Goal: Information Seeking & Learning: Learn about a topic

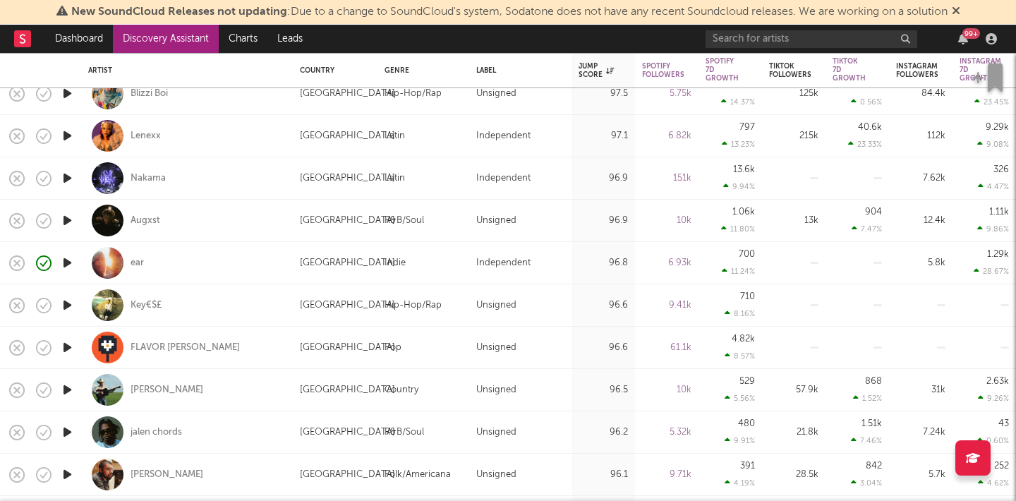
click at [87, 174] on div "Nakama" at bounding box center [187, 178] width 212 height 42
select select "1w"
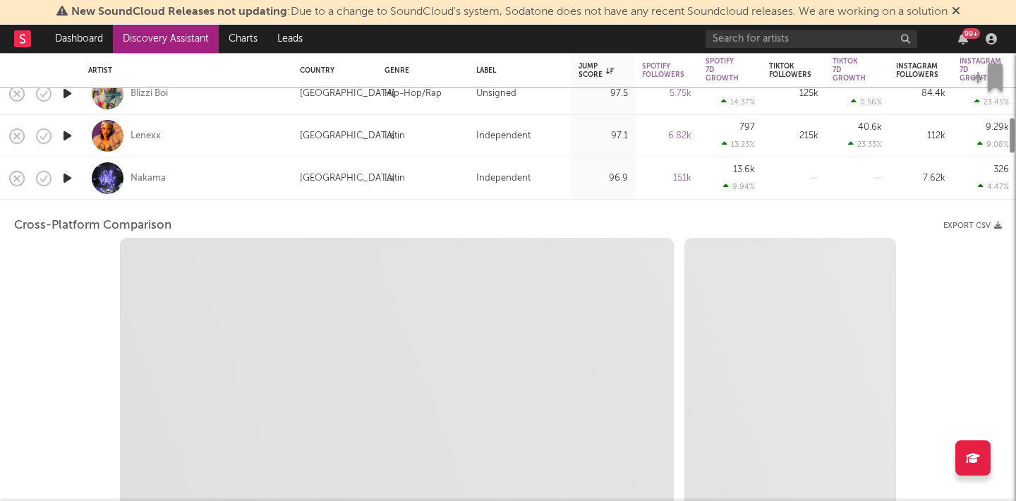
select select "6m"
click at [200, 175] on div "Nakama" at bounding box center [186, 178] width 197 height 42
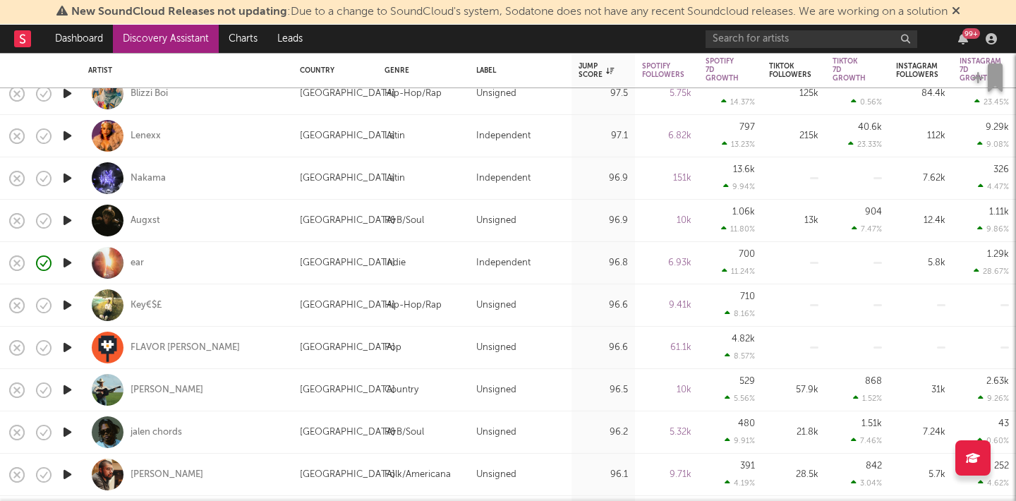
click at [73, 178] on icon "button" at bounding box center [67, 178] width 15 height 18
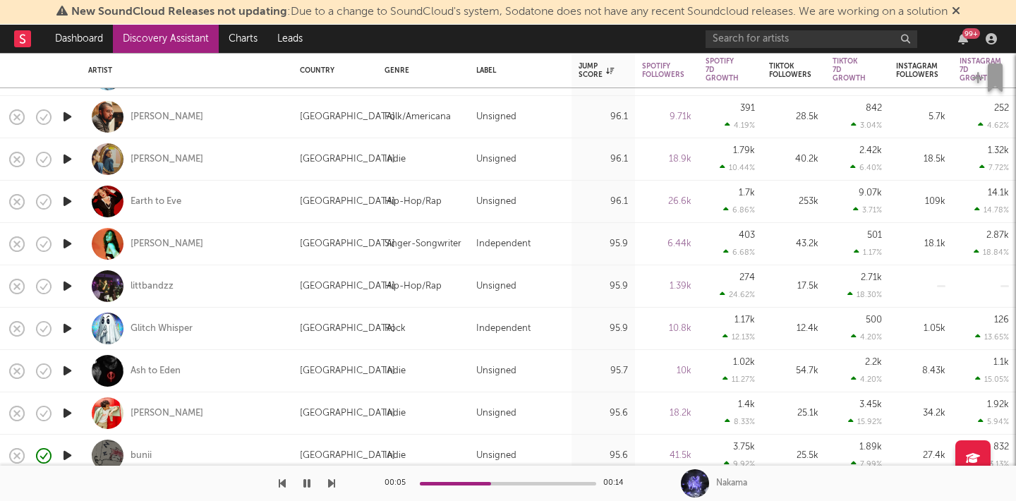
click at [66, 284] on icon "button" at bounding box center [67, 286] width 15 height 18
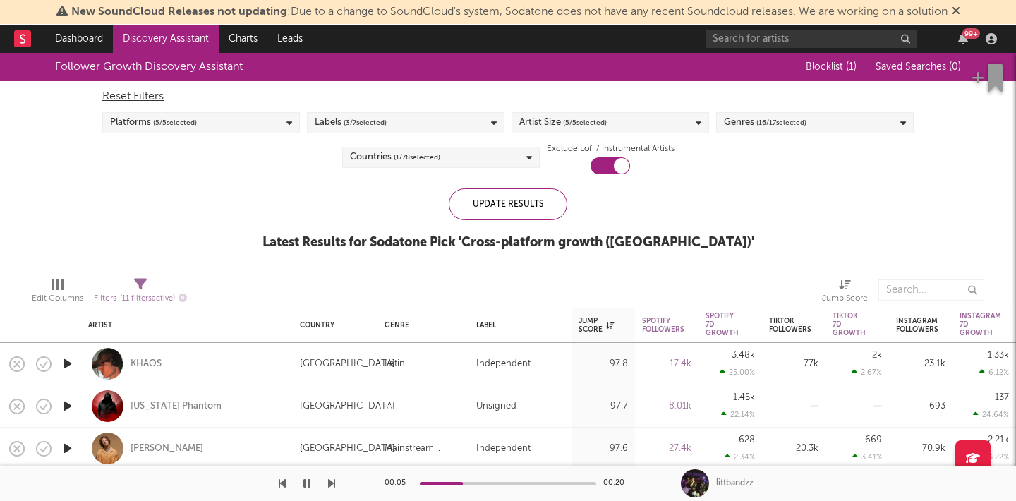
click at [183, 49] on link "Discovery Assistant" at bounding box center [166, 39] width 106 height 28
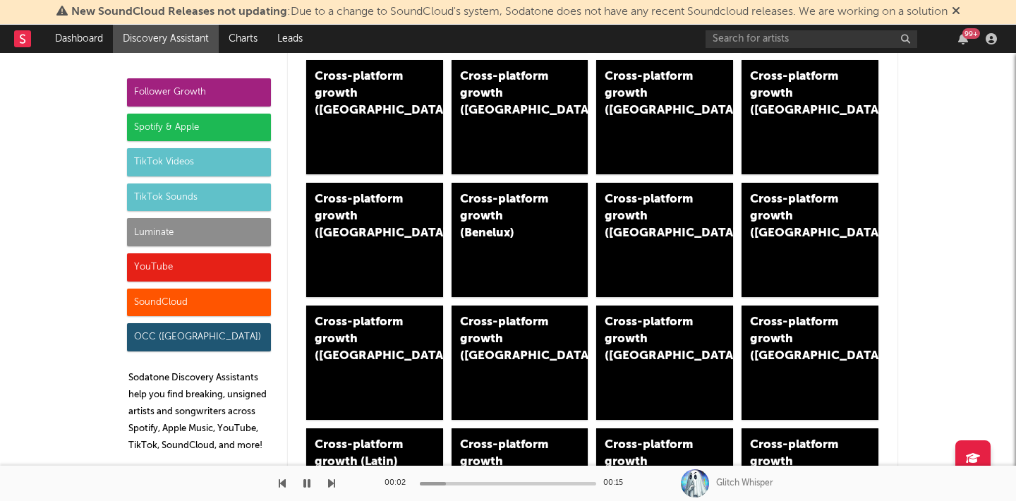
scroll to position [695, 0]
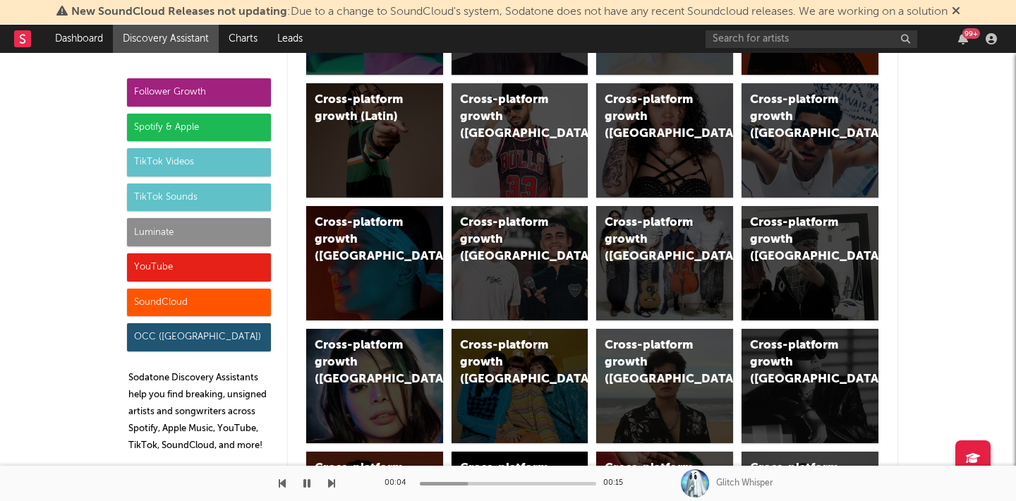
click at [209, 190] on div "TikTok Sounds" at bounding box center [199, 197] width 144 height 28
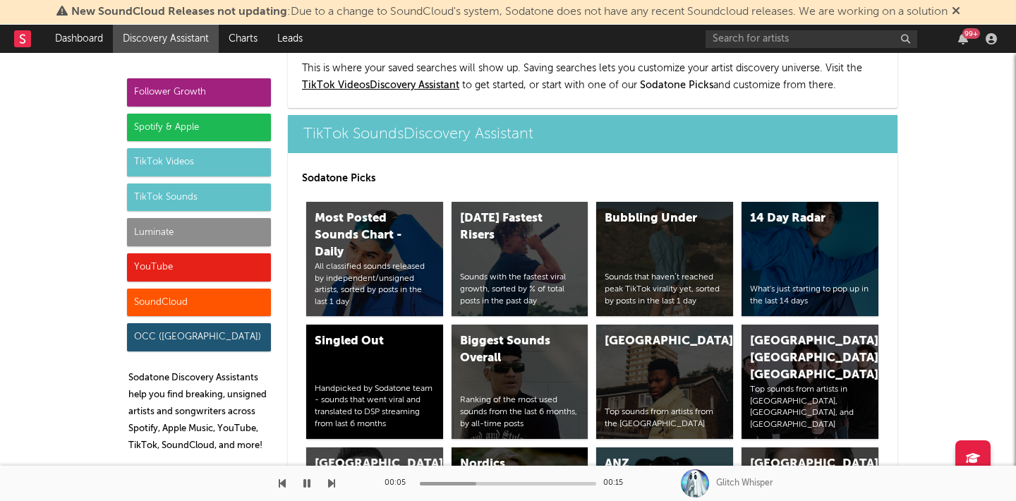
scroll to position [4712, 0]
click at [502, 231] on div "Today's Fastest Risers Sounds with the fastest viral growth, sorted by % of tot…" at bounding box center [519, 259] width 137 height 114
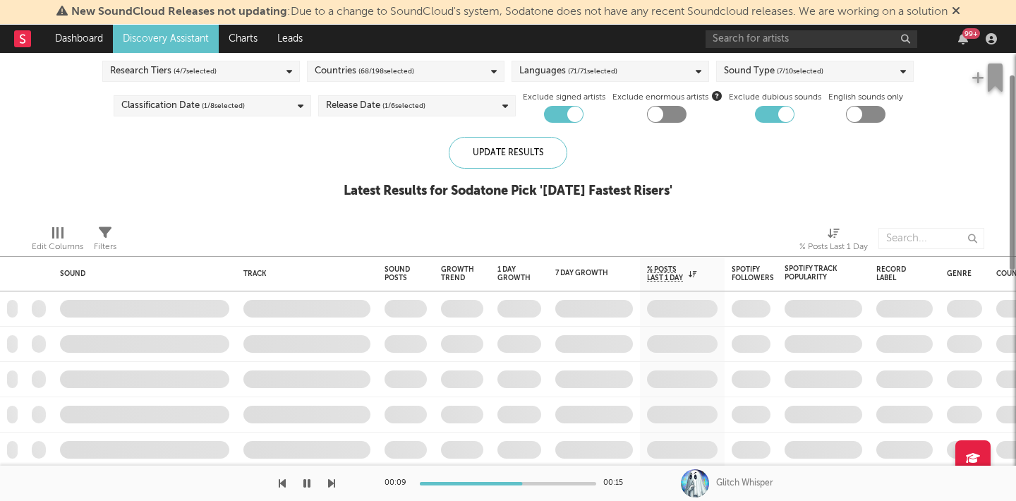
checkbox input "true"
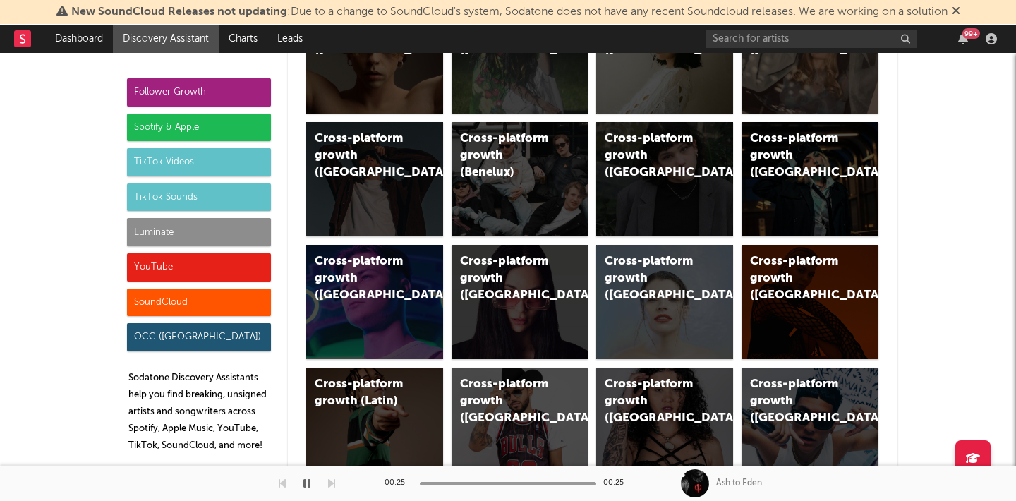
scroll to position [451, 0]
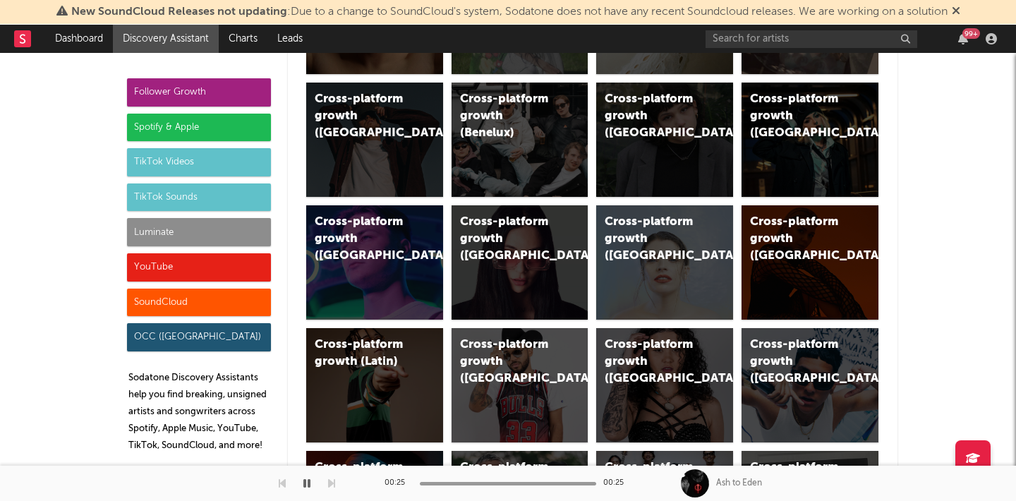
click at [207, 195] on div "TikTok Sounds" at bounding box center [199, 197] width 144 height 28
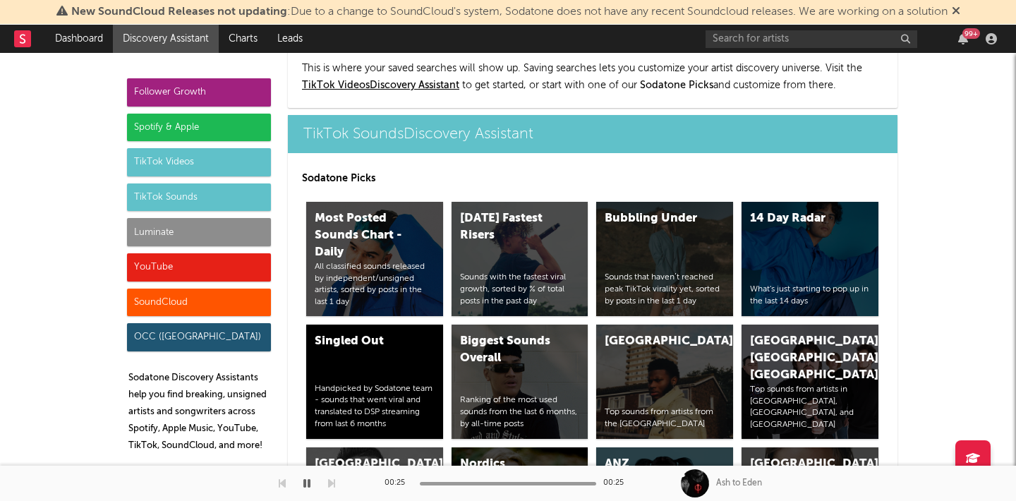
scroll to position [4712, 0]
click at [394, 330] on div "Singled Out Handpicked by Sodatone team - sounds that went viral and translated…" at bounding box center [374, 381] width 137 height 114
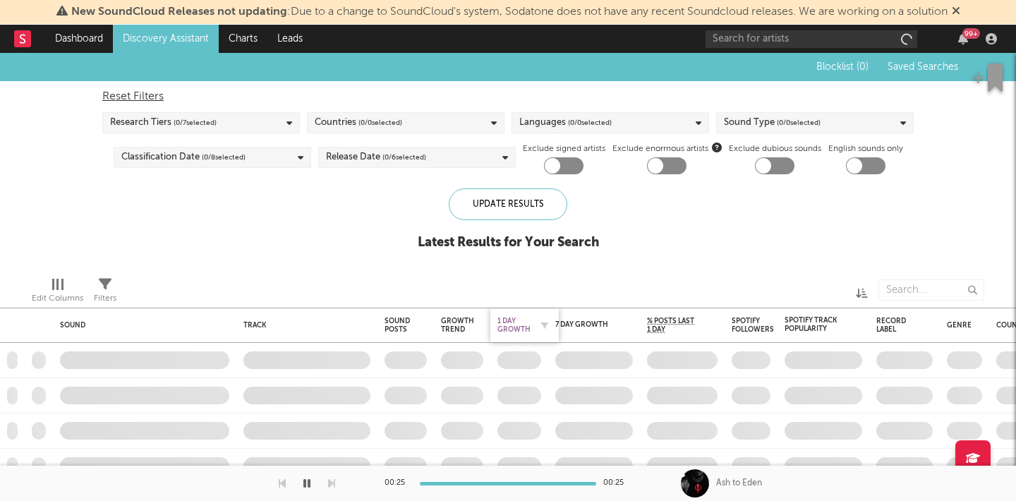
checkbox input "true"
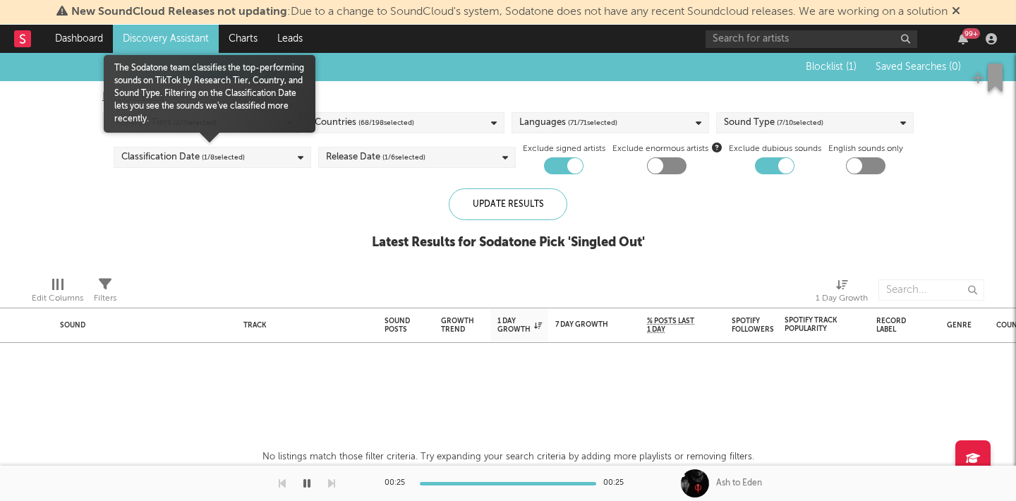
click at [279, 161] on div "Classification Date ( 1 / 8 selected)" at bounding box center [212, 157] width 197 height 21
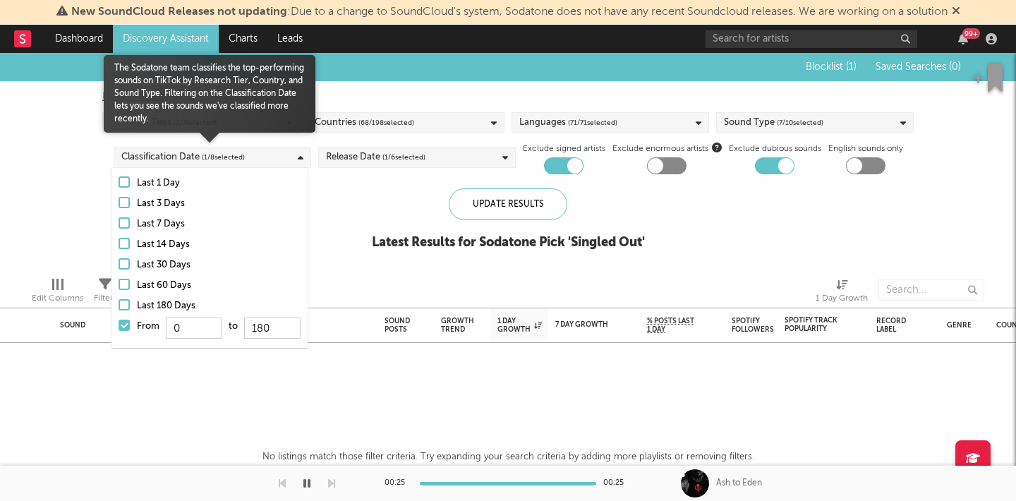
click at [122, 267] on div at bounding box center [123, 263] width 11 height 11
click at [118, 267] on input "Last 30 Days" at bounding box center [118, 265] width 0 height 17
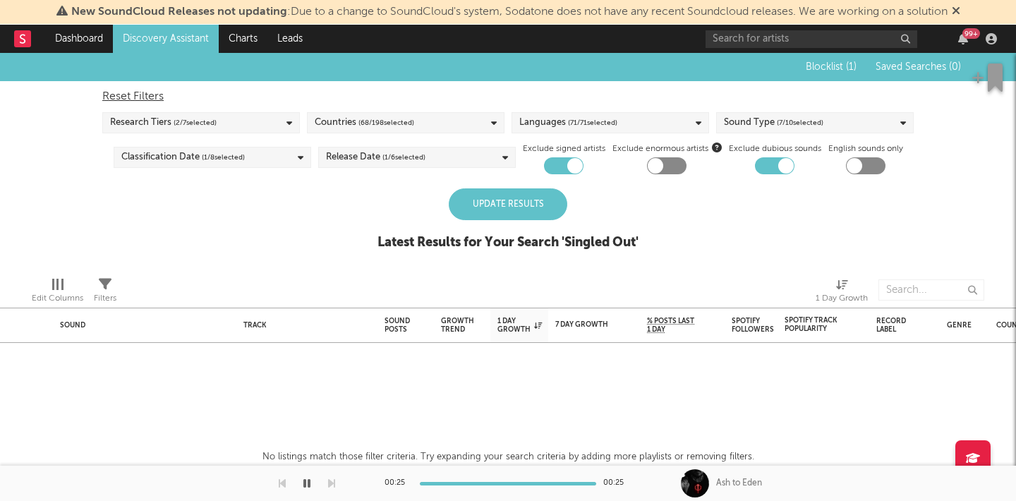
click at [490, 205] on div "Update Results" at bounding box center [508, 204] width 118 height 32
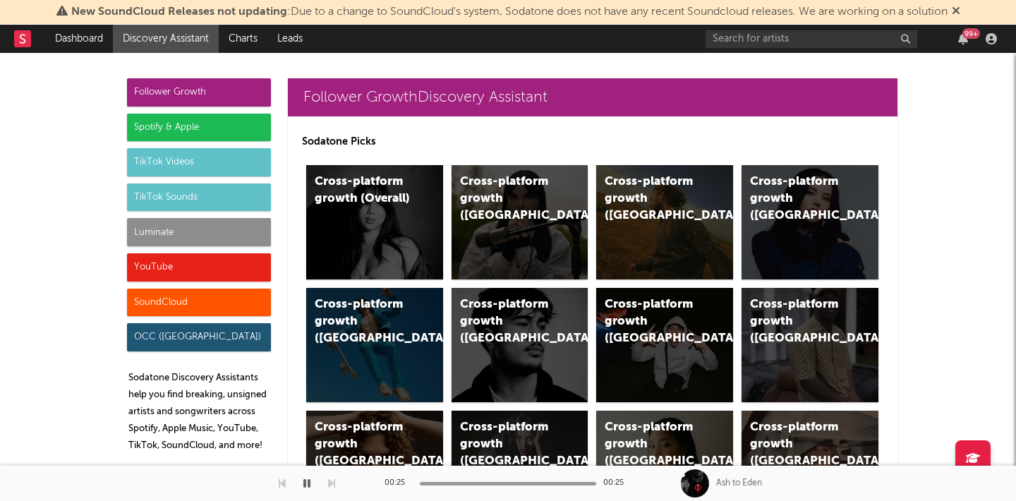
click at [209, 190] on div "TikTok Sounds" at bounding box center [199, 197] width 144 height 28
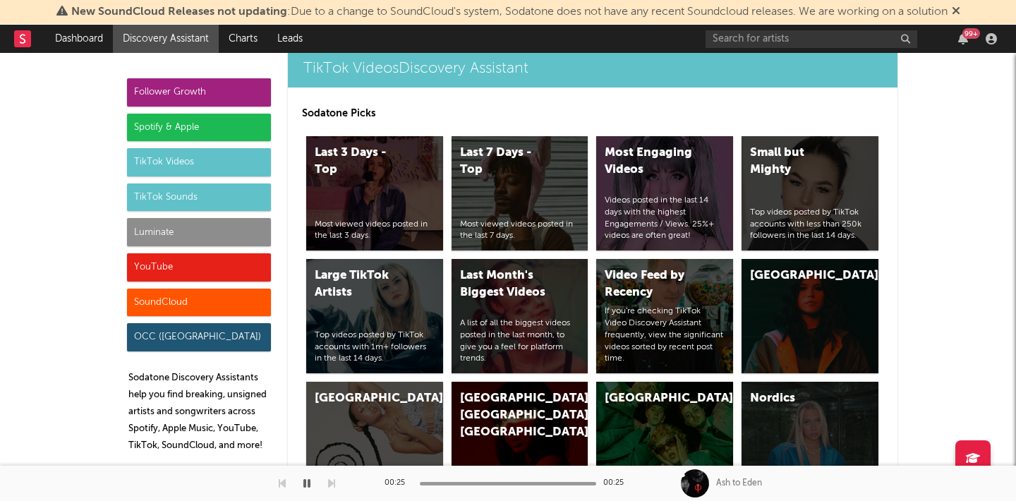
scroll to position [4712, 0]
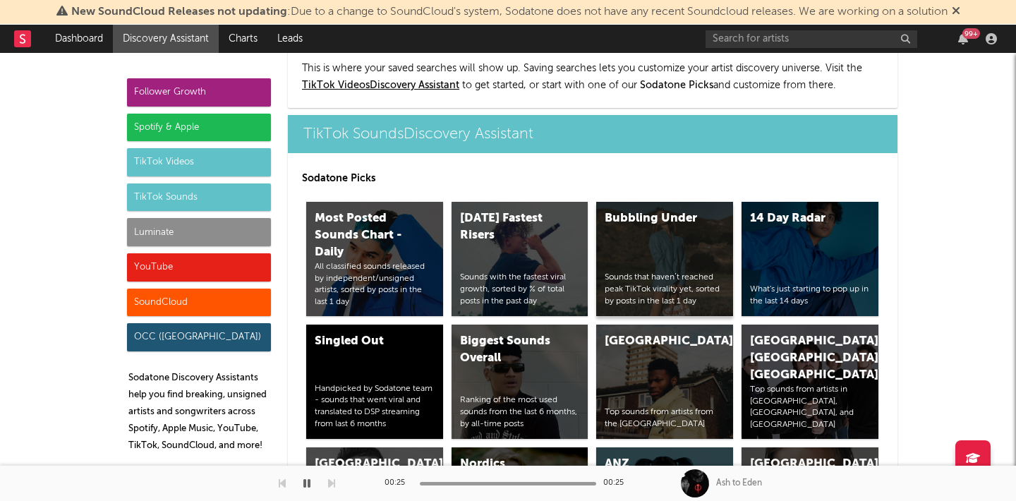
click at [698, 212] on div "Bubbling Under Sounds that haven’t reached peak TikTok virality yet, sorted by …" at bounding box center [664, 259] width 137 height 114
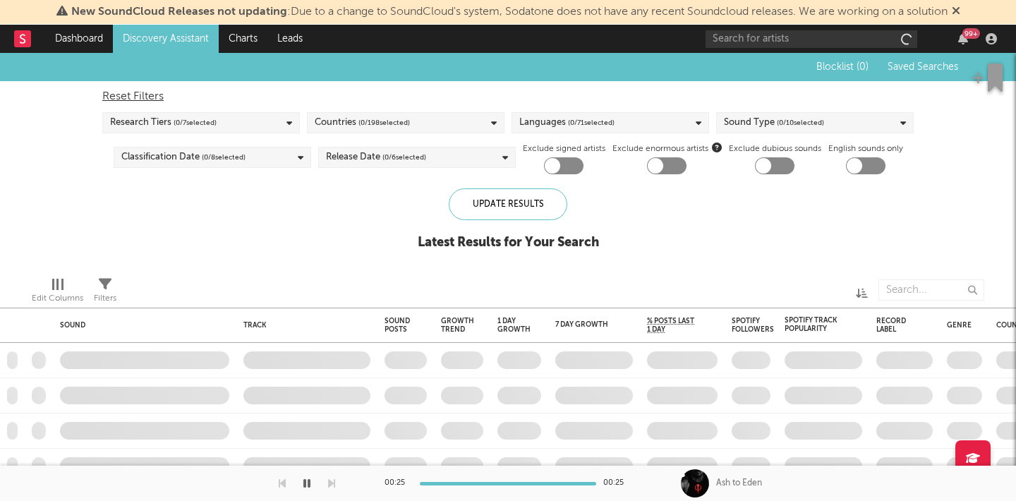
checkbox input "true"
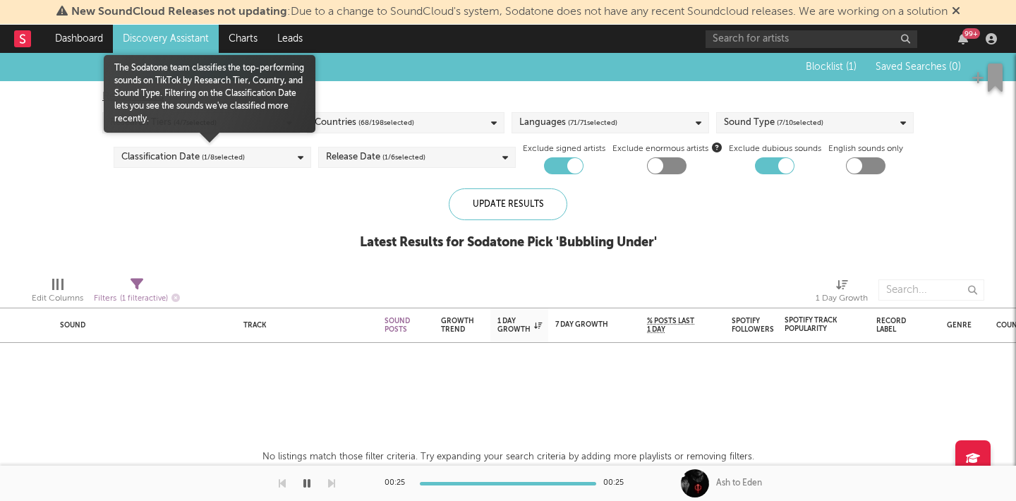
click at [235, 154] on span "( 1 / 8 selected)" at bounding box center [223, 157] width 43 height 17
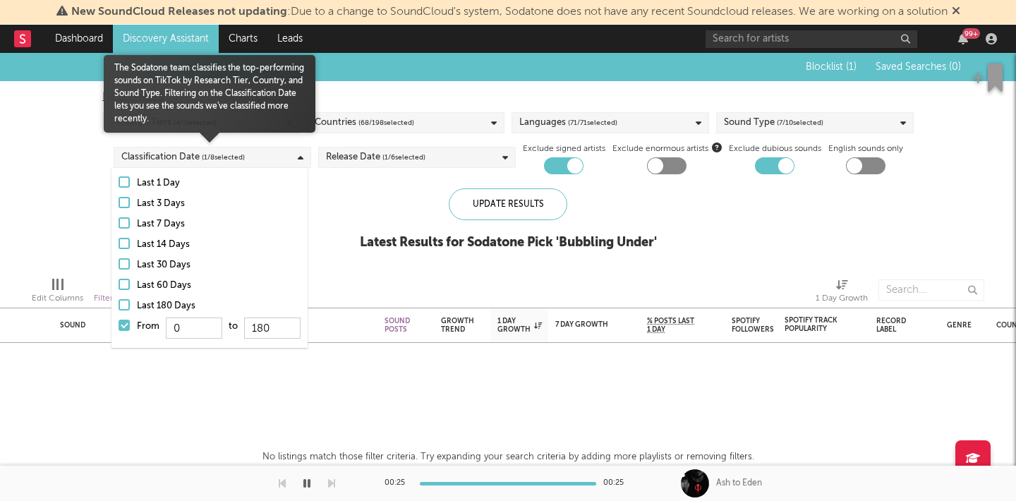
click at [236, 154] on span "( 1 / 8 selected)" at bounding box center [223, 157] width 43 height 17
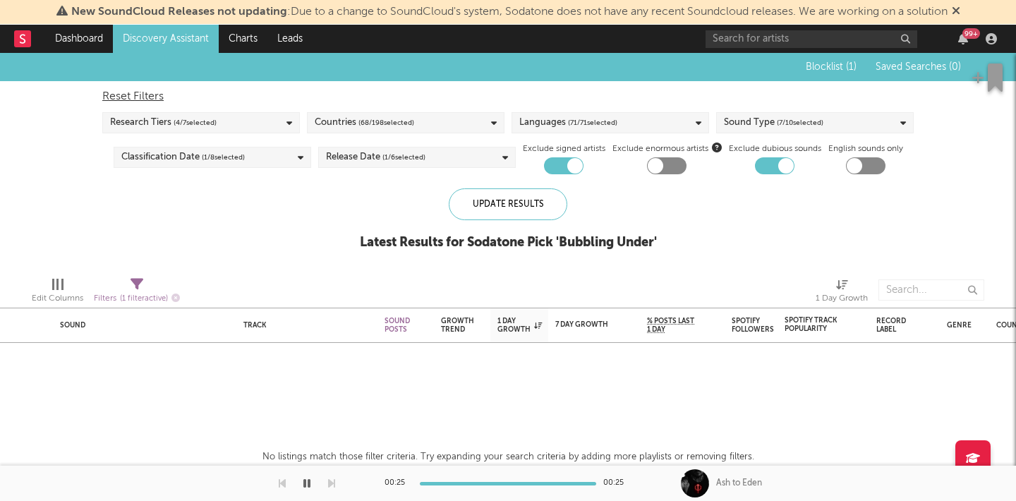
click at [406, 126] on span "( 68 / 198 selected)" at bounding box center [386, 122] width 56 height 17
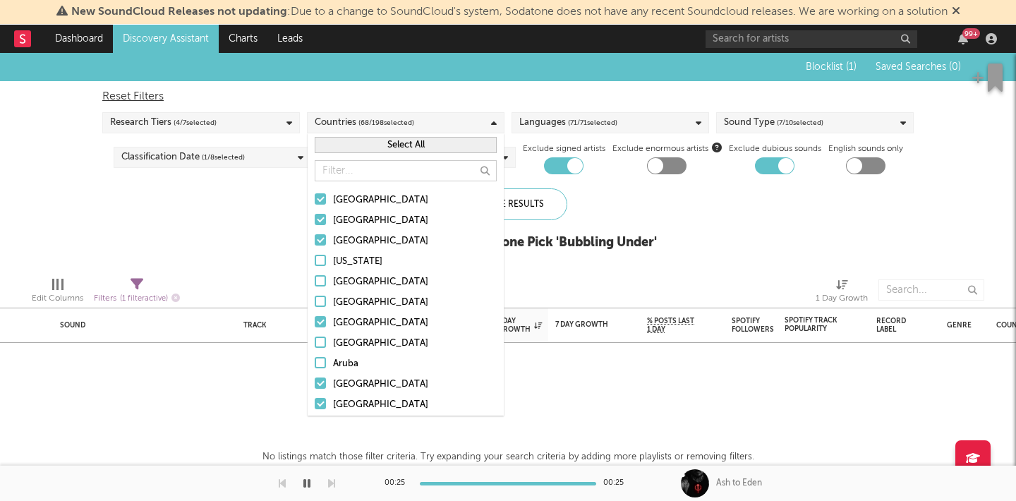
click at [258, 123] on div "Research Tiers ( 4 / 7 selected)" at bounding box center [200, 122] width 197 height 21
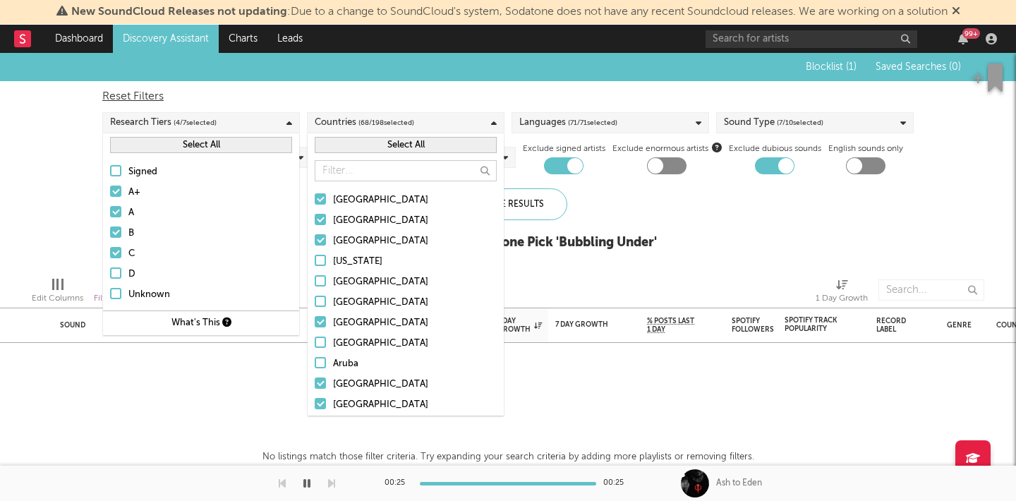
click at [258, 123] on div "Research Tiers ( 4 / 7 selected)" at bounding box center [200, 122] width 197 height 21
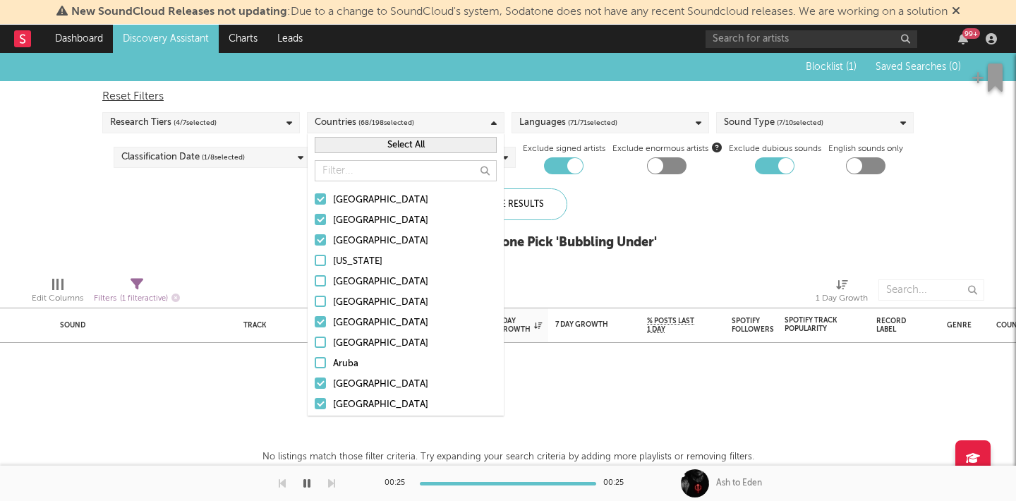
click at [592, 116] on span "( 71 / 71 selected)" at bounding box center [592, 122] width 49 height 17
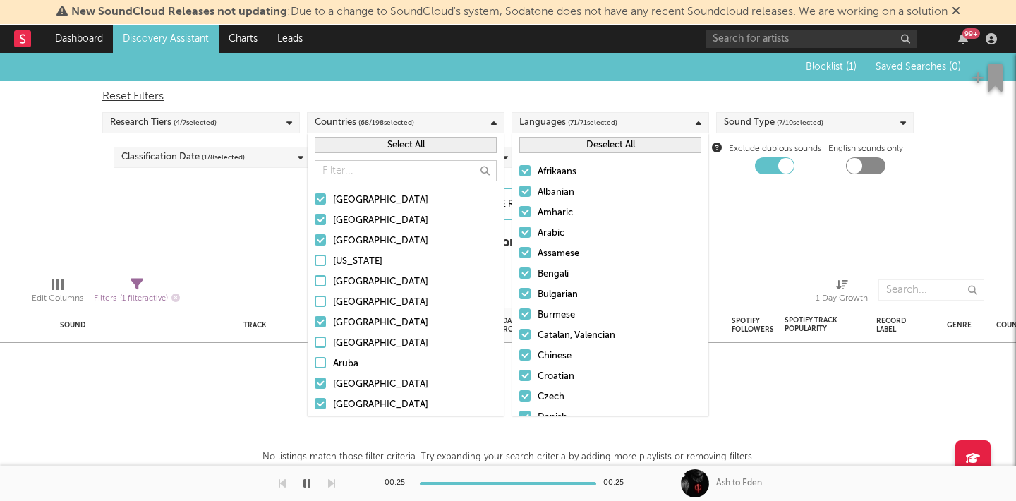
click at [784, 114] on span "( 7 / 10 selected)" at bounding box center [800, 122] width 47 height 17
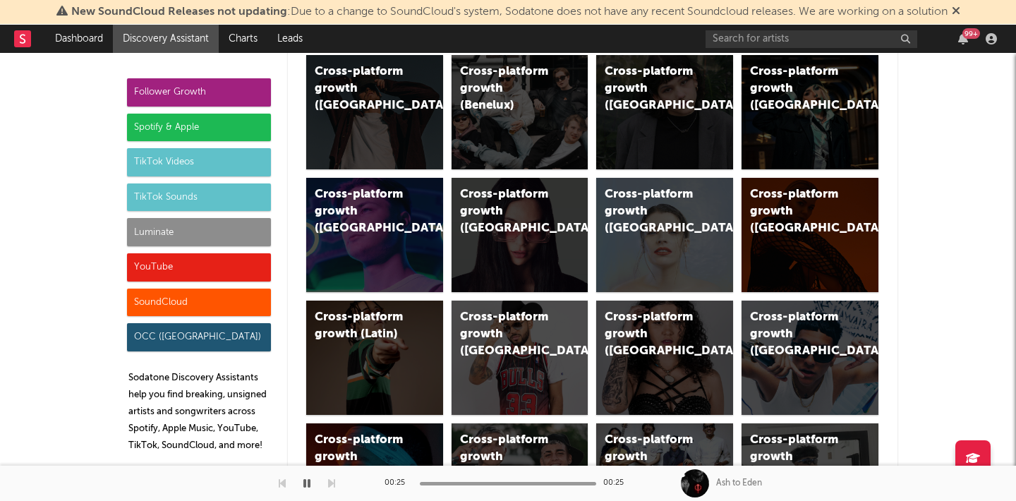
scroll to position [824, 0]
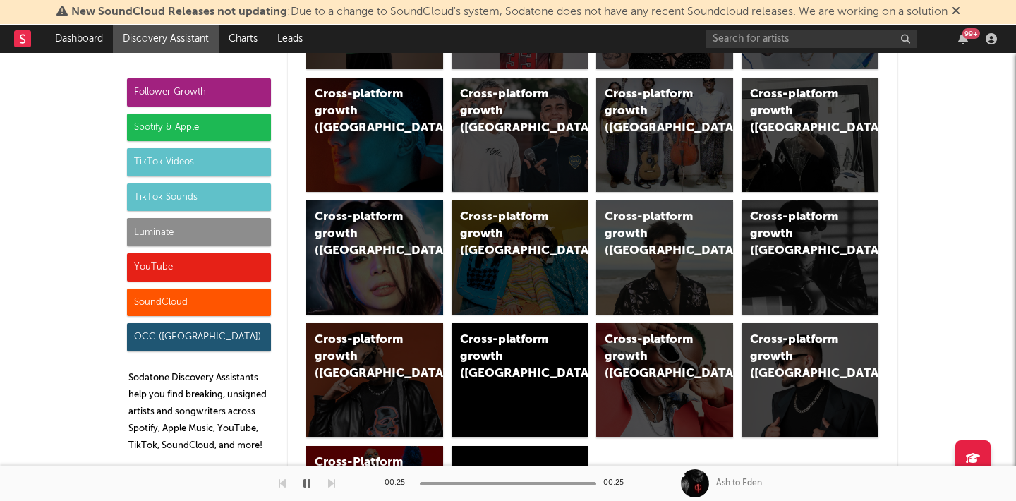
click at [214, 155] on div "TikTok Videos" at bounding box center [199, 162] width 144 height 28
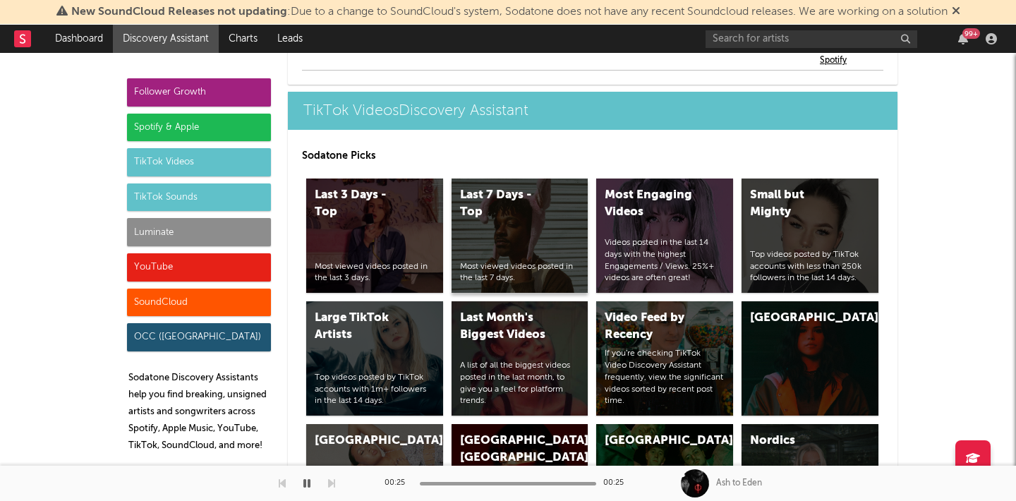
scroll to position [3333, 0]
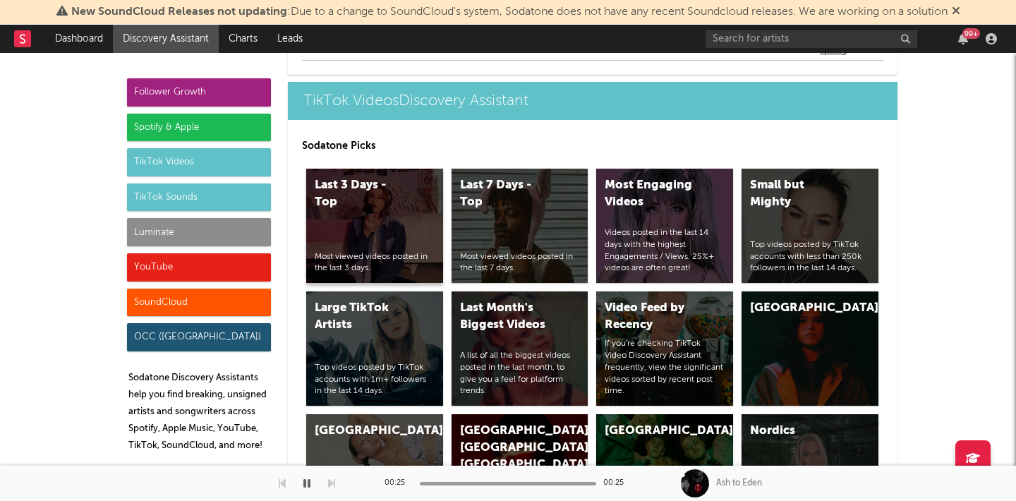
click at [417, 191] on div "Last 3 Days - Top Most viewed videos posted in the last 3 days." at bounding box center [374, 226] width 137 height 114
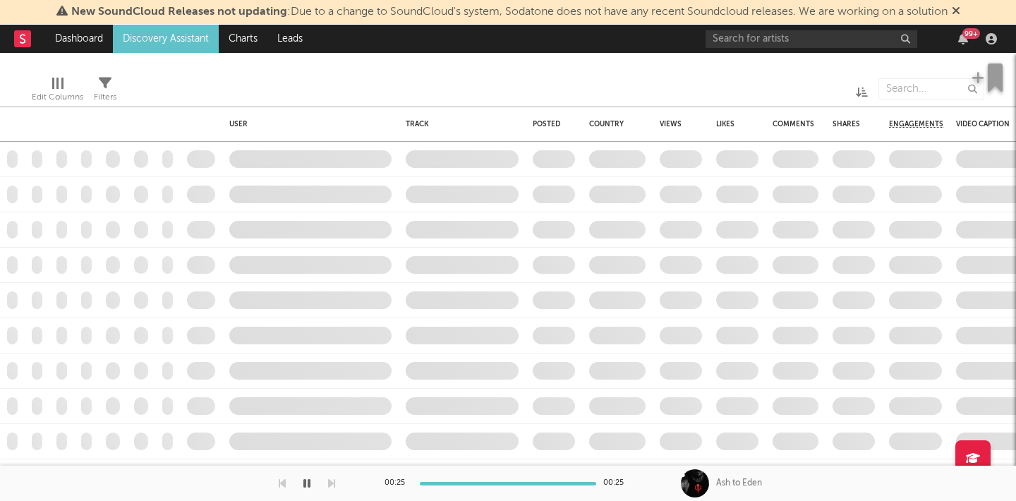
checkbox input "true"
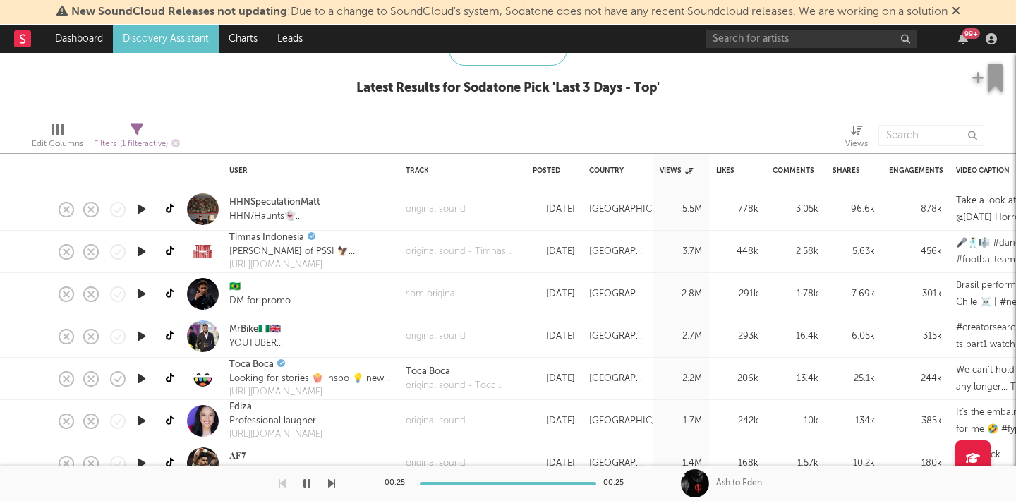
click at [134, 210] on icon "button" at bounding box center [141, 209] width 15 height 18
click at [437, 482] on div at bounding box center [508, 484] width 176 height 4
click at [327, 480] on div at bounding box center [167, 483] width 335 height 35
click at [331, 484] on icon "button" at bounding box center [331, 483] width 7 height 11
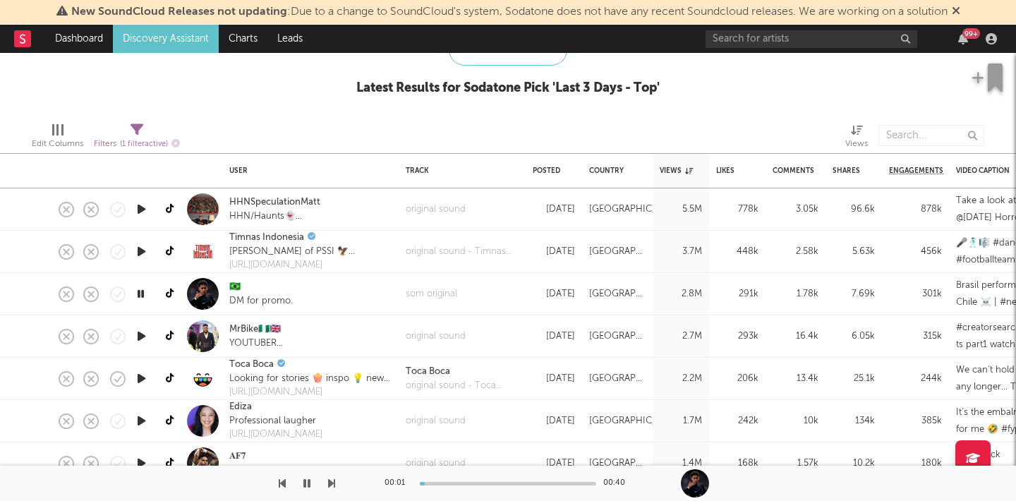
click at [331, 484] on icon "button" at bounding box center [331, 483] width 7 height 11
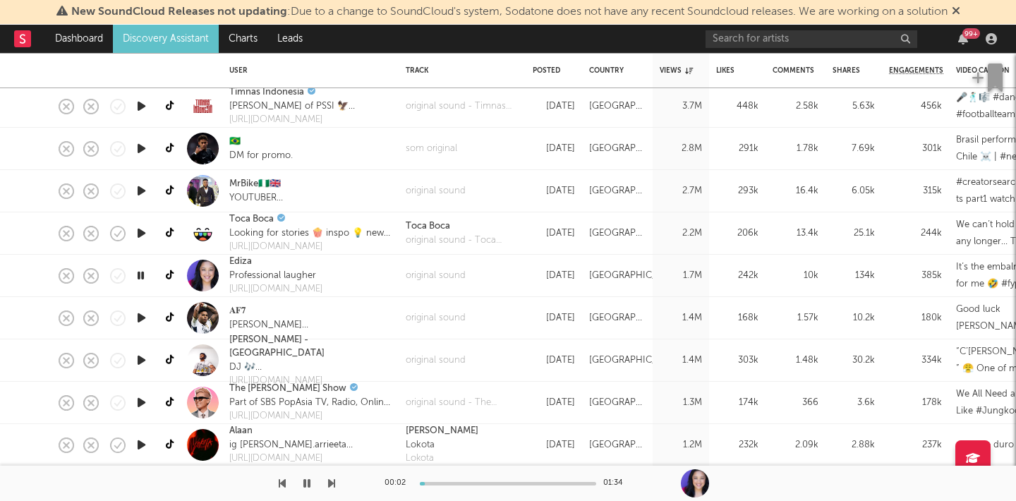
click at [331, 481] on icon "button" at bounding box center [331, 483] width 7 height 11
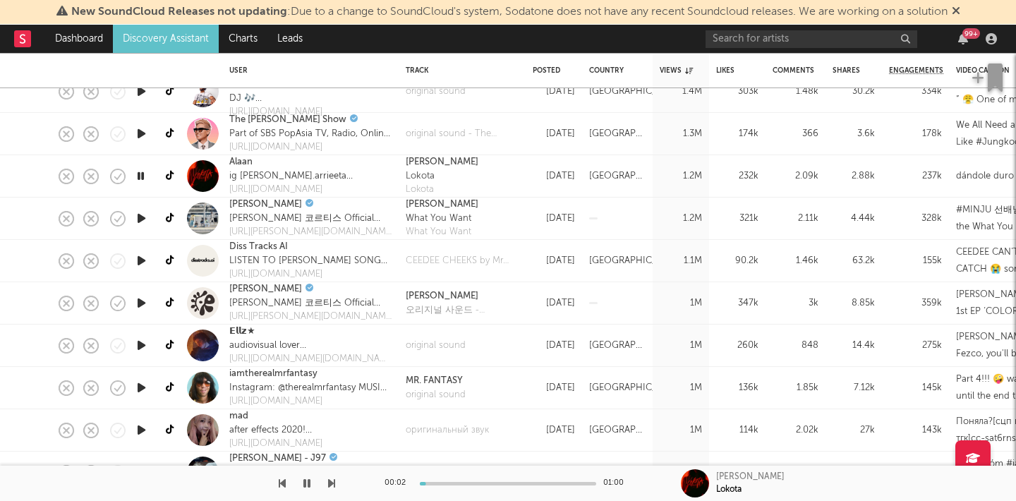
click at [335, 478] on div "00:02 01:00 Alan Arrieta Lokota" at bounding box center [508, 483] width 1016 height 35
click at [328, 481] on icon "button" at bounding box center [331, 483] width 7 height 11
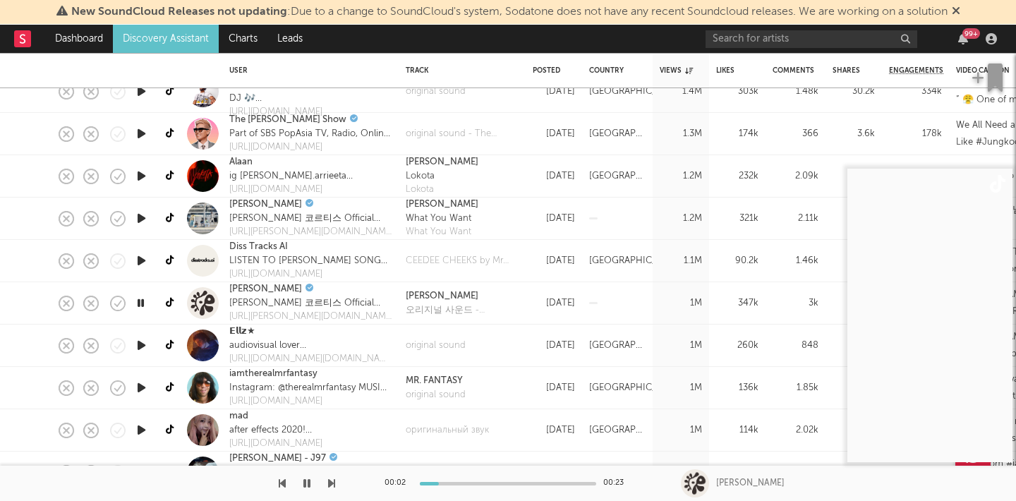
click at [328, 481] on icon "button" at bounding box center [331, 483] width 7 height 11
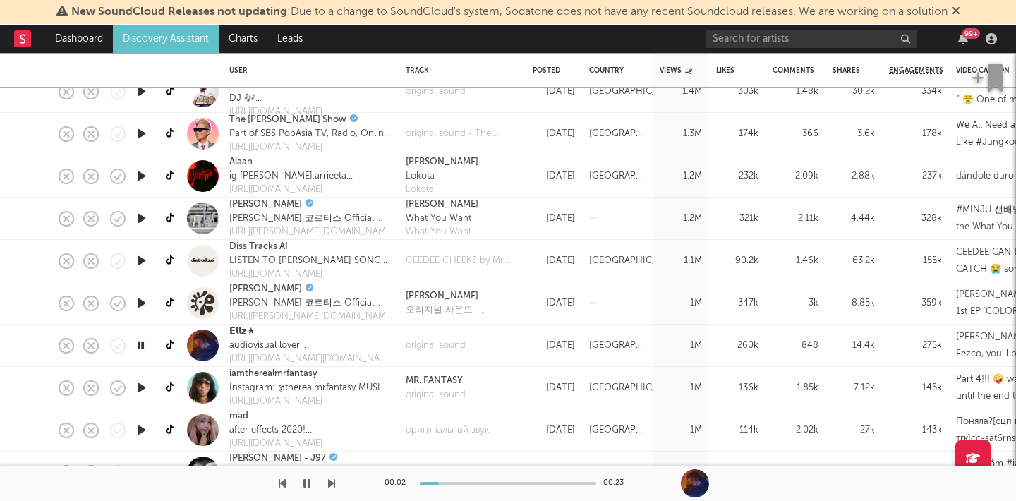
click at [328, 481] on icon "button" at bounding box center [331, 483] width 7 height 11
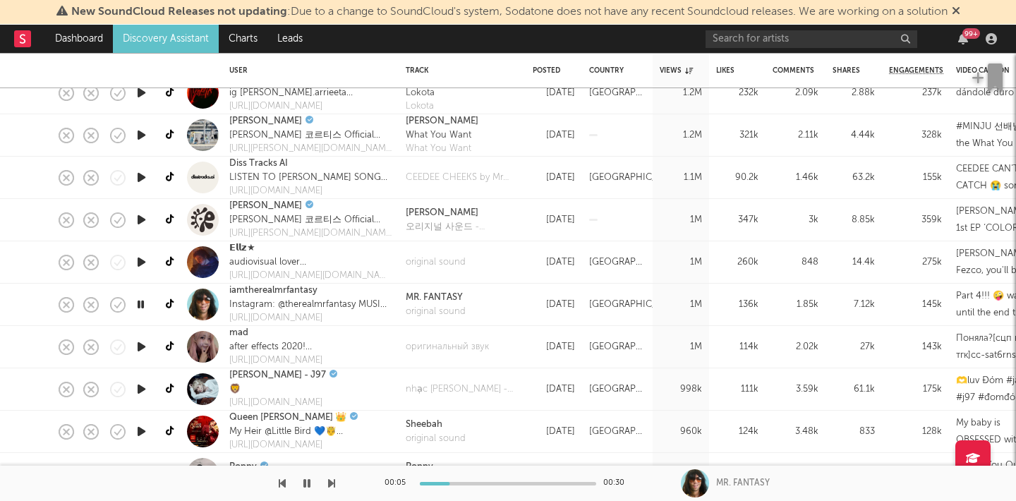
click at [328, 484] on icon "button" at bounding box center [331, 483] width 7 height 11
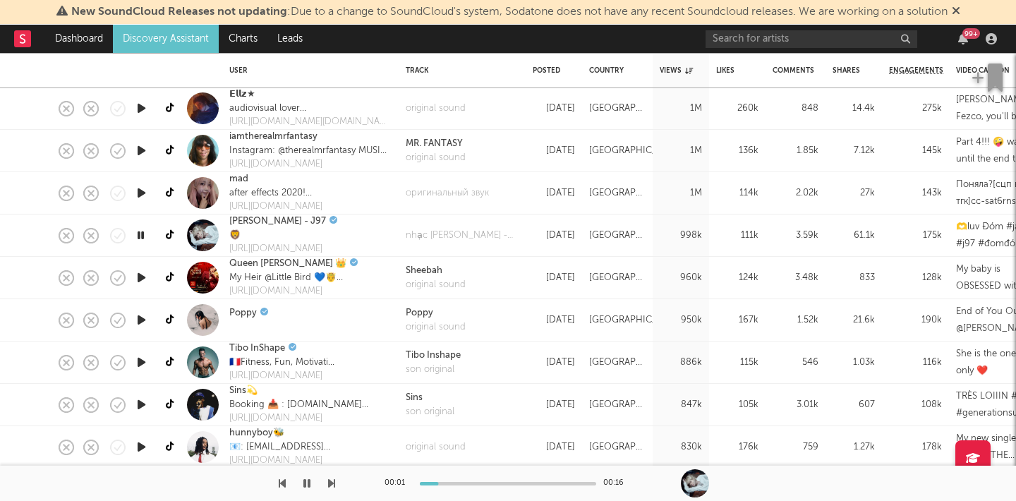
click at [326, 479] on div at bounding box center [167, 483] width 335 height 35
click at [330, 489] on icon "button" at bounding box center [331, 483] width 7 height 11
click at [135, 401] on icon "button" at bounding box center [141, 405] width 15 height 18
click at [330, 480] on icon "button" at bounding box center [331, 483] width 7 height 11
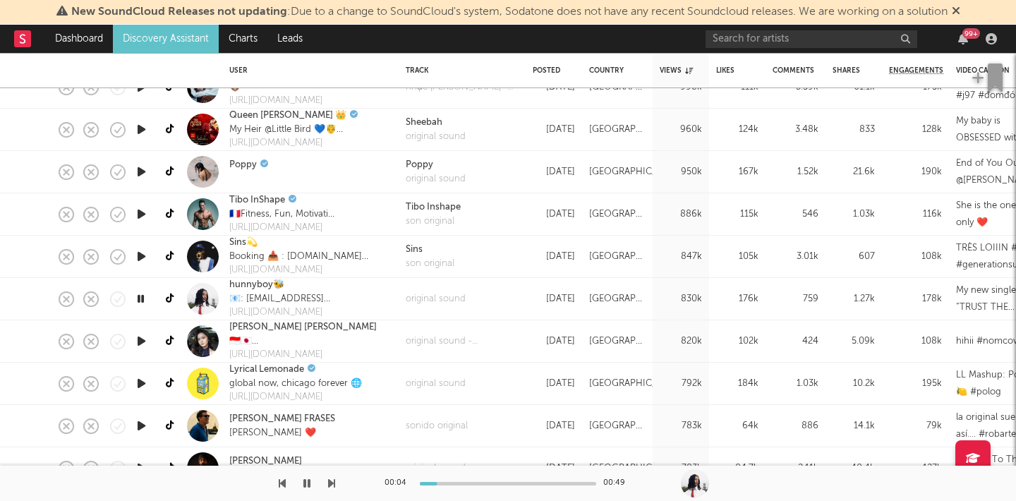
click at [328, 478] on icon "button" at bounding box center [331, 483] width 7 height 11
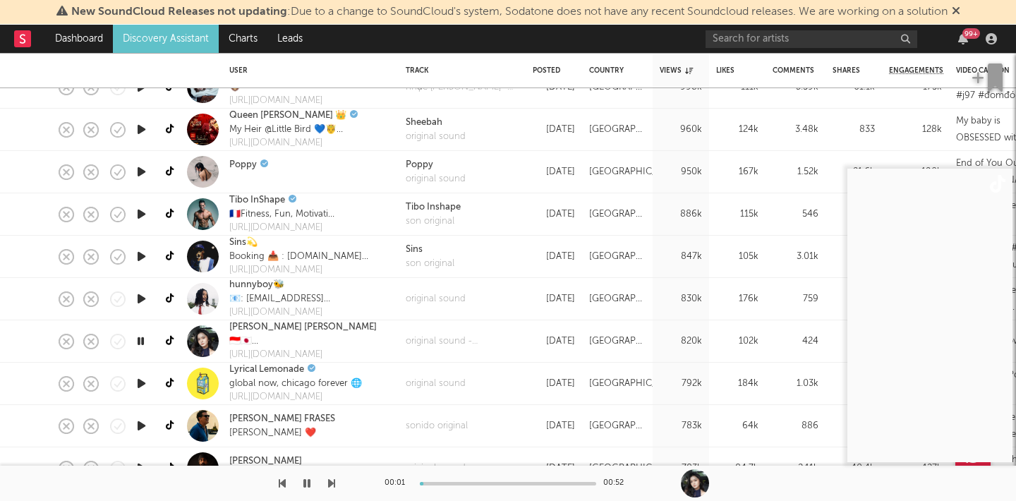
click at [328, 478] on icon "button" at bounding box center [331, 483] width 7 height 11
click at [394, 387] on div "Lyrical Lemonade global now, chicago forever 🌐 http://lyricallemonade.com" at bounding box center [310, 384] width 176 height 42
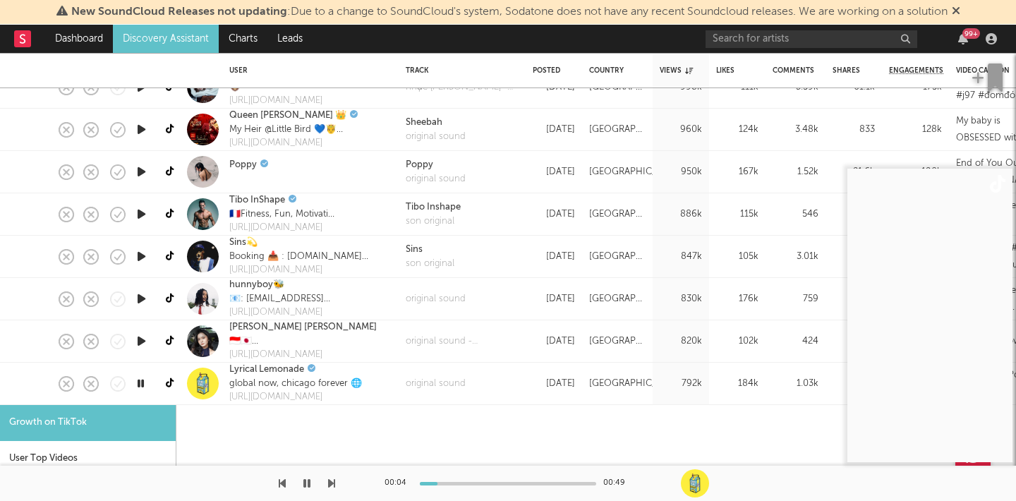
select select "1m"
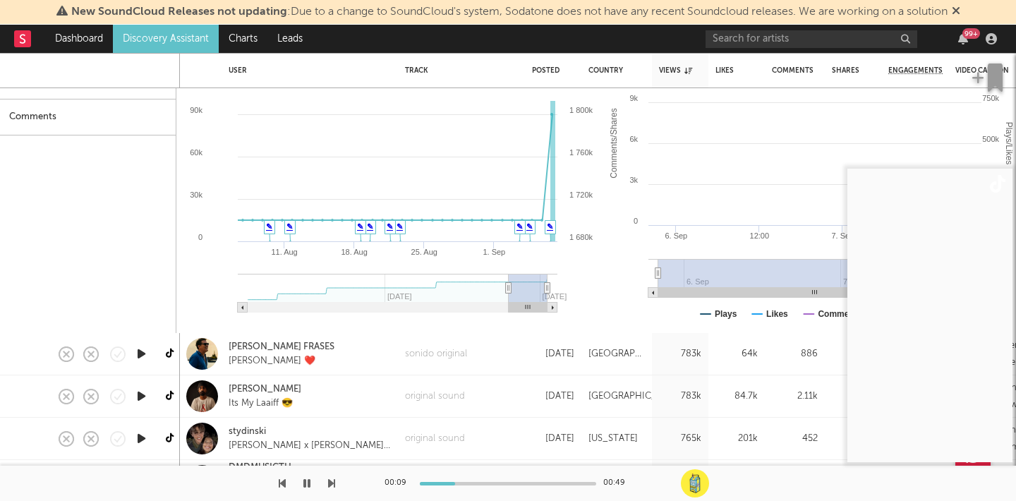
click at [941, 310] on video at bounding box center [929, 315] width 165 height 293
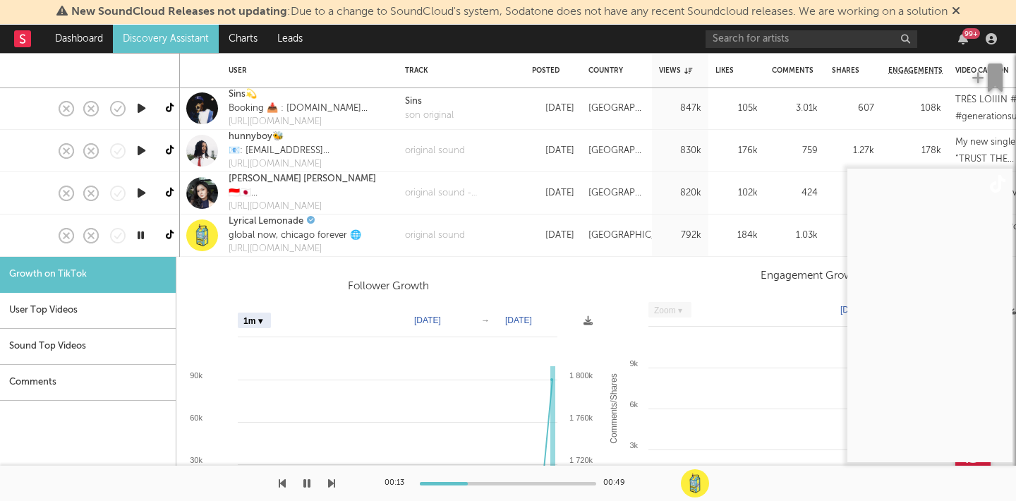
click at [490, 236] on div "original sound" at bounding box center [461, 235] width 127 height 42
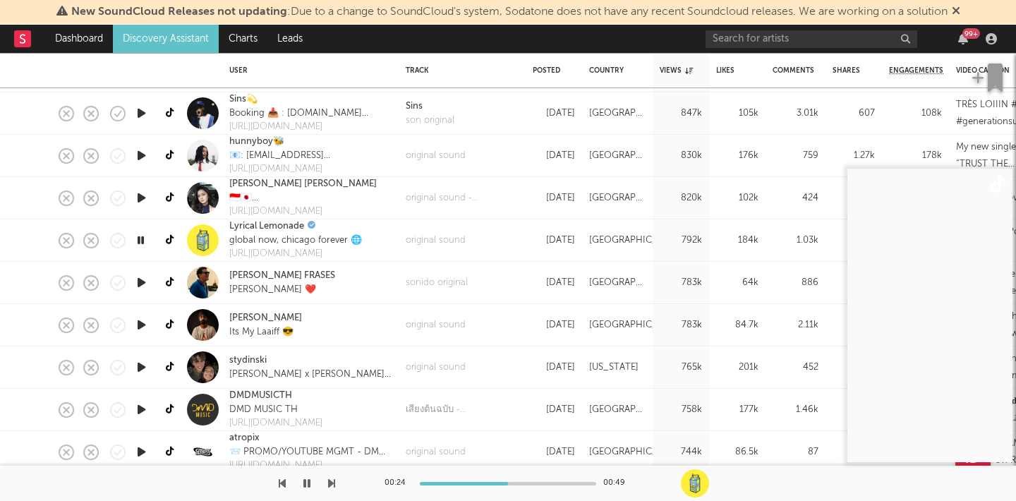
click at [335, 484] on div "00:24 00:49" at bounding box center [508, 483] width 1016 height 35
click at [332, 483] on icon "button" at bounding box center [331, 483] width 7 height 11
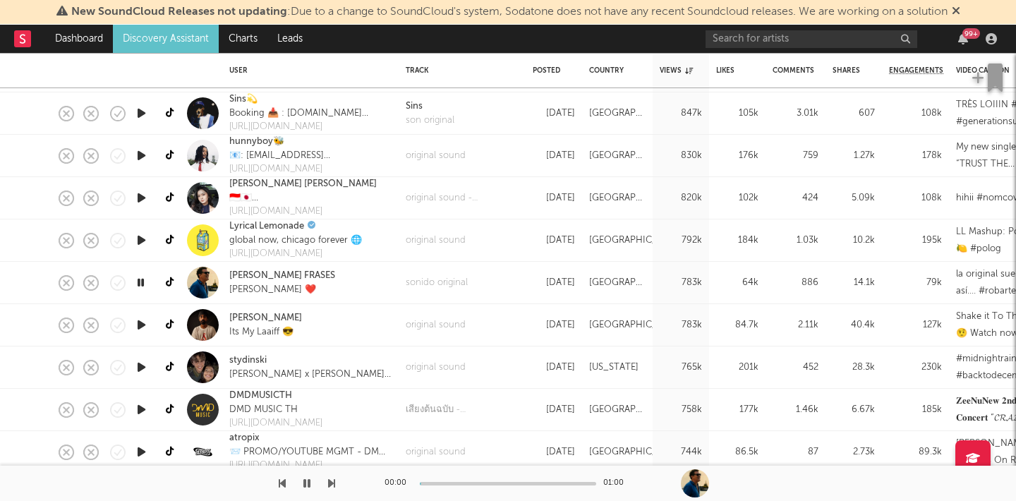
click at [332, 483] on icon "button" at bounding box center [331, 483] width 7 height 11
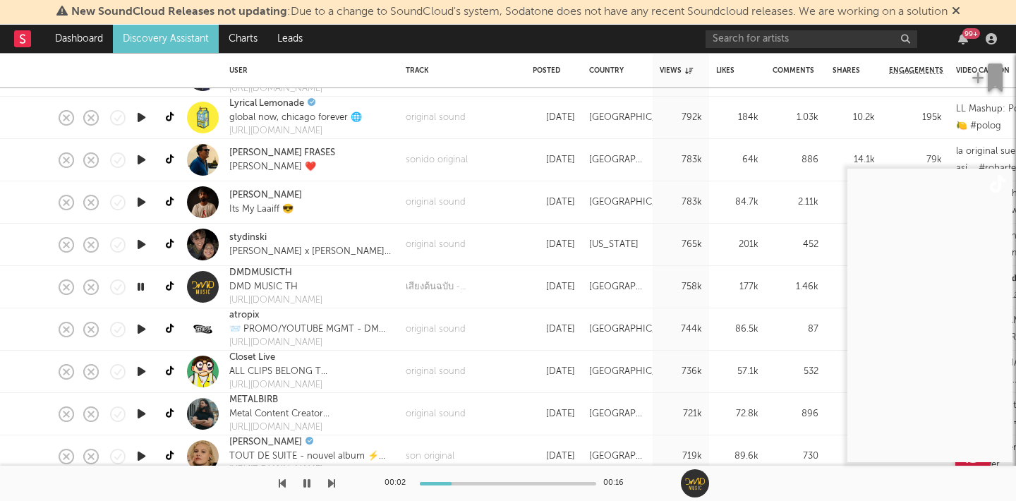
click at [280, 484] on icon "button" at bounding box center [282, 483] width 7 height 11
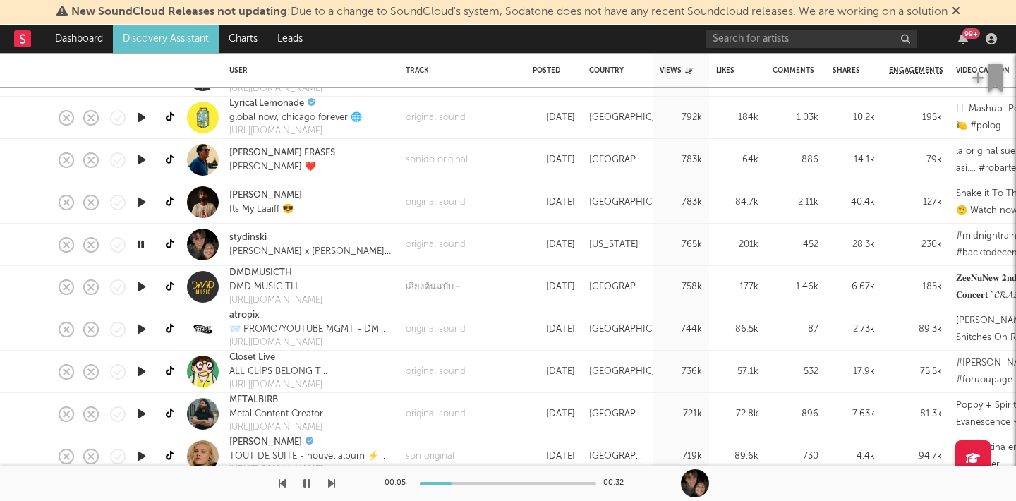
click at [257, 236] on link "stydinski" at bounding box center [247, 238] width 37 height 14
click at [329, 488] on icon "button" at bounding box center [331, 483] width 7 height 11
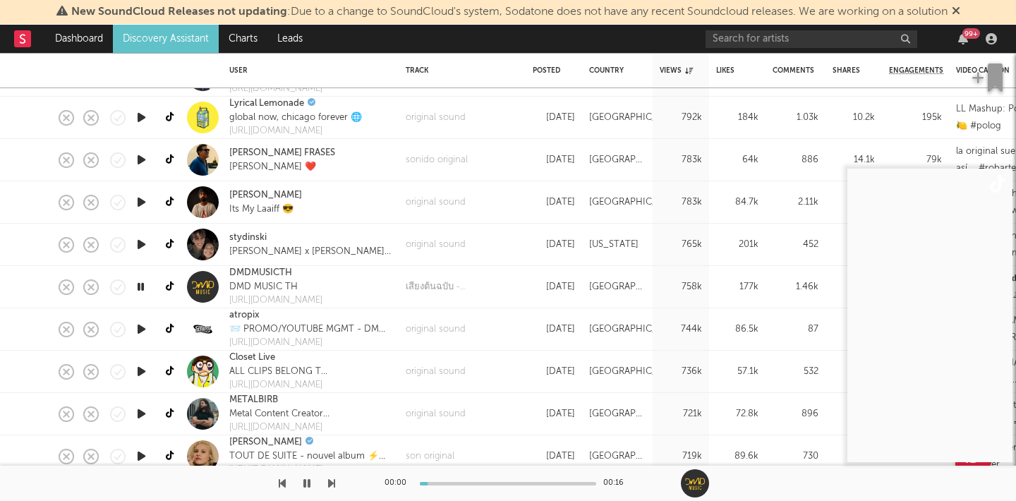
click at [330, 488] on icon "button" at bounding box center [331, 483] width 7 height 11
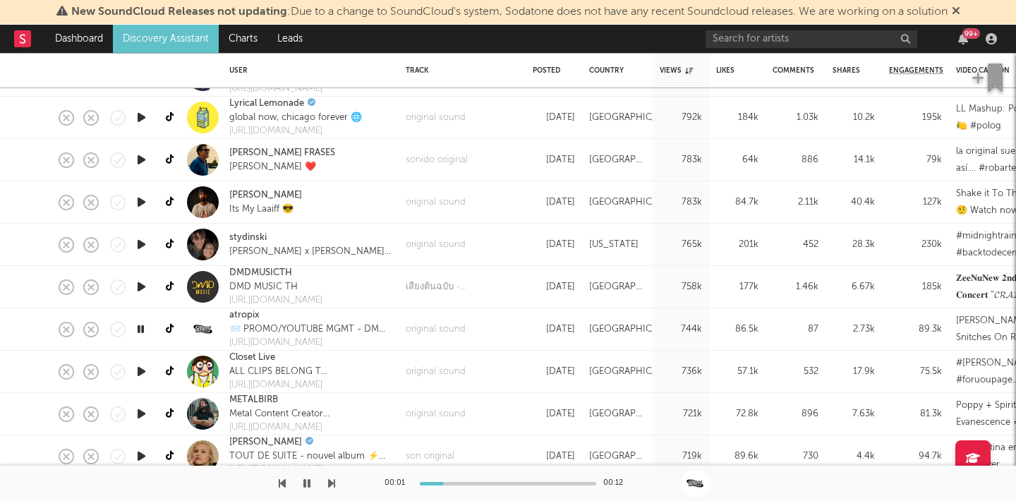
click at [330, 488] on icon "button" at bounding box center [331, 483] width 7 height 11
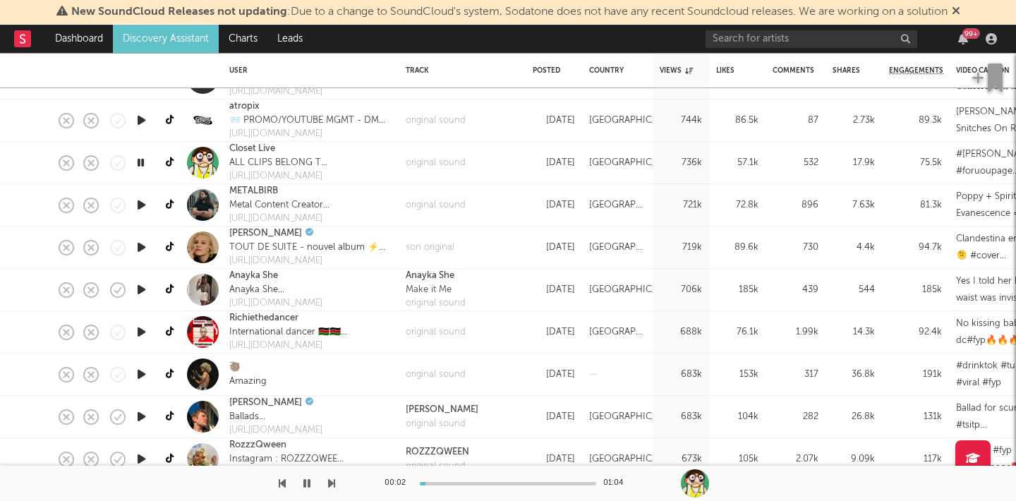
click at [340, 473] on div "00:02 01:04" at bounding box center [508, 483] width 1016 height 35
click at [328, 478] on icon "button" at bounding box center [331, 483] width 7 height 11
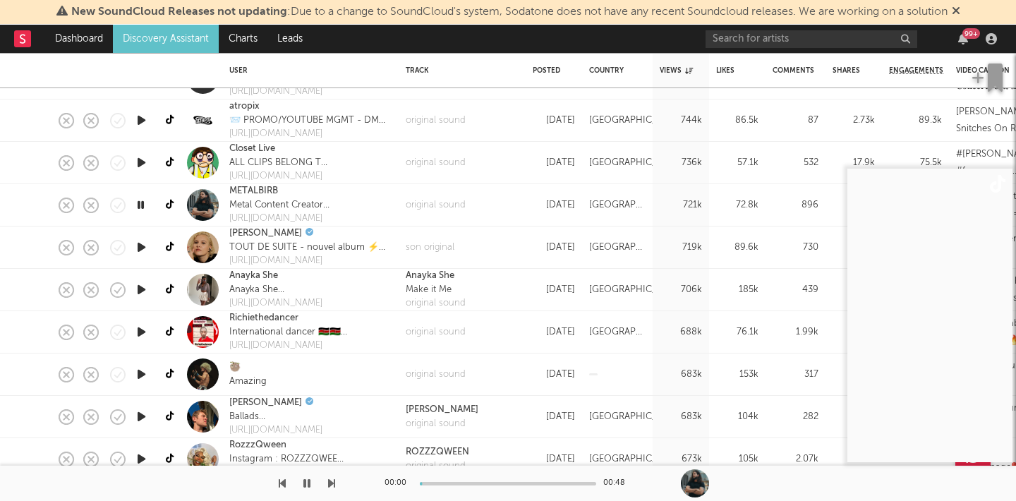
click at [329, 478] on icon "button" at bounding box center [331, 483] width 7 height 11
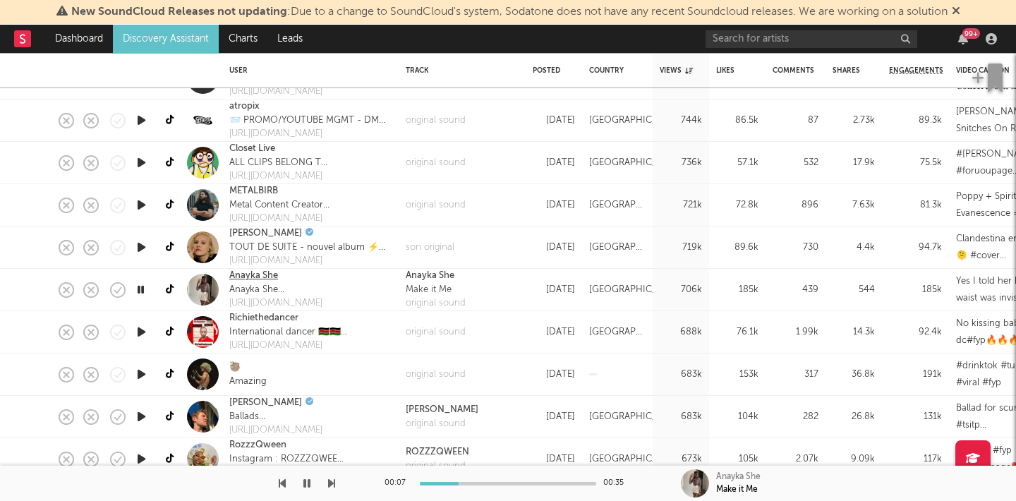
click at [255, 276] on link "Anayka She" at bounding box center [253, 276] width 49 height 14
click at [430, 285] on div "Make it Me" at bounding box center [436, 290] width 60 height 14
click at [329, 482] on icon "button" at bounding box center [331, 483] width 7 height 11
click at [330, 482] on icon "button" at bounding box center [331, 483] width 7 height 11
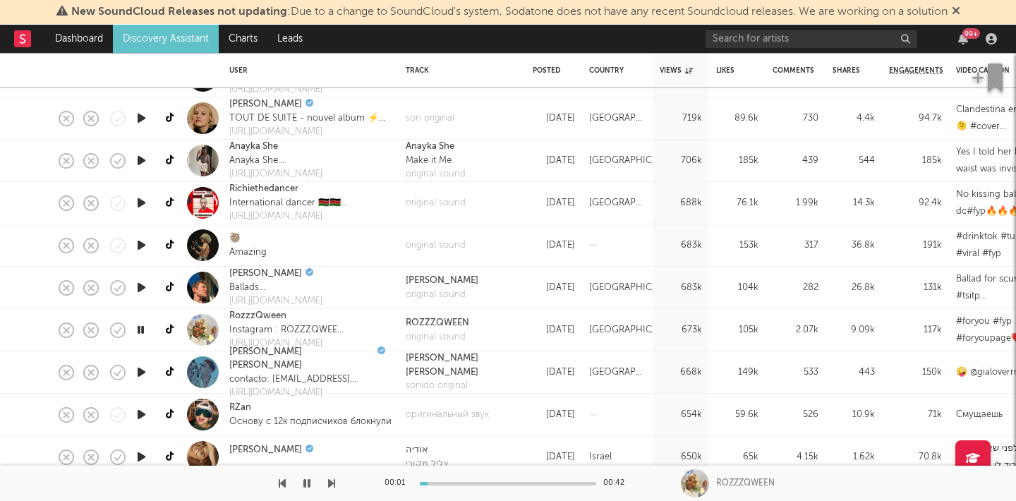
click at [308, 484] on icon "button" at bounding box center [306, 483] width 7 height 11
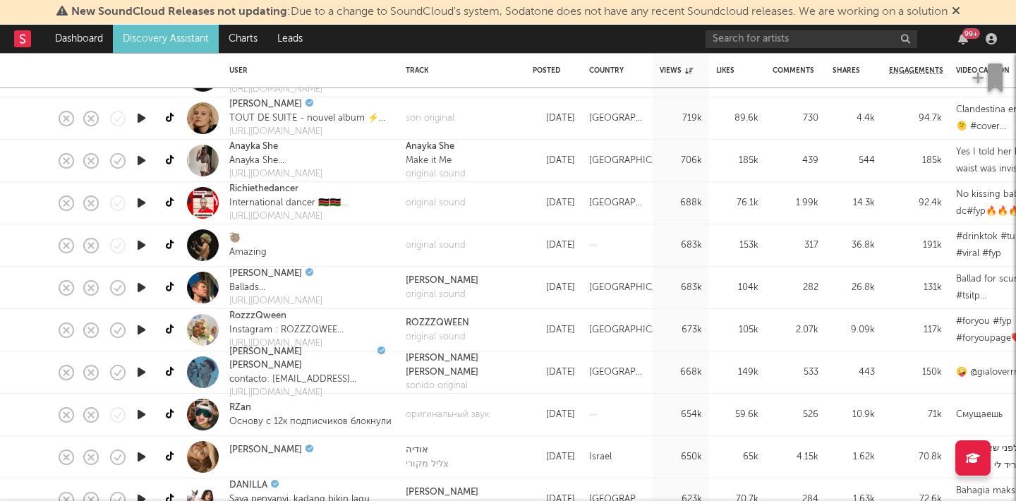
click at [144, 325] on icon "button" at bounding box center [141, 330] width 15 height 18
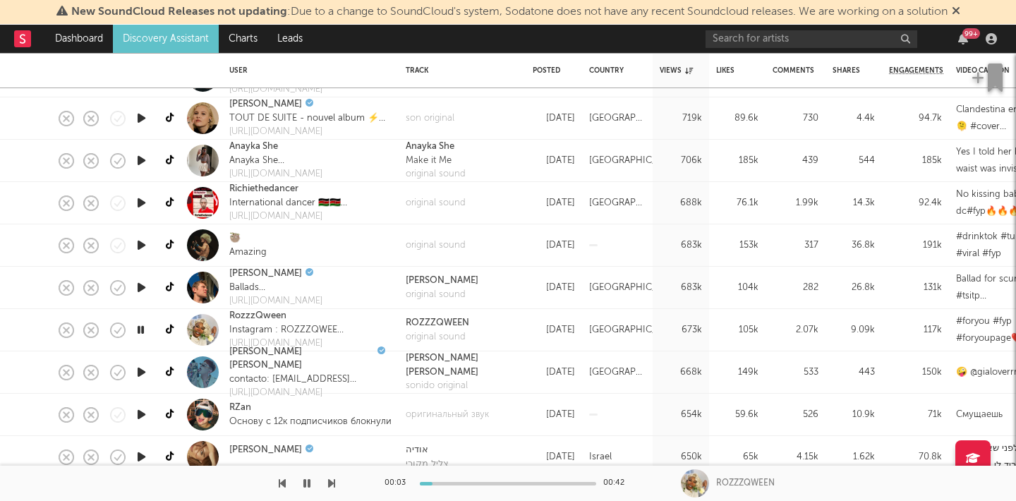
click at [332, 484] on icon "button" at bounding box center [331, 483] width 7 height 11
click at [332, 485] on icon "button" at bounding box center [331, 483] width 7 height 11
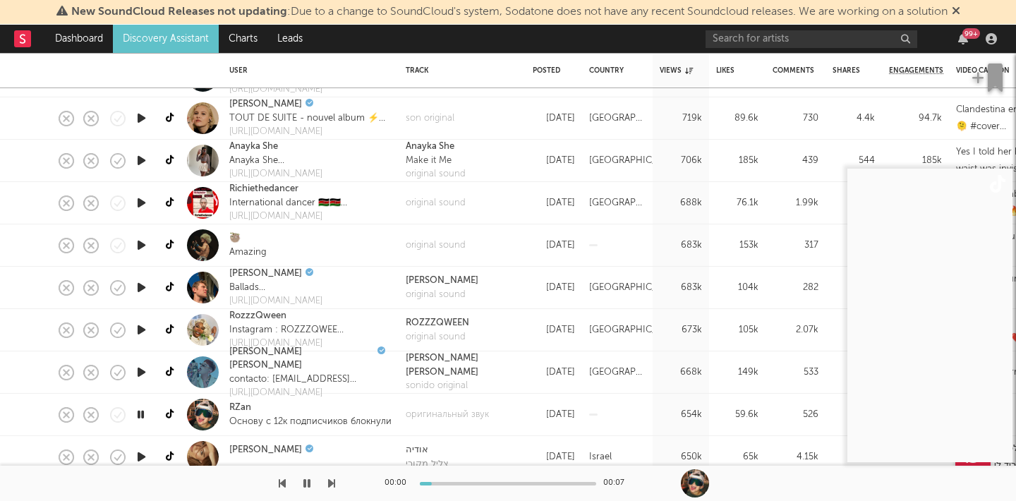
click at [332, 485] on icon "button" at bounding box center [331, 483] width 7 height 11
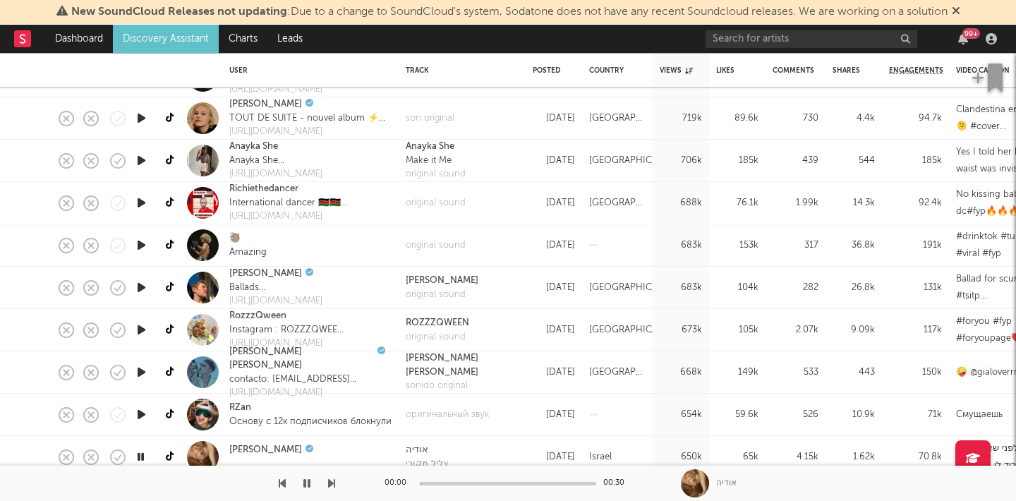
click at [332, 485] on icon "button" at bounding box center [331, 483] width 7 height 11
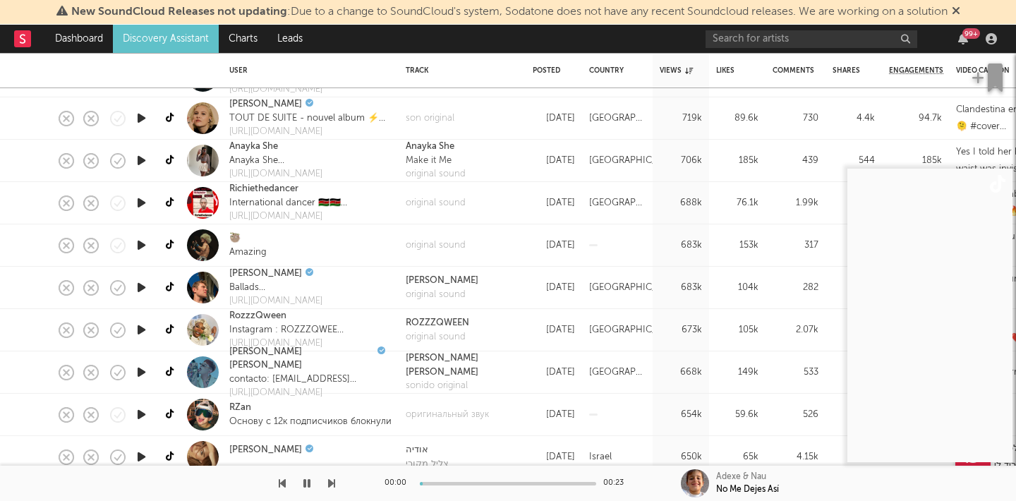
click at [332, 485] on icon "button" at bounding box center [331, 483] width 7 height 11
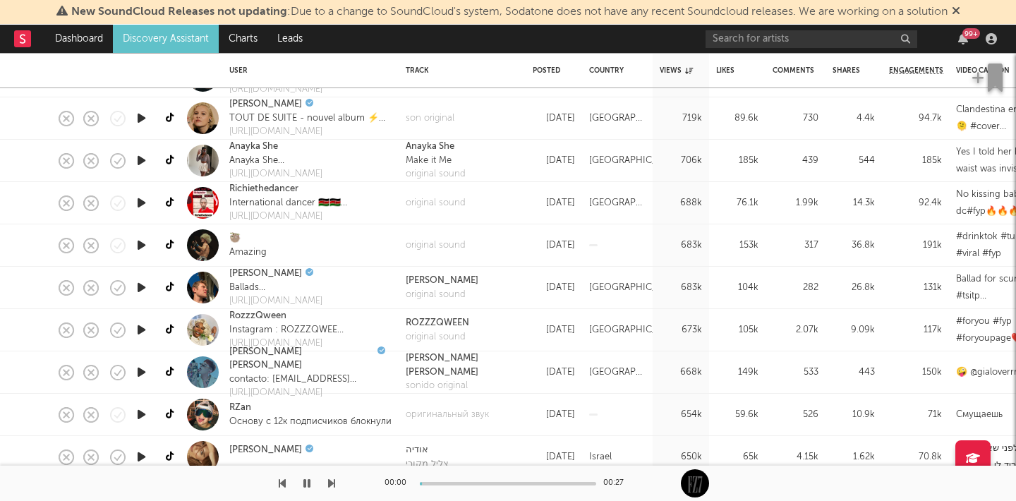
click at [332, 485] on icon "button" at bounding box center [331, 483] width 7 height 11
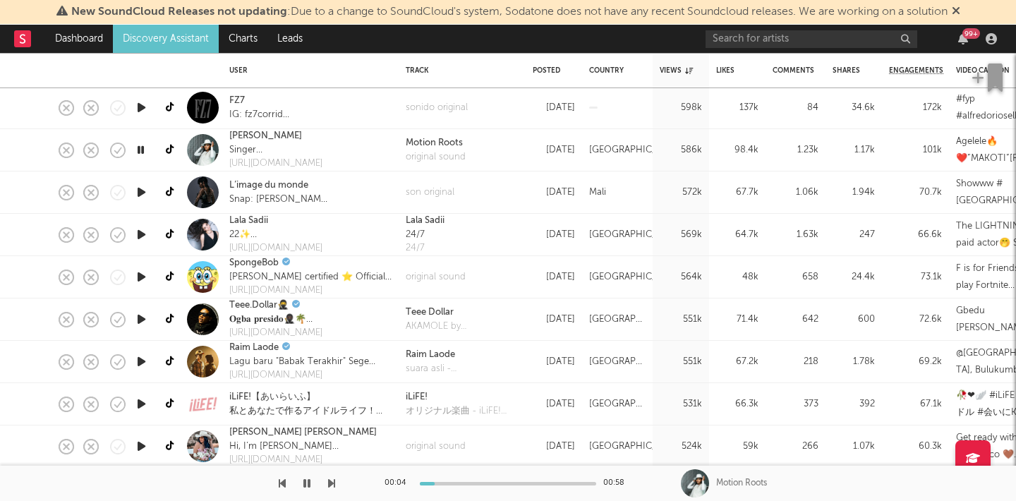
click at [330, 482] on icon "button" at bounding box center [331, 483] width 7 height 11
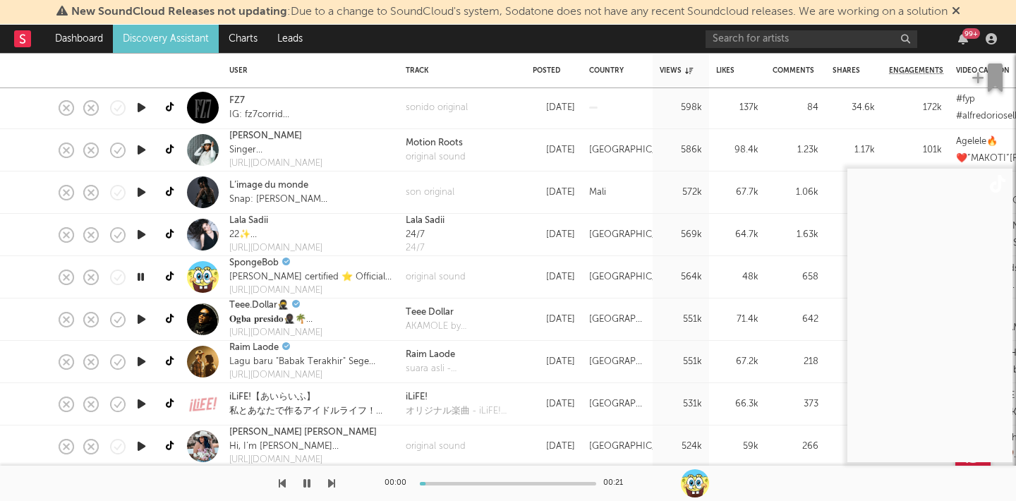
click at [283, 486] on icon "button" at bounding box center [282, 483] width 7 height 11
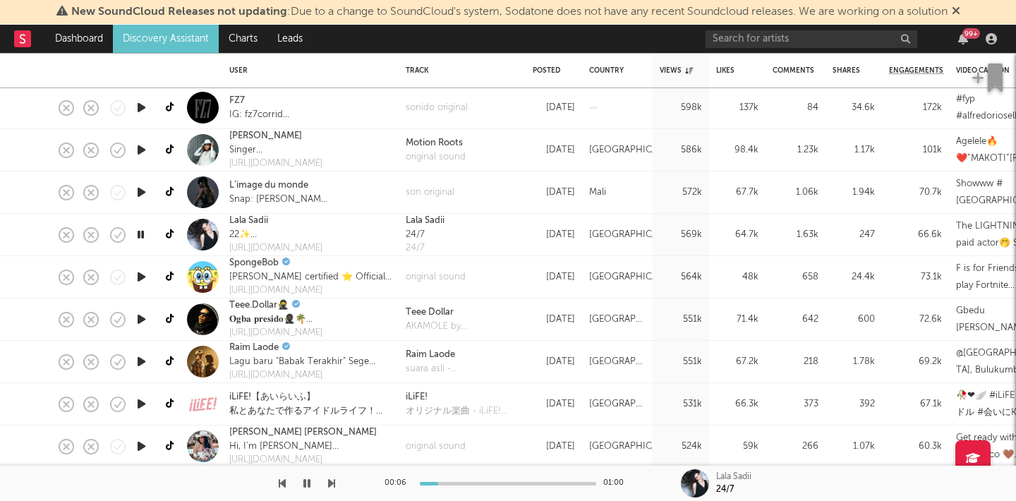
click at [325, 485] on div at bounding box center [167, 483] width 335 height 35
click at [252, 225] on link "Lala Sadii" at bounding box center [248, 221] width 39 height 14
click at [114, 235] on icon "button" at bounding box center [115, 236] width 3 height 3
click at [150, 239] on icon "button" at bounding box center [151, 236] width 18 height 16
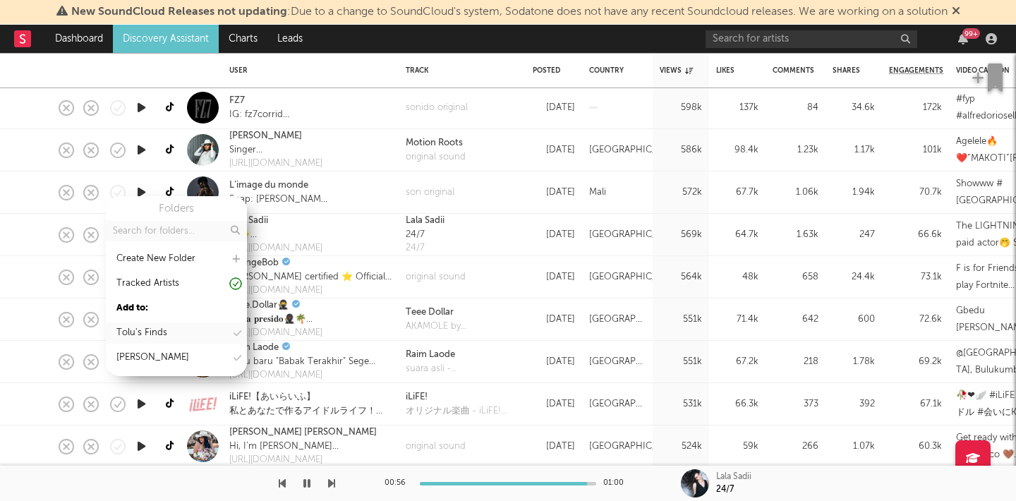
click at [164, 334] on div "Tolu's Finds" at bounding box center [141, 332] width 51 height 17
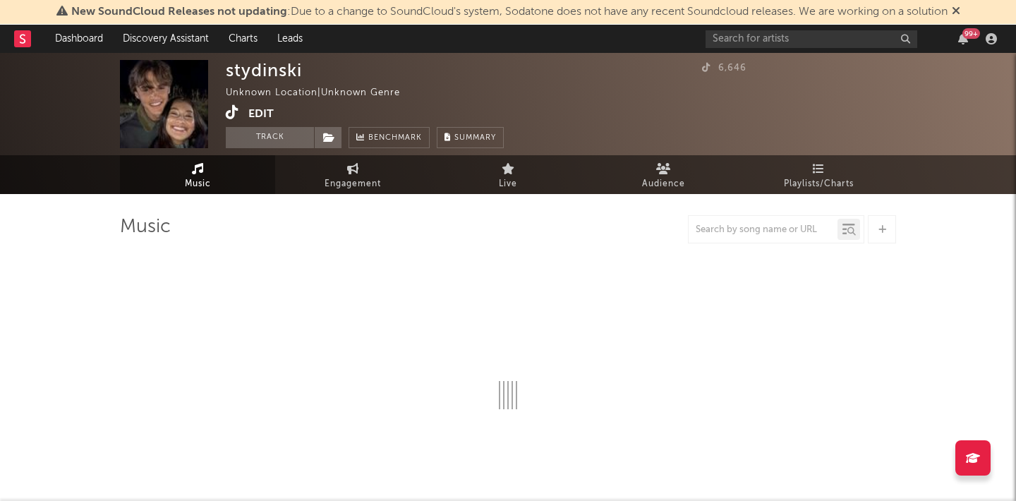
click at [231, 116] on icon at bounding box center [232, 112] width 13 height 14
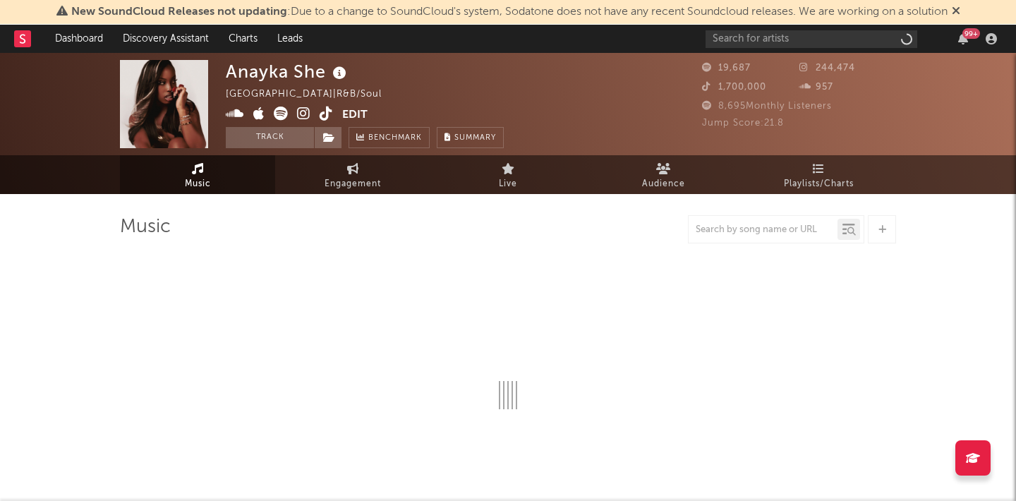
select select "6m"
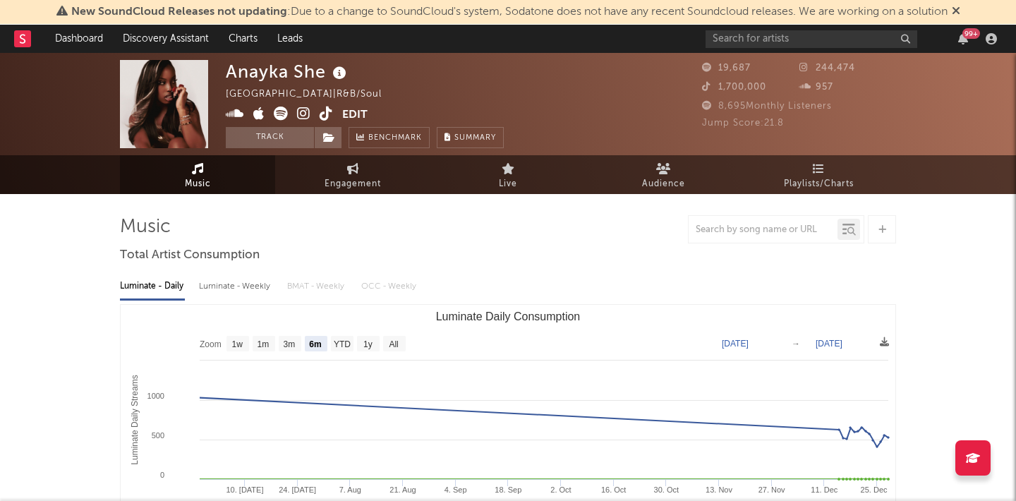
click at [324, 114] on icon at bounding box center [326, 114] width 13 height 14
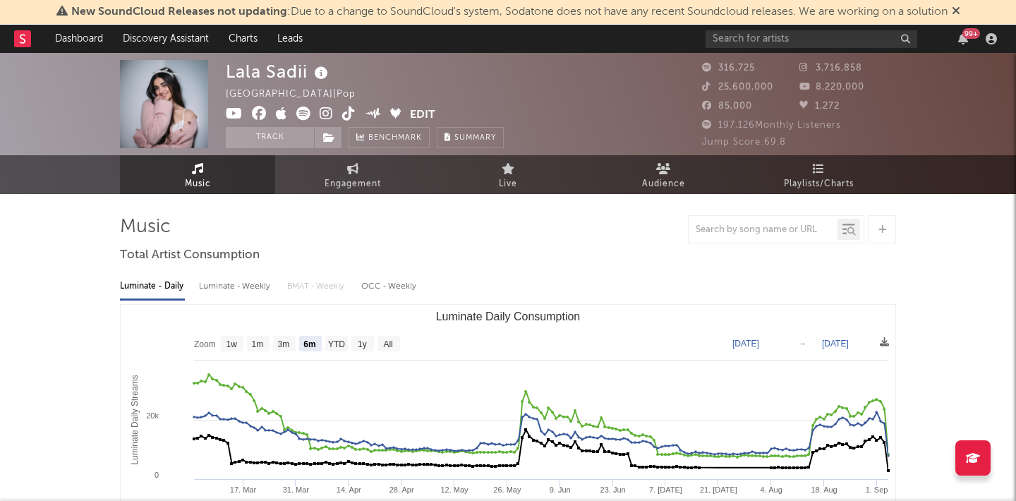
select select "6m"
click at [151, 46] on link "Discovery Assistant" at bounding box center [166, 39] width 106 height 28
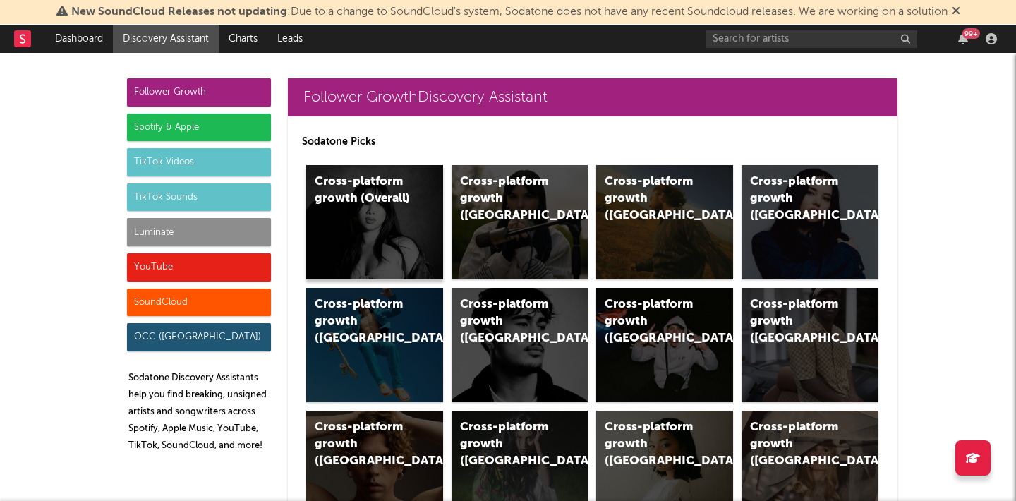
click at [406, 228] on div "Cross-platform growth (Overall)" at bounding box center [374, 222] width 137 height 114
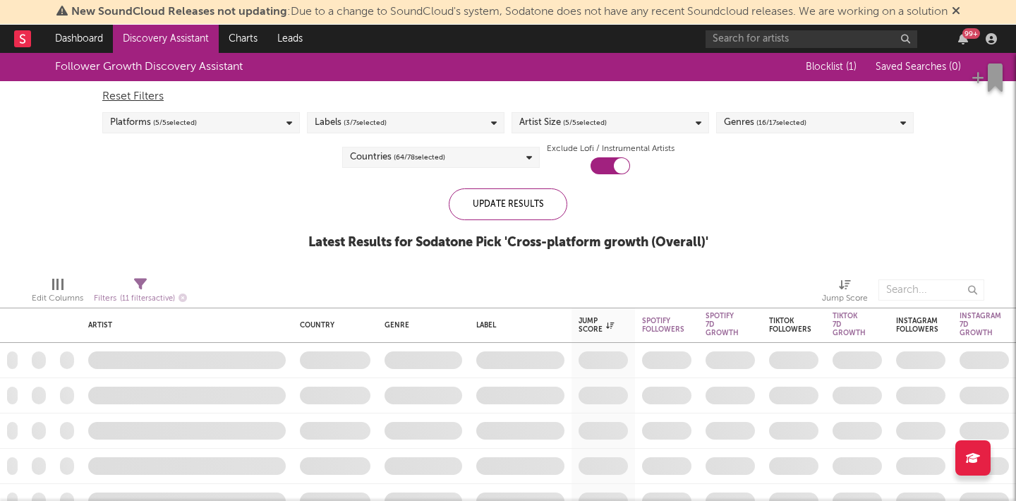
checkbox input "true"
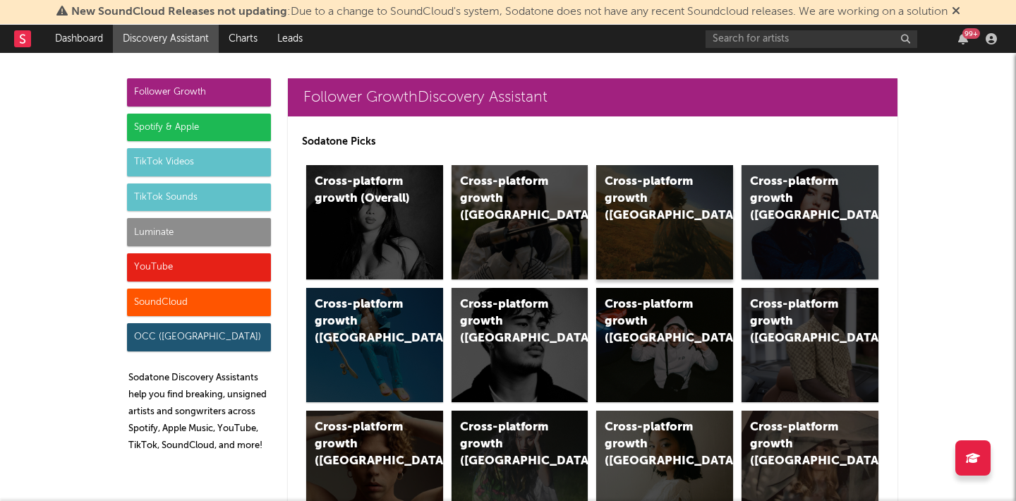
click at [669, 201] on div "Cross-platform growth (US)" at bounding box center [652, 199] width 96 height 51
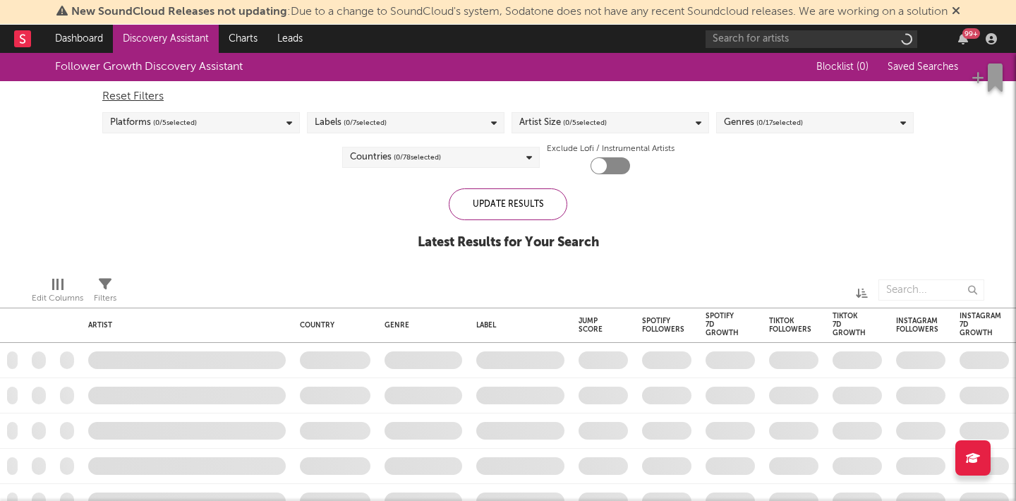
checkbox input "true"
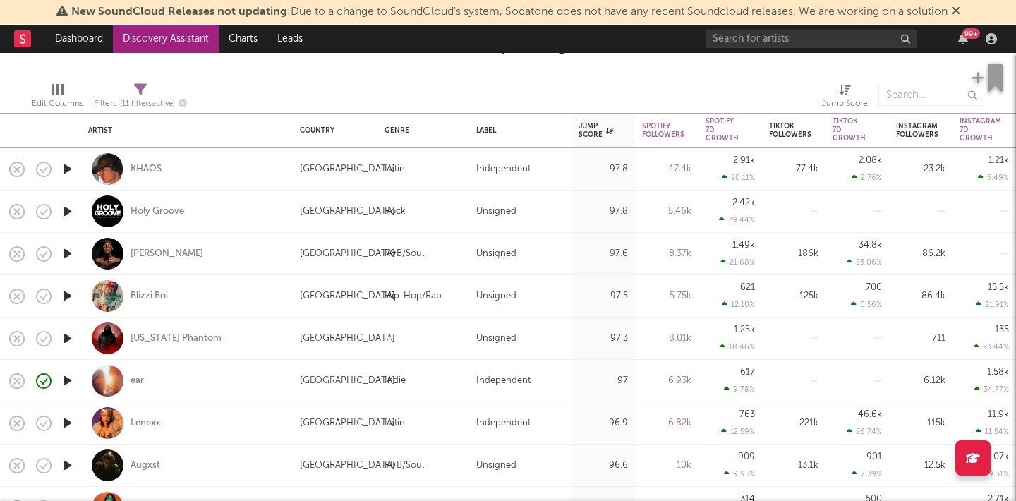
click at [63, 169] on icon "button" at bounding box center [67, 169] width 15 height 18
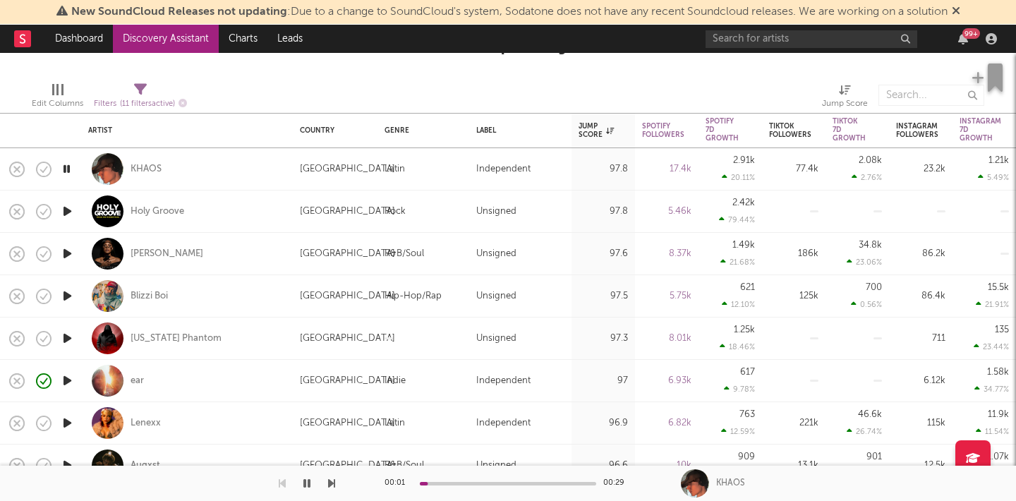
click at [329, 486] on icon "button" at bounding box center [331, 483] width 7 height 11
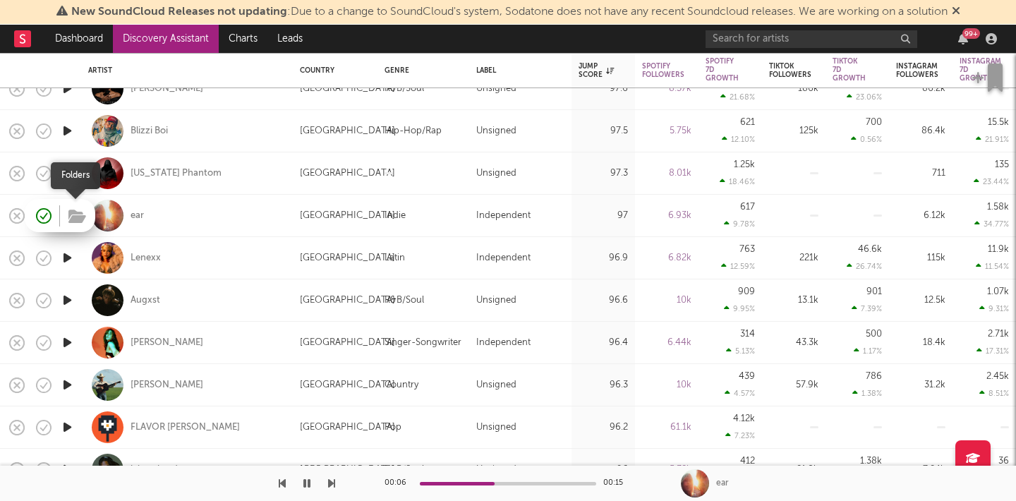
click at [76, 221] on icon "button" at bounding box center [77, 217] width 18 height 16
click at [332, 485] on icon "button" at bounding box center [331, 483] width 7 height 11
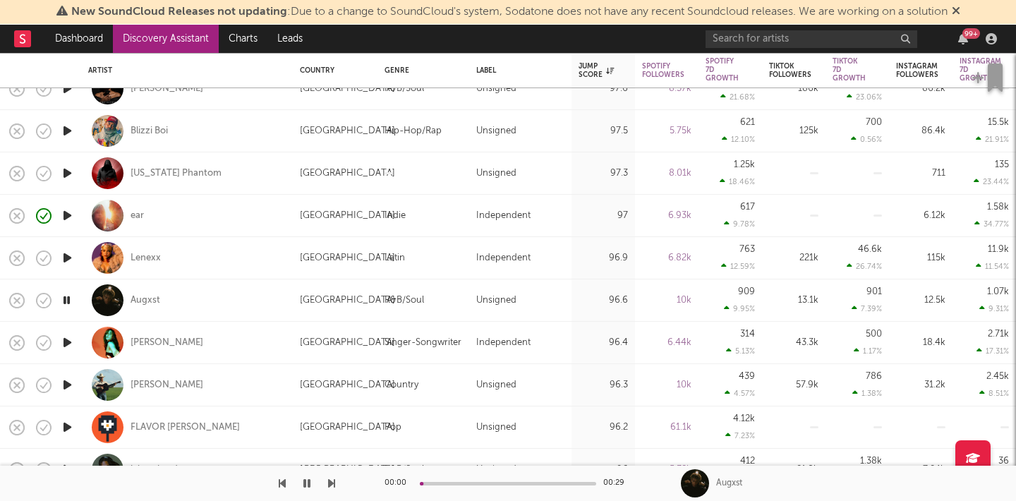
click at [332, 485] on icon "button" at bounding box center [331, 483] width 7 height 11
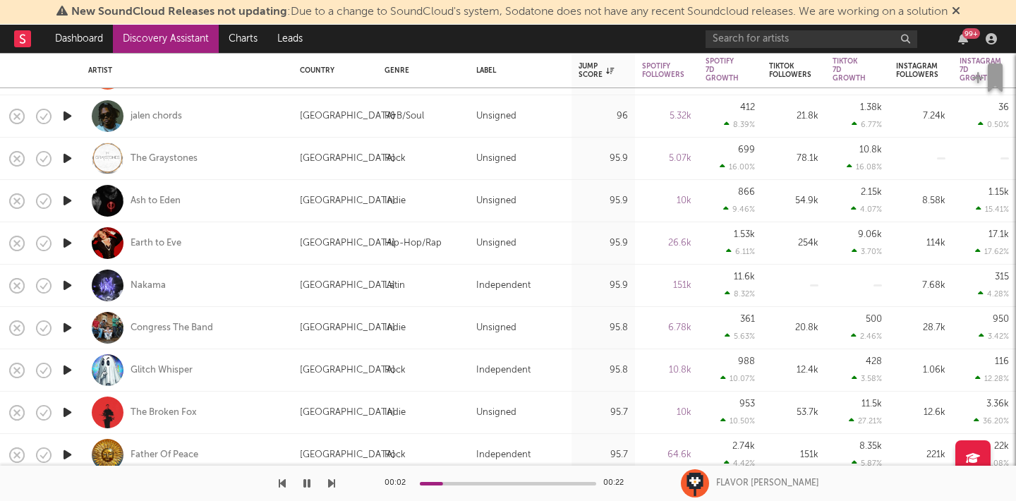
click at [333, 482] on icon "button" at bounding box center [331, 483] width 7 height 11
click at [332, 484] on icon "button" at bounding box center [331, 483] width 7 height 11
click at [336, 489] on div "00:00 00:29 Earth to Eve" at bounding box center [508, 483] width 1016 height 35
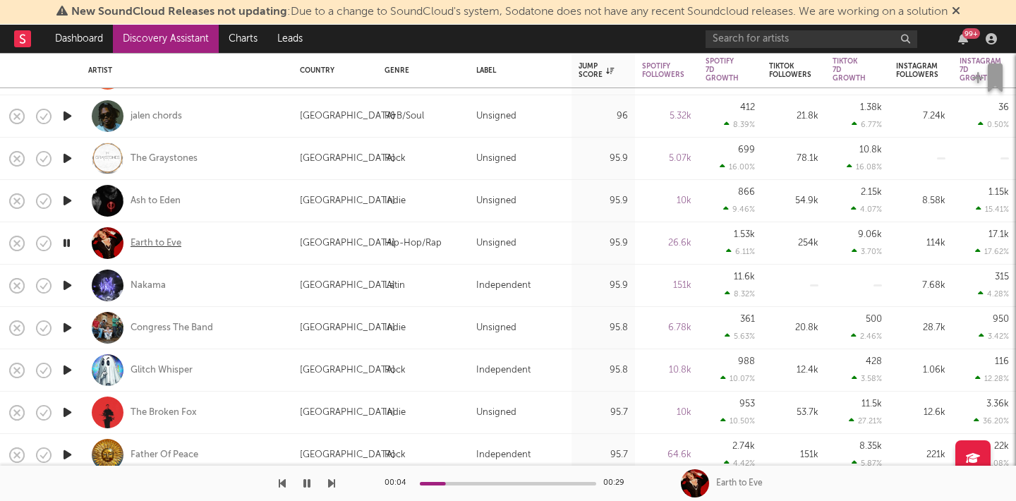
click at [166, 246] on div "Earth to Eve" at bounding box center [155, 243] width 51 height 13
click at [305, 485] on icon "button" at bounding box center [306, 483] width 7 height 11
click at [337, 479] on div "00:28 00:29 Earth to Eve" at bounding box center [508, 483] width 1016 height 35
click at [312, 484] on button "button" at bounding box center [307, 483] width 14 height 35
click at [333, 484] on icon "button" at bounding box center [331, 483] width 7 height 11
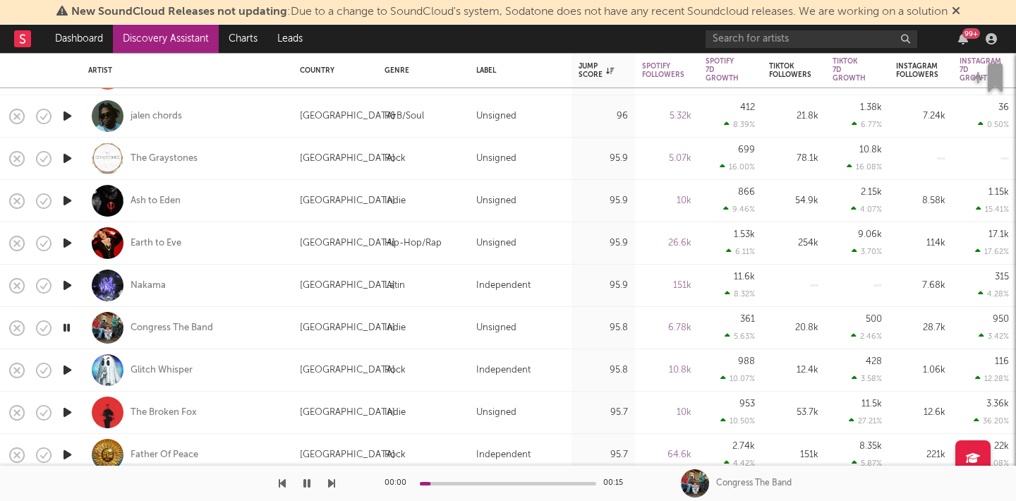
click at [333, 484] on icon "button" at bounding box center [331, 483] width 7 height 11
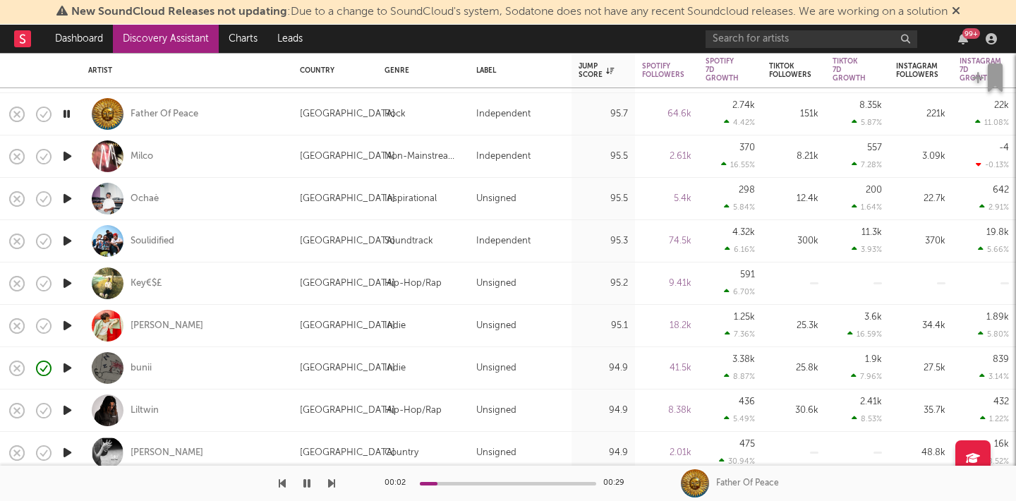
click at [464, 485] on div "00:02 00:29" at bounding box center [507, 483] width 247 height 35
click at [332, 481] on icon "button" at bounding box center [331, 483] width 7 height 11
click at [332, 484] on icon "button" at bounding box center [331, 483] width 7 height 11
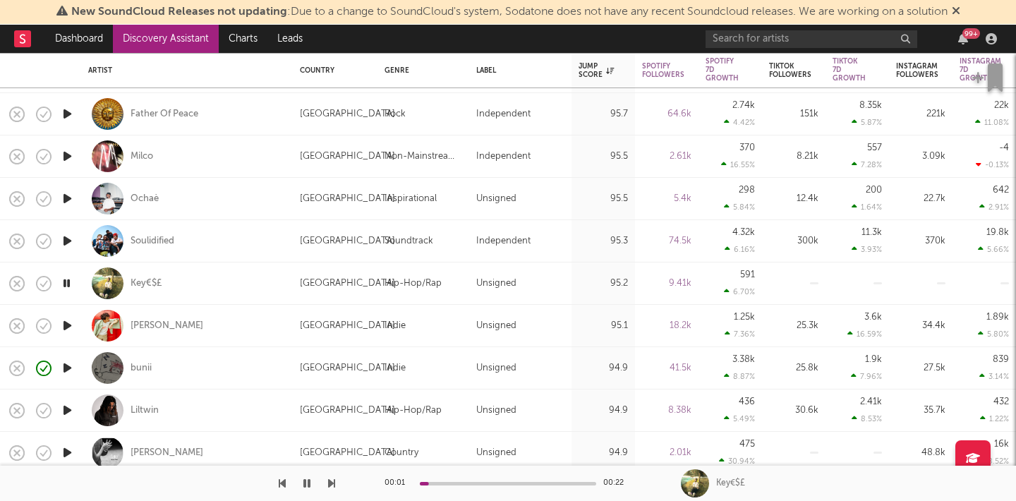
click at [332, 484] on icon "button" at bounding box center [331, 483] width 7 height 11
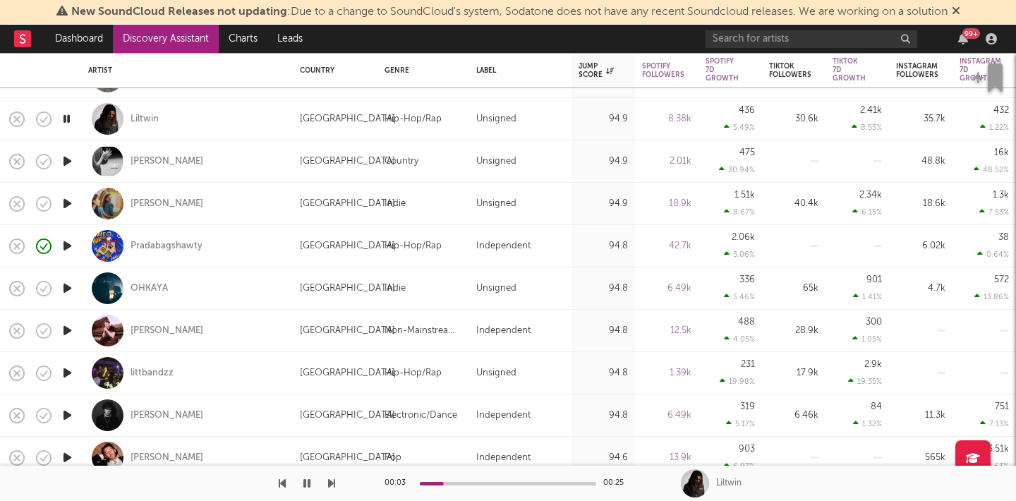
click at [334, 481] on icon "button" at bounding box center [331, 483] width 7 height 11
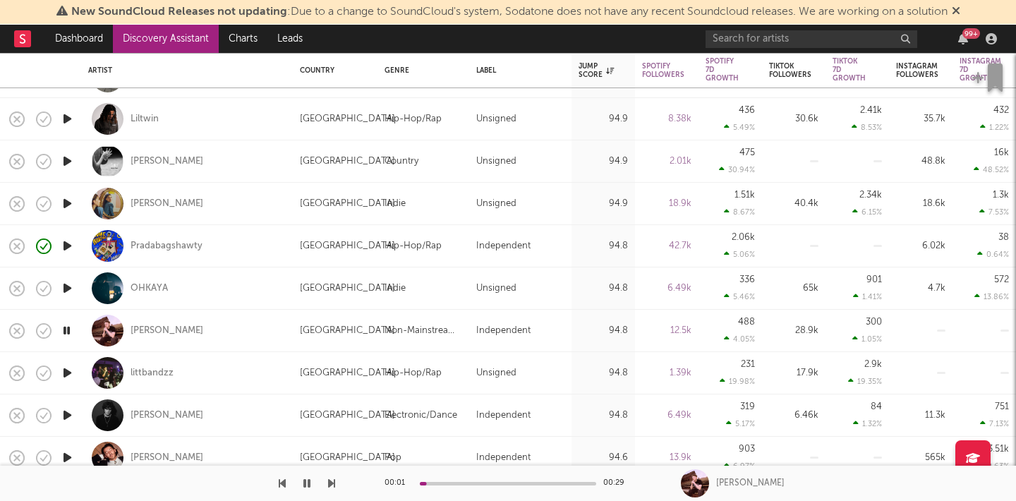
click at [334, 481] on icon "button" at bounding box center [331, 483] width 7 height 11
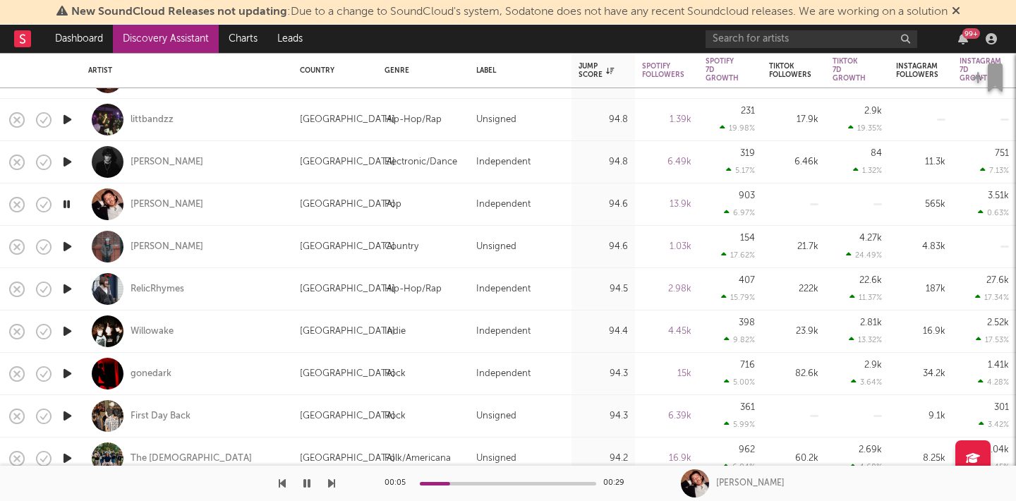
click at [334, 485] on icon "button" at bounding box center [331, 483] width 7 height 11
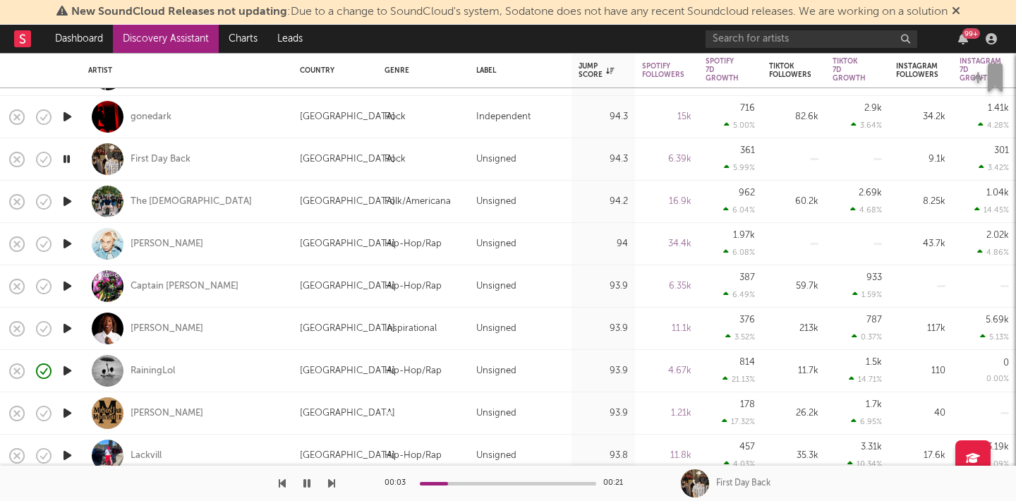
click at [327, 480] on div at bounding box center [167, 483] width 335 height 35
click at [329, 481] on icon "button" at bounding box center [331, 483] width 7 height 11
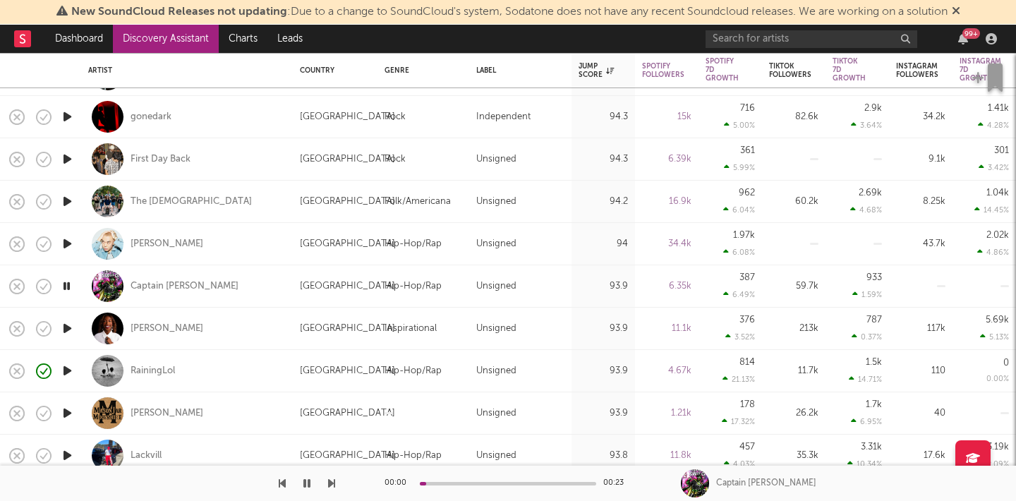
click at [329, 482] on icon "button" at bounding box center [331, 483] width 7 height 11
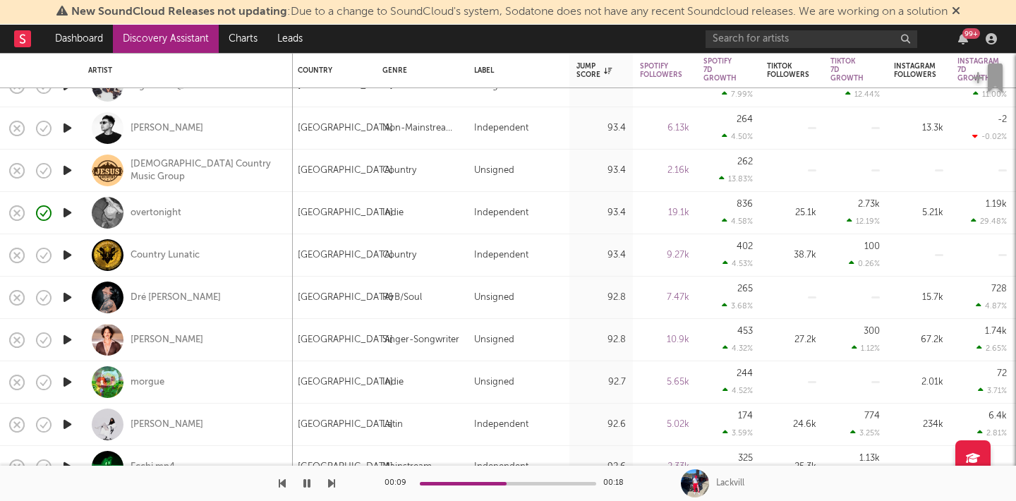
click at [67, 297] on icon "button" at bounding box center [67, 297] width 15 height 18
click at [332, 482] on icon "button" at bounding box center [331, 483] width 7 height 11
click at [155, 384] on div "morgue" at bounding box center [147, 382] width 34 height 13
click at [305, 485] on icon "button" at bounding box center [306, 483] width 7 height 11
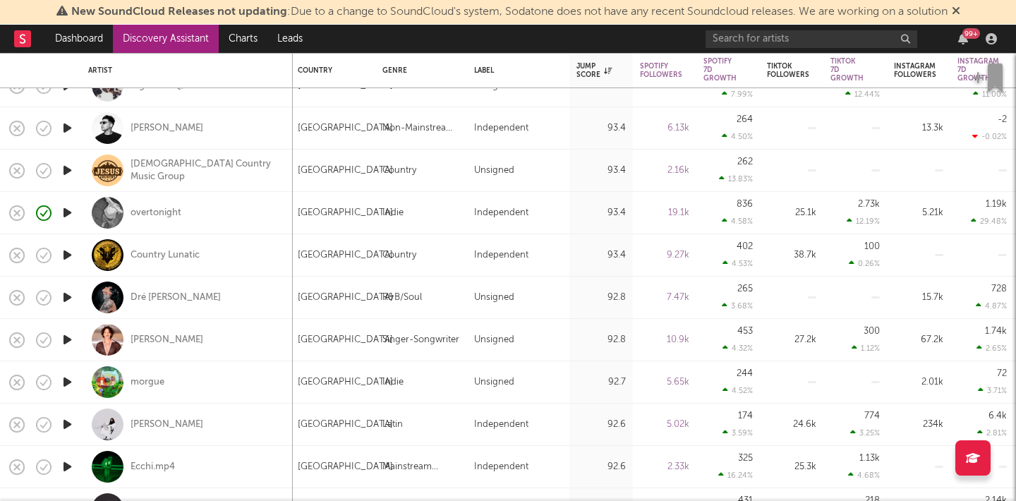
click at [68, 424] on icon "button" at bounding box center [67, 424] width 15 height 18
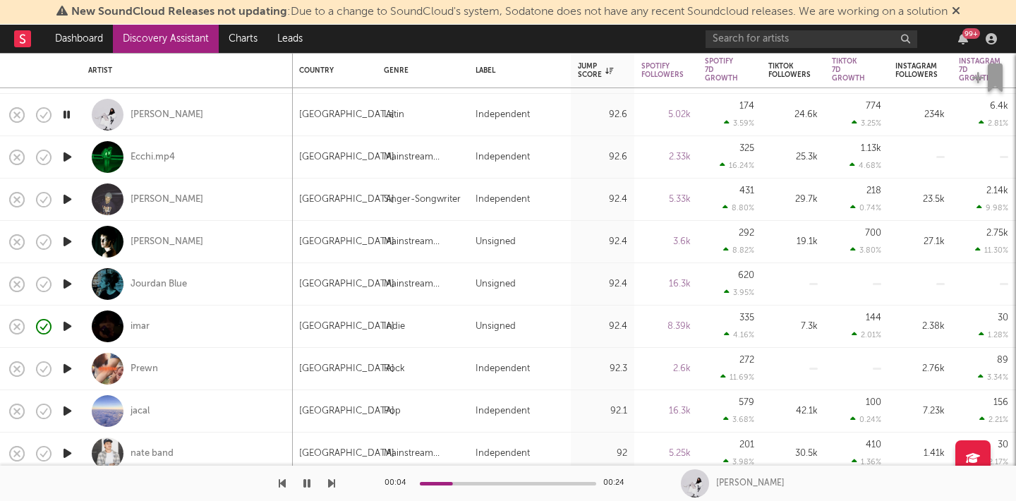
click at [329, 482] on icon "button" at bounding box center [331, 483] width 7 height 11
click at [523, 482] on div at bounding box center [508, 484] width 176 height 4
click at [332, 483] on icon "button" at bounding box center [331, 483] width 7 height 11
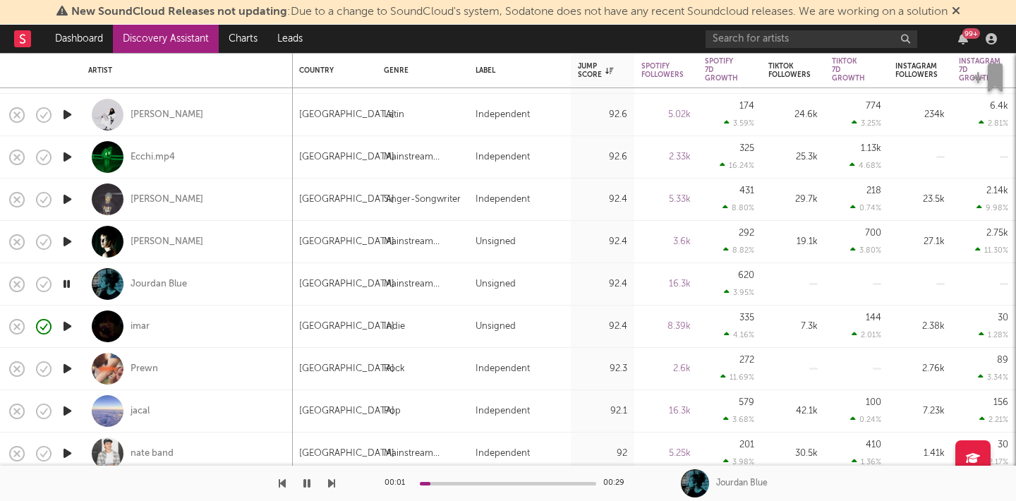
click at [332, 483] on icon "button" at bounding box center [331, 483] width 7 height 11
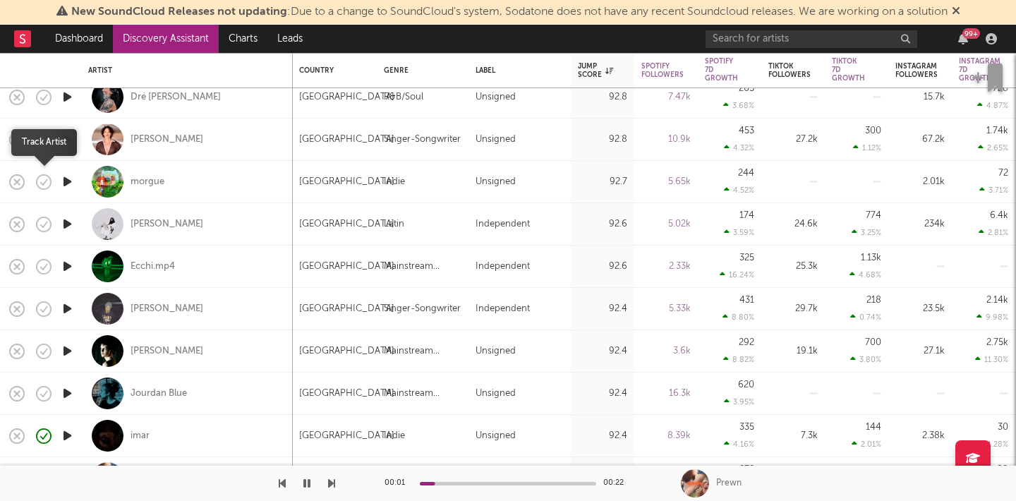
click at [46, 182] on icon "button" at bounding box center [44, 182] width 20 height 20
click at [76, 183] on icon "button" at bounding box center [77, 183] width 18 height 16
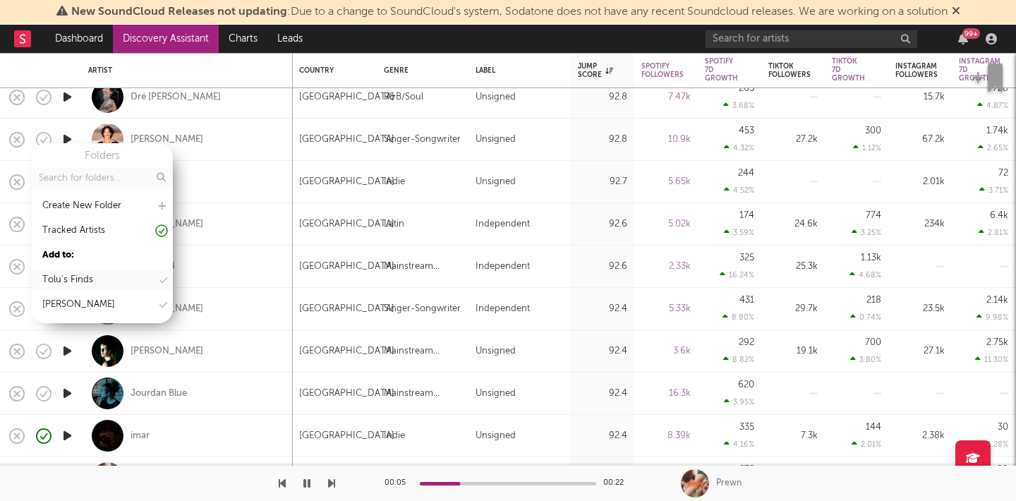
click at [91, 288] on div "Tolu's Finds" at bounding box center [102, 279] width 141 height 21
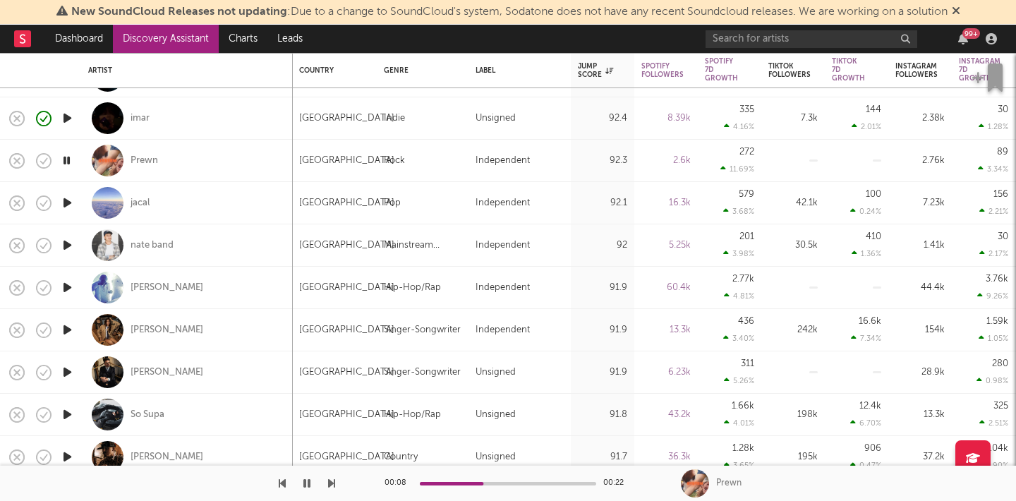
click at [329, 480] on icon "button" at bounding box center [331, 483] width 7 height 11
click at [284, 484] on icon "button" at bounding box center [282, 483] width 7 height 11
click at [451, 482] on div at bounding box center [508, 484] width 176 height 4
click at [497, 482] on div at bounding box center [508, 484] width 176 height 4
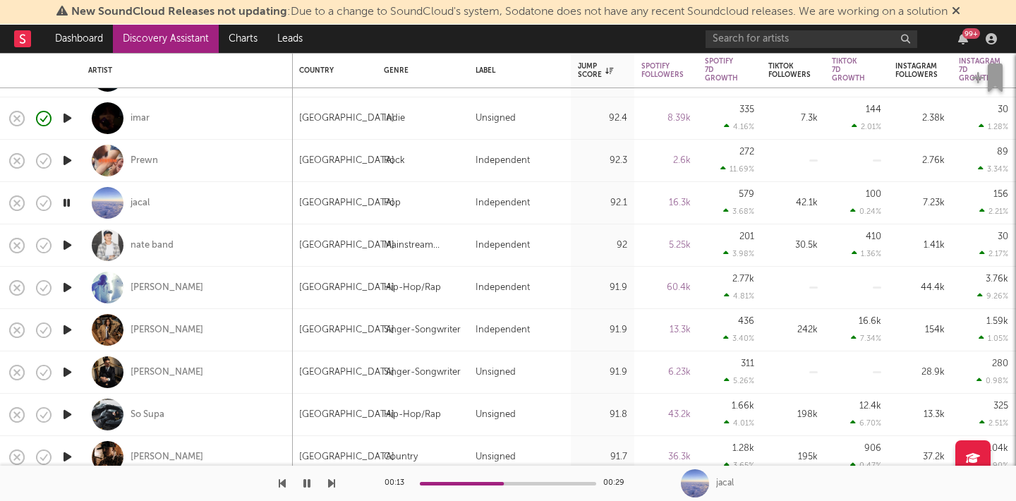
click at [329, 485] on icon "button" at bounding box center [331, 483] width 7 height 11
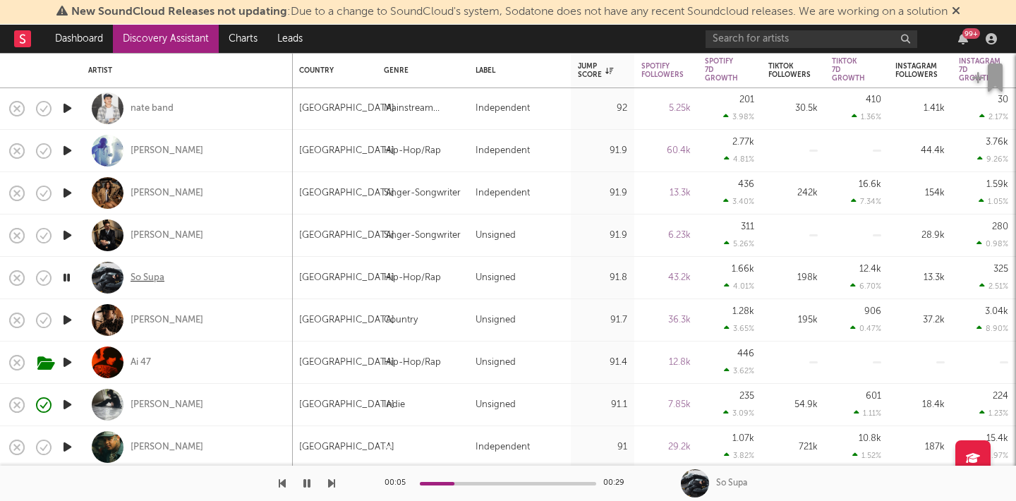
click at [149, 278] on div "So Supa" at bounding box center [147, 278] width 34 height 13
click at [65, 271] on icon "button" at bounding box center [67, 278] width 15 height 18
click at [734, 482] on div "So Supa" at bounding box center [731, 483] width 31 height 13
click at [147, 276] on div "So Supa" at bounding box center [147, 278] width 34 height 13
click at [329, 482] on icon "button" at bounding box center [331, 483] width 7 height 11
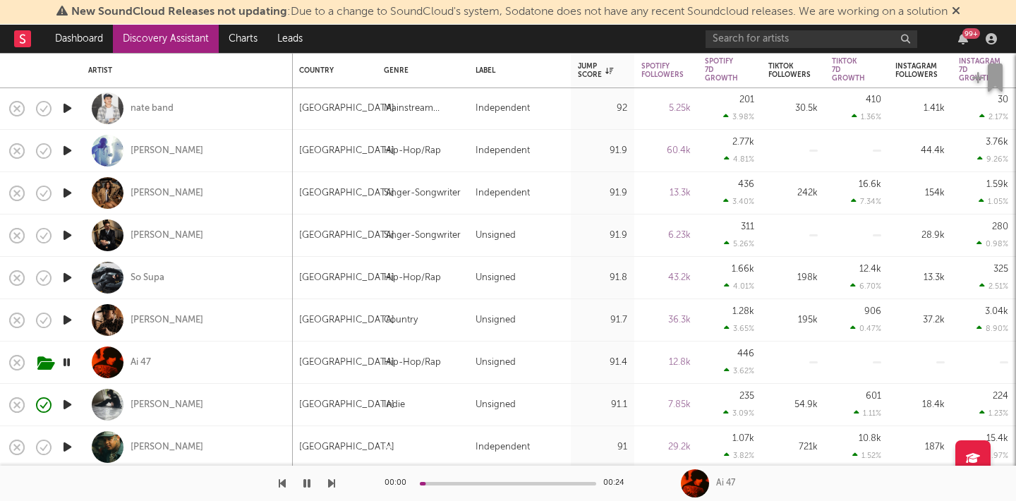
click at [329, 482] on icon "button" at bounding box center [331, 483] width 7 height 11
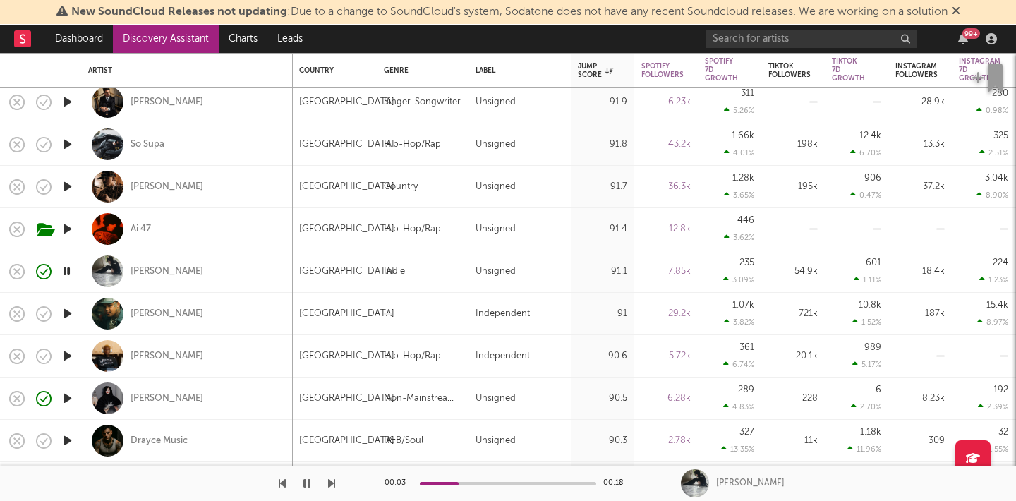
click at [330, 484] on icon "button" at bounding box center [331, 483] width 7 height 11
click at [284, 481] on icon "button" at bounding box center [282, 483] width 7 height 11
click at [177, 360] on div "CHRIS CASEY" at bounding box center [166, 356] width 73 height 13
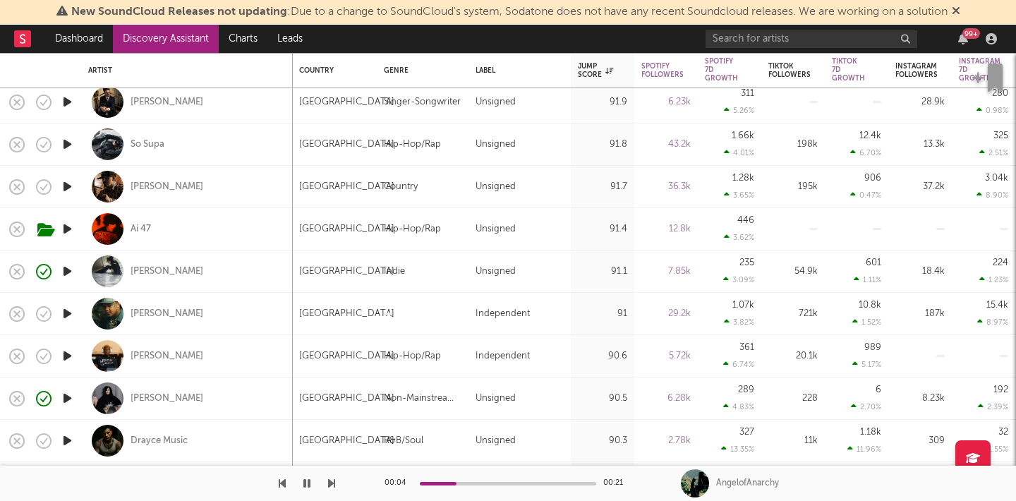
click at [335, 480] on div "00:04 00:21 AngelofAnarchy" at bounding box center [508, 483] width 1016 height 35
click at [328, 483] on icon "button" at bounding box center [331, 483] width 7 height 11
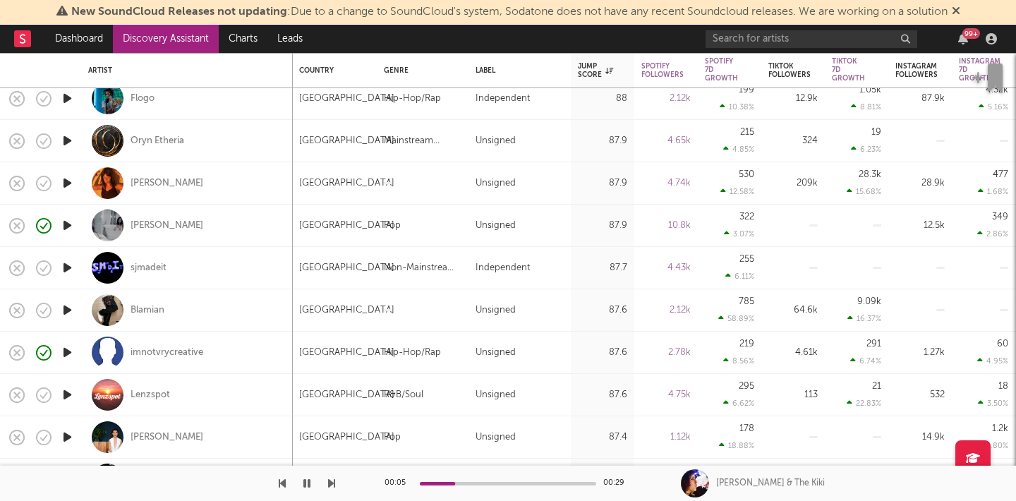
click at [333, 487] on icon "button" at bounding box center [331, 483] width 7 height 11
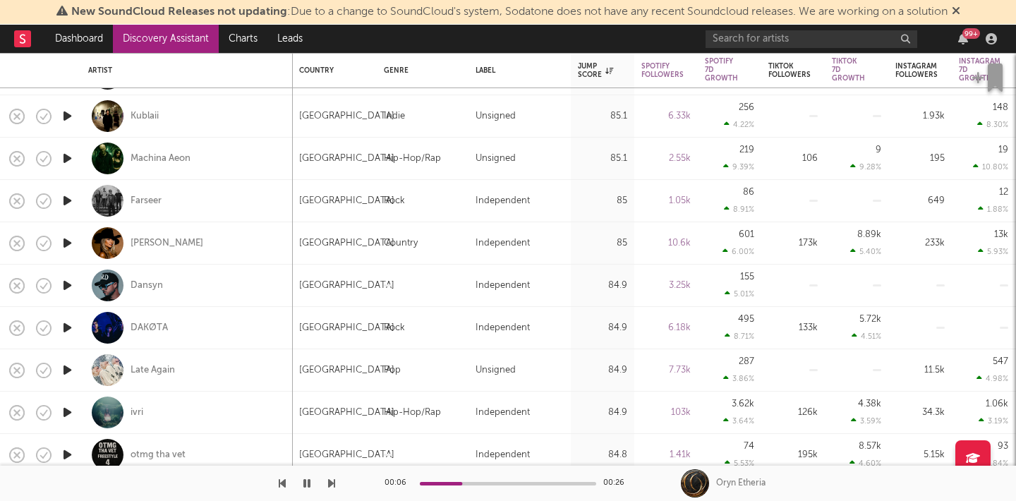
click at [332, 482] on icon "button" at bounding box center [331, 483] width 7 height 11
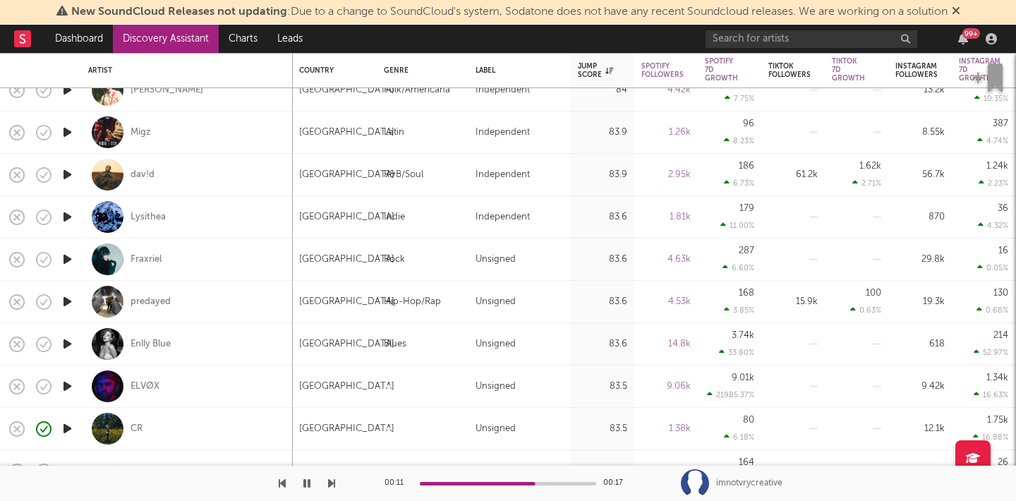
click at [334, 489] on icon "button" at bounding box center [331, 483] width 7 height 11
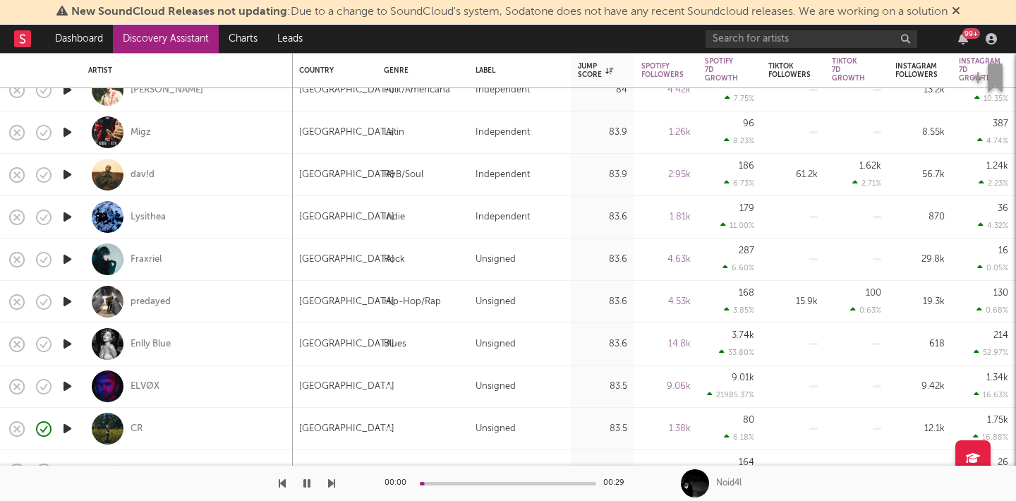
click at [334, 489] on icon "button" at bounding box center [331, 483] width 7 height 11
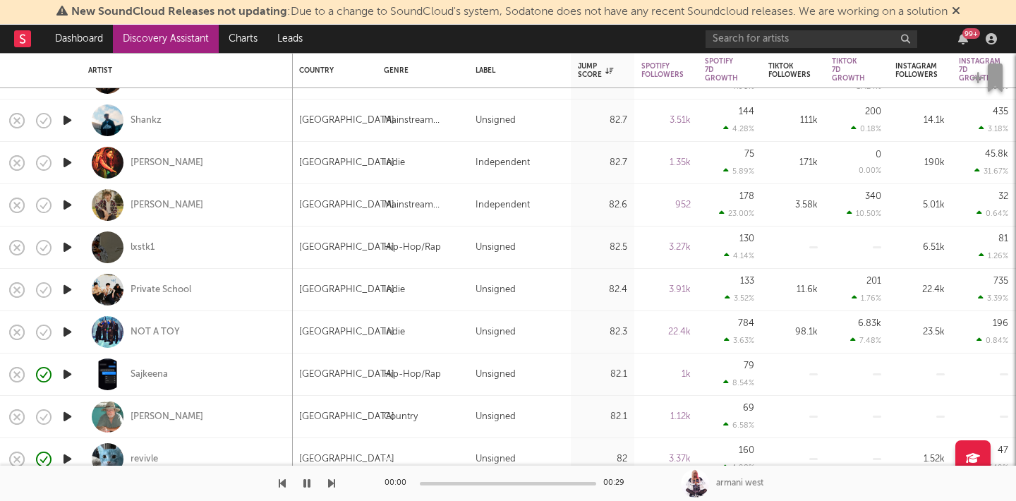
click at [330, 485] on icon "button" at bounding box center [331, 483] width 7 height 11
click at [331, 485] on icon "button" at bounding box center [331, 483] width 7 height 11
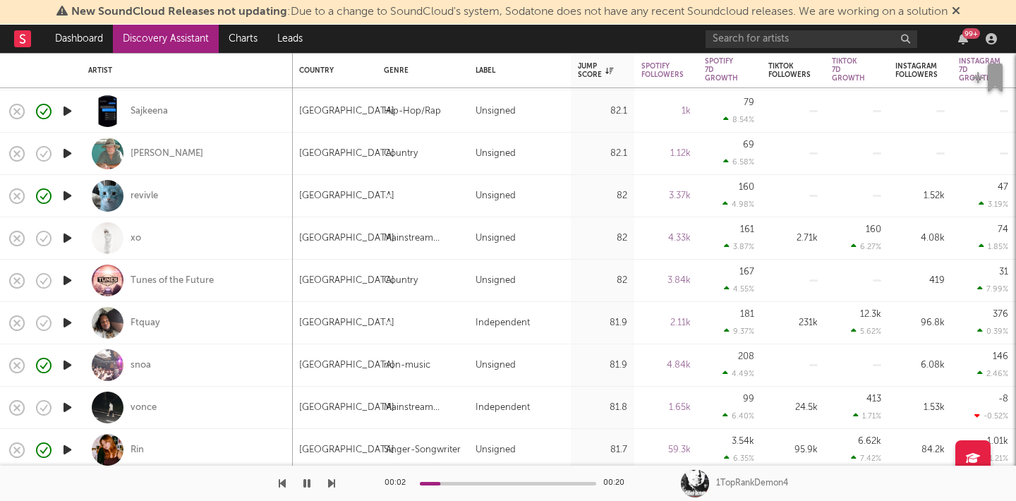
click at [331, 485] on icon "button" at bounding box center [331, 483] width 7 height 11
click at [506, 482] on div at bounding box center [508, 484] width 176 height 4
click at [332, 482] on icon "button" at bounding box center [331, 483] width 7 height 11
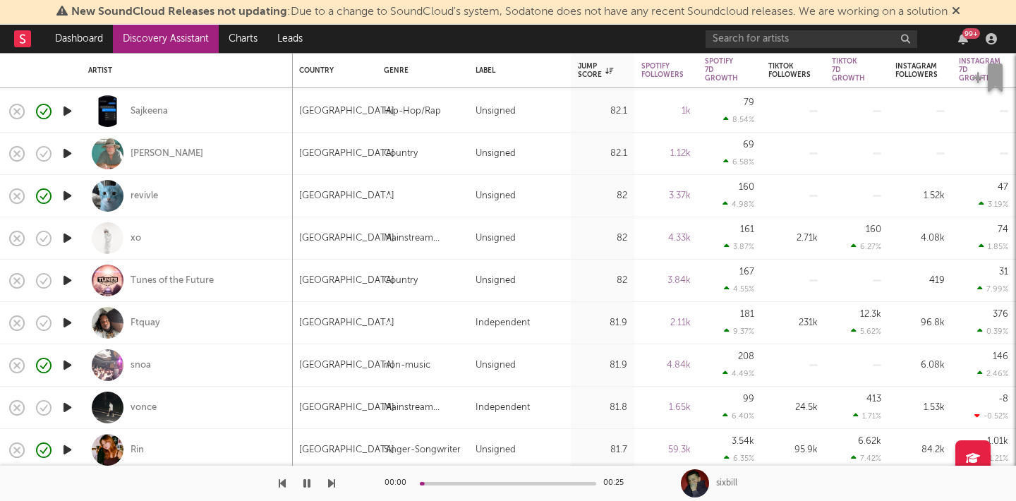
click at [332, 482] on icon "button" at bounding box center [331, 483] width 7 height 11
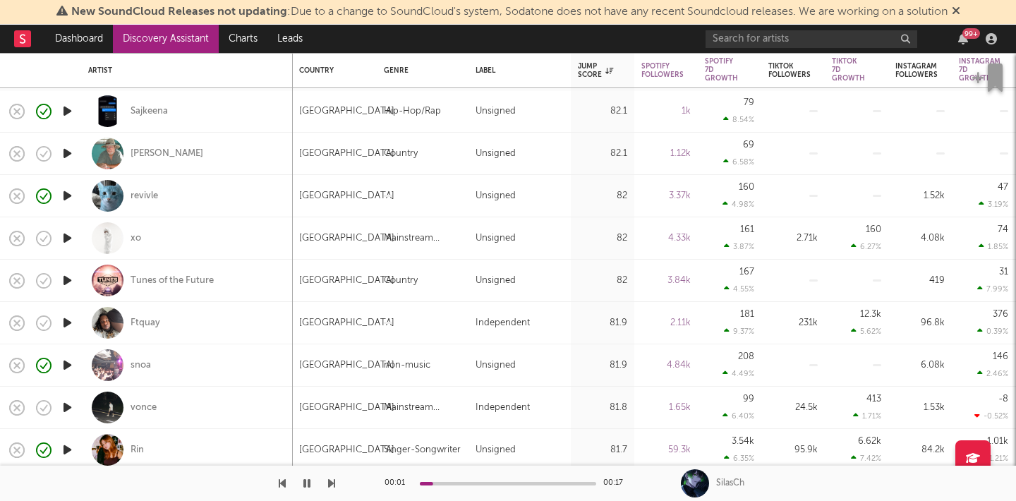
click at [336, 485] on div "00:01 00:17 SilasCh" at bounding box center [508, 483] width 1016 height 35
click at [333, 485] on icon "button" at bounding box center [331, 483] width 7 height 11
click at [188, 42] on link "Discovery Assistant" at bounding box center [166, 39] width 106 height 28
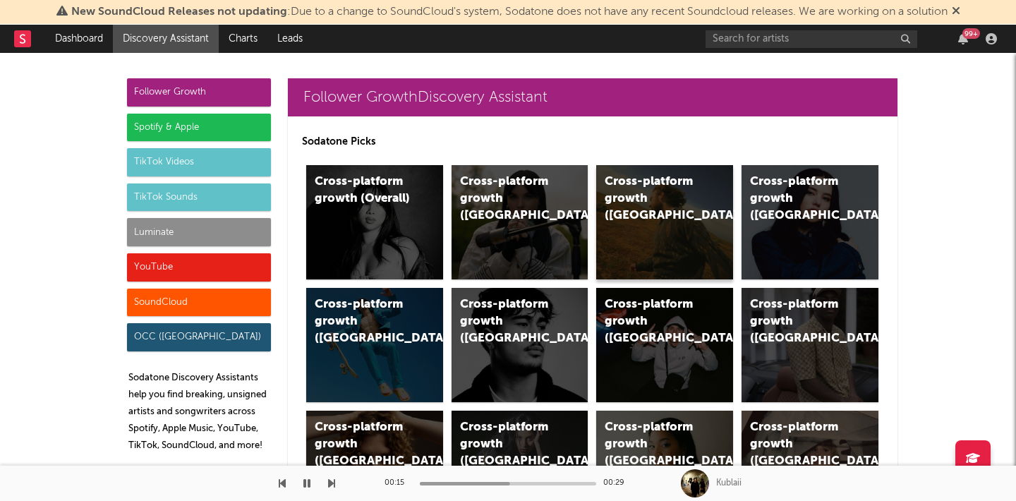
click at [693, 221] on div "Cross-platform growth (US)" at bounding box center [664, 222] width 137 height 114
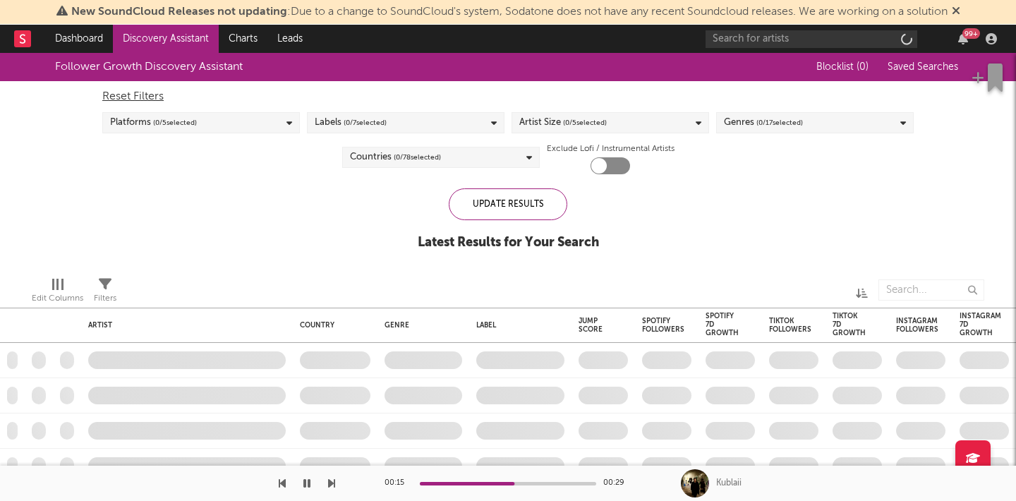
checkbox input "true"
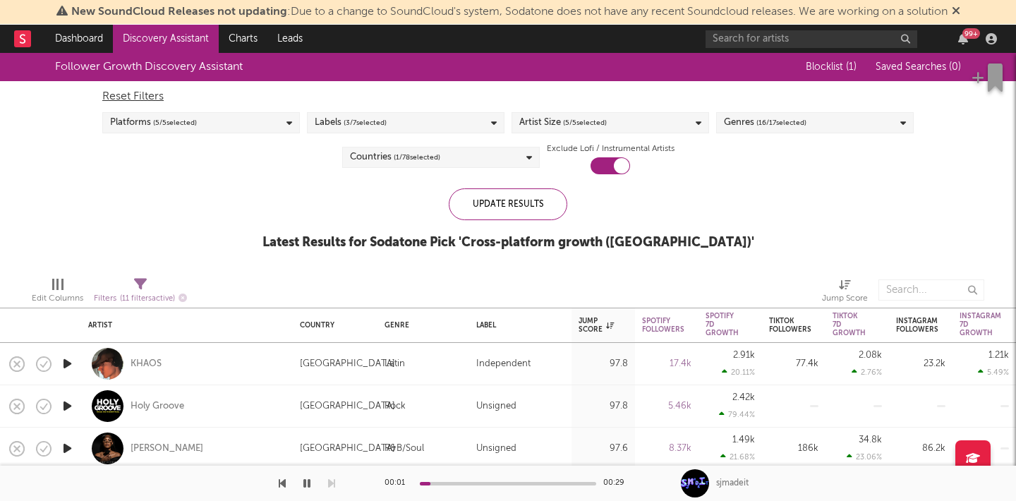
click at [311, 481] on button "button" at bounding box center [307, 483] width 14 height 35
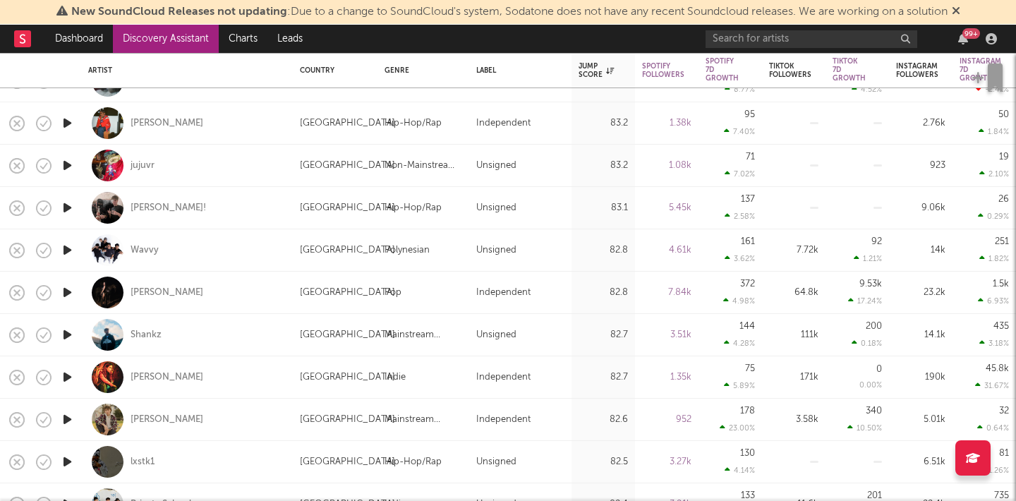
click at [71, 123] on icon "button" at bounding box center [67, 123] width 15 height 18
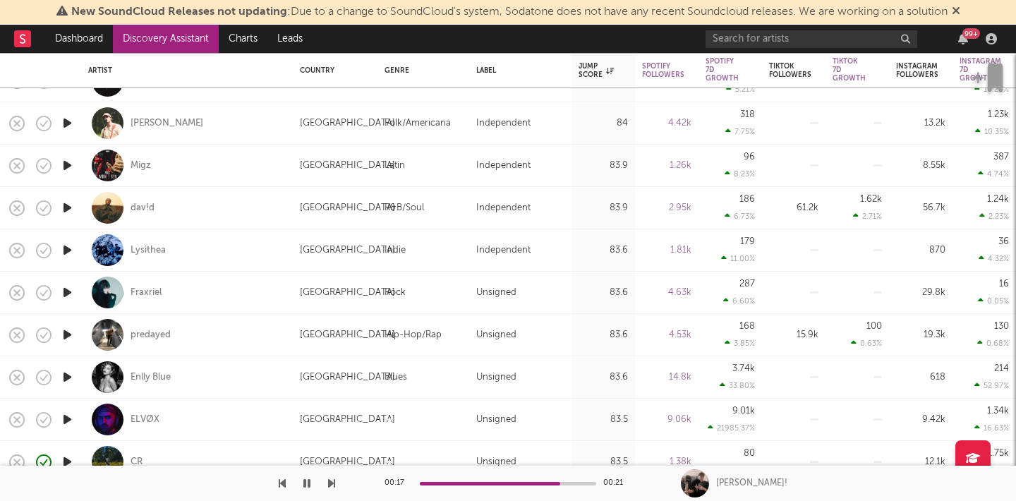
click at [310, 482] on button "button" at bounding box center [307, 483] width 14 height 35
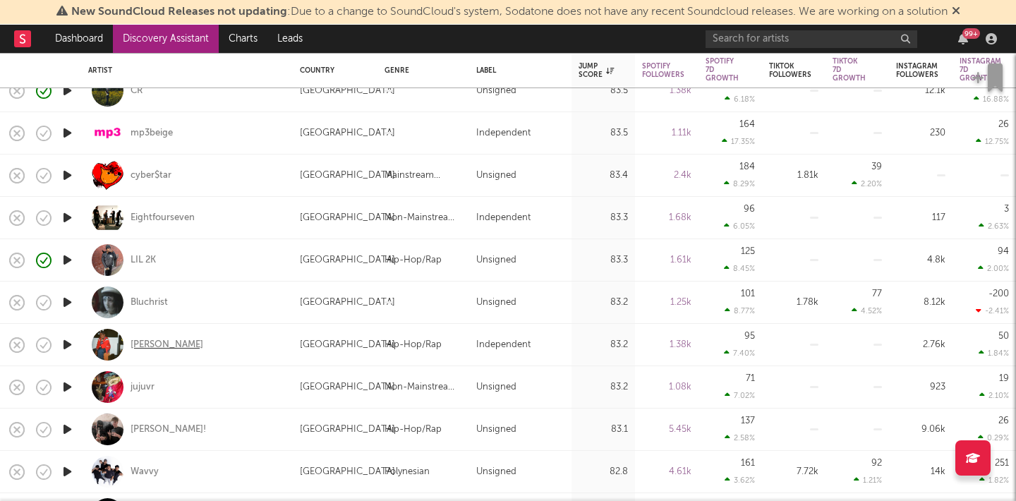
click at [168, 341] on div "Devin Donnell" at bounding box center [166, 345] width 73 height 13
click at [68, 385] on icon "button" at bounding box center [67, 387] width 15 height 18
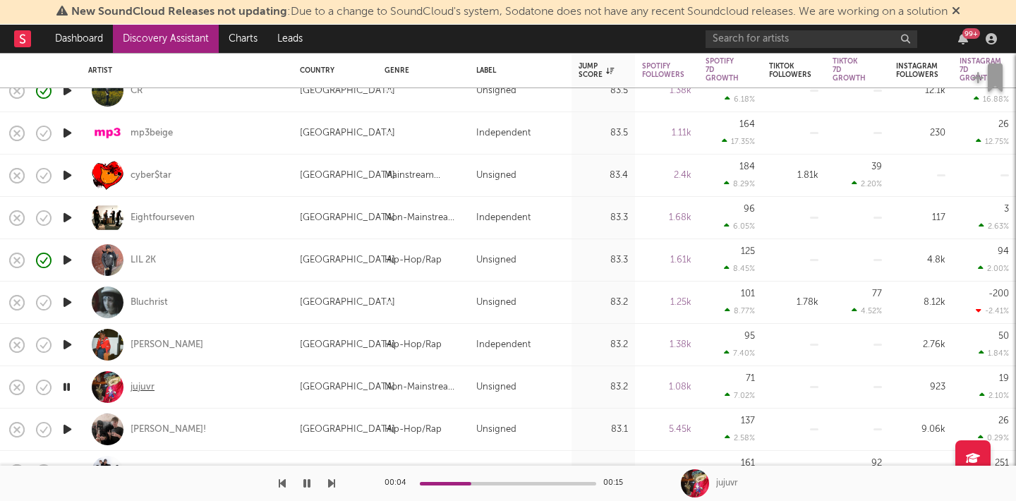
click at [150, 387] on div "jujuvr" at bounding box center [142, 387] width 24 height 13
click at [311, 482] on button "button" at bounding box center [307, 483] width 14 height 35
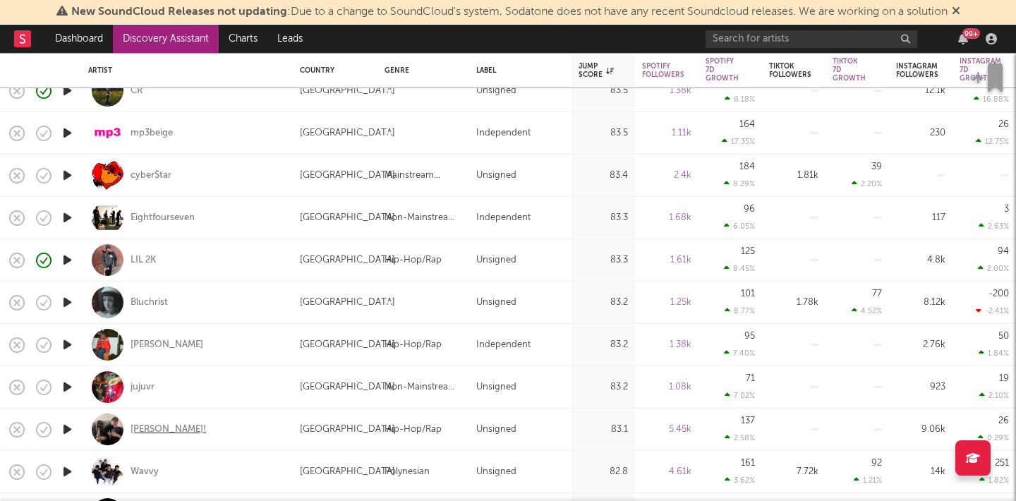
click at [145, 432] on div "charlie!" at bounding box center [167, 429] width 75 height 13
click at [68, 427] on icon "button" at bounding box center [67, 429] width 15 height 18
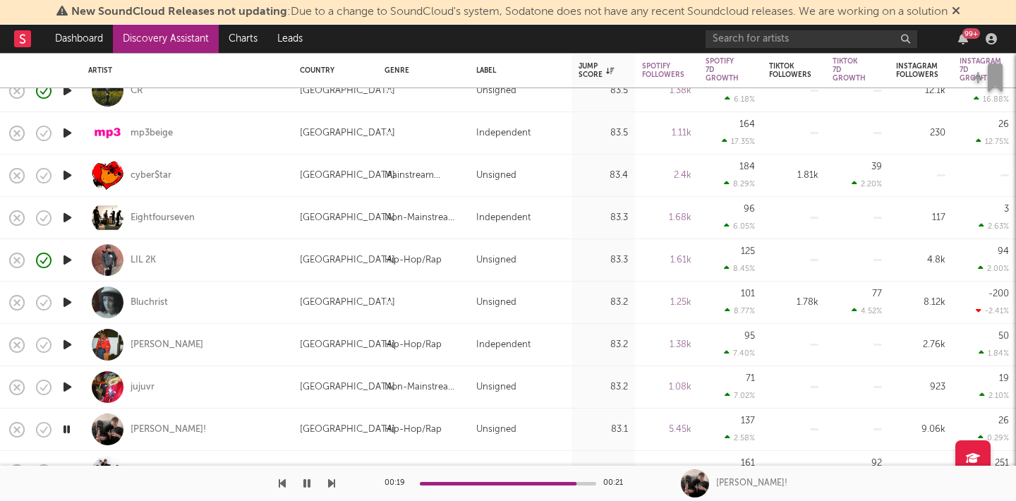
click at [325, 478] on div at bounding box center [167, 483] width 335 height 35
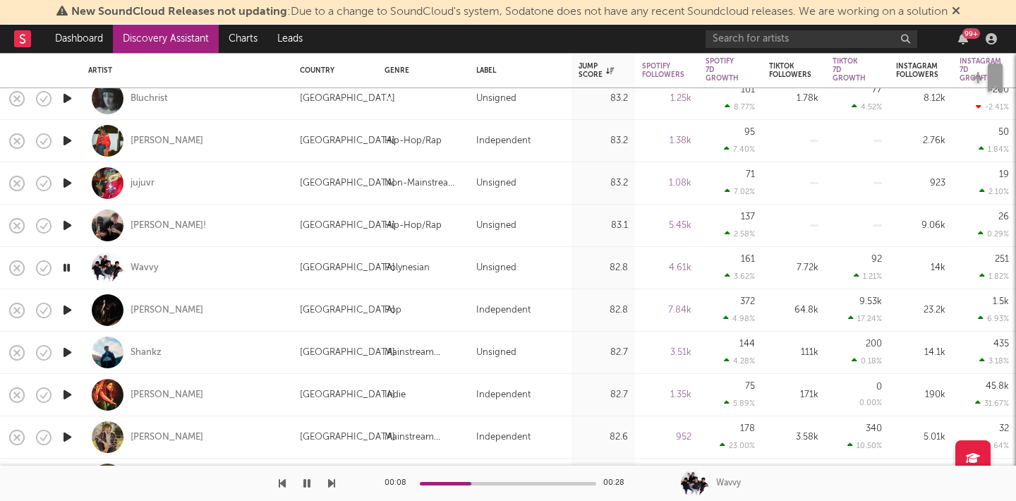
click at [332, 487] on icon "button" at bounding box center [331, 483] width 7 height 11
click at [333, 487] on icon "button" at bounding box center [331, 483] width 7 height 11
click at [286, 485] on div at bounding box center [167, 483] width 335 height 35
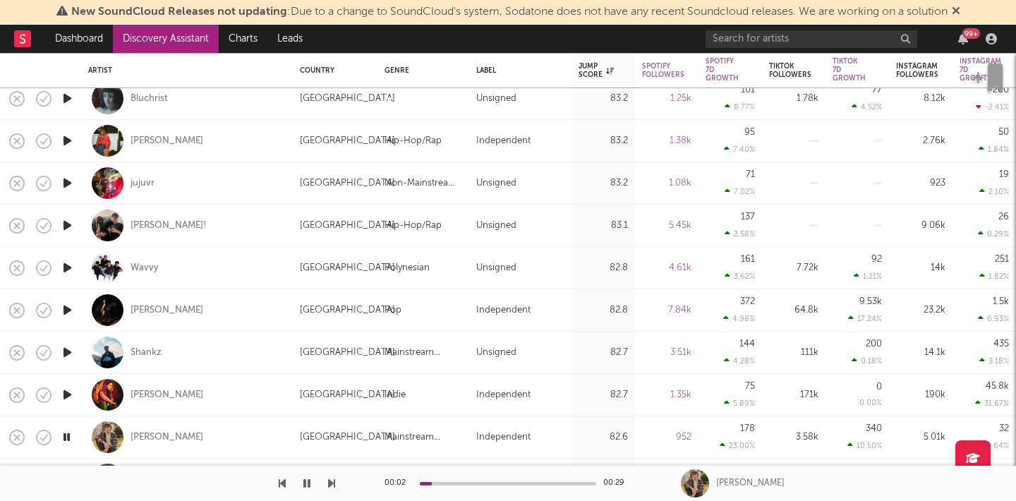
click at [281, 480] on icon "button" at bounding box center [282, 483] width 7 height 11
click at [335, 485] on div "00:02 00:23 Piper Connolly" at bounding box center [508, 483] width 1016 height 35
click at [329, 482] on icon "button" at bounding box center [331, 483] width 7 height 11
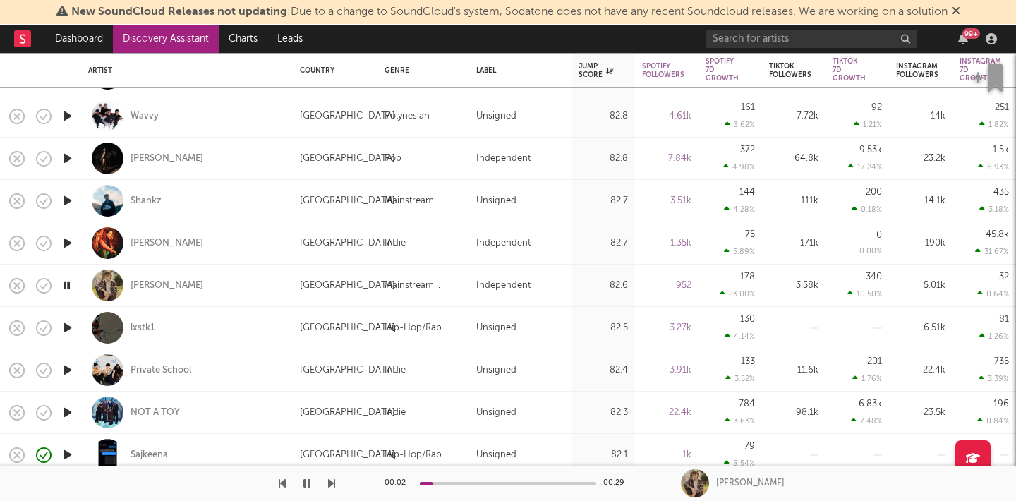
click at [329, 484] on icon "button" at bounding box center [331, 483] width 7 height 11
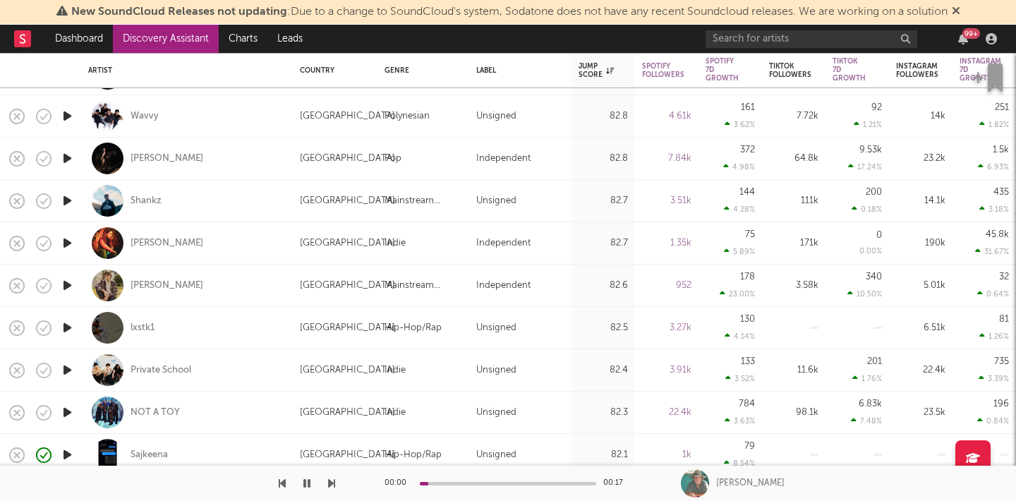
click at [291, 475] on div at bounding box center [167, 483] width 335 height 35
click at [281, 484] on icon "button" at bounding box center [282, 483] width 7 height 11
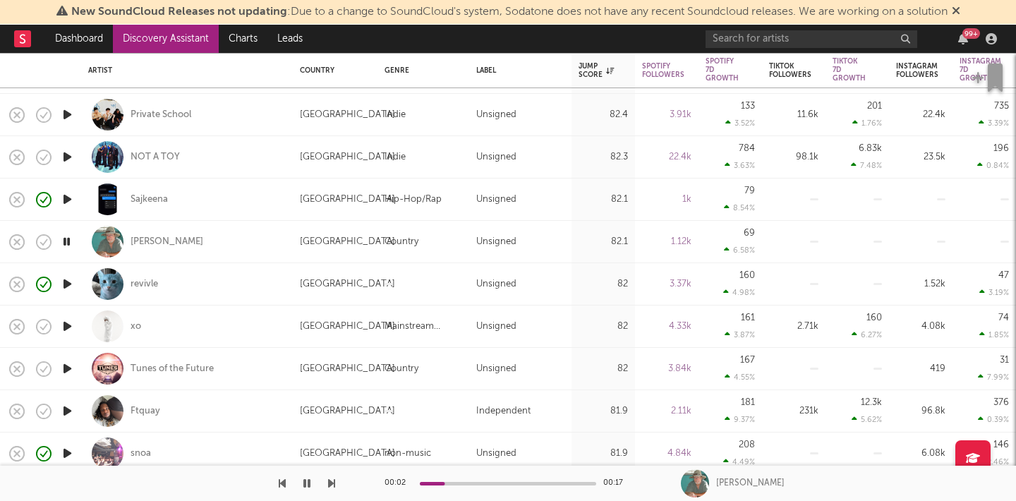
click at [336, 484] on div "00:02 00:17 Lee Vyborny" at bounding box center [508, 483] width 1016 height 35
click at [329, 483] on icon "button" at bounding box center [331, 483] width 7 height 11
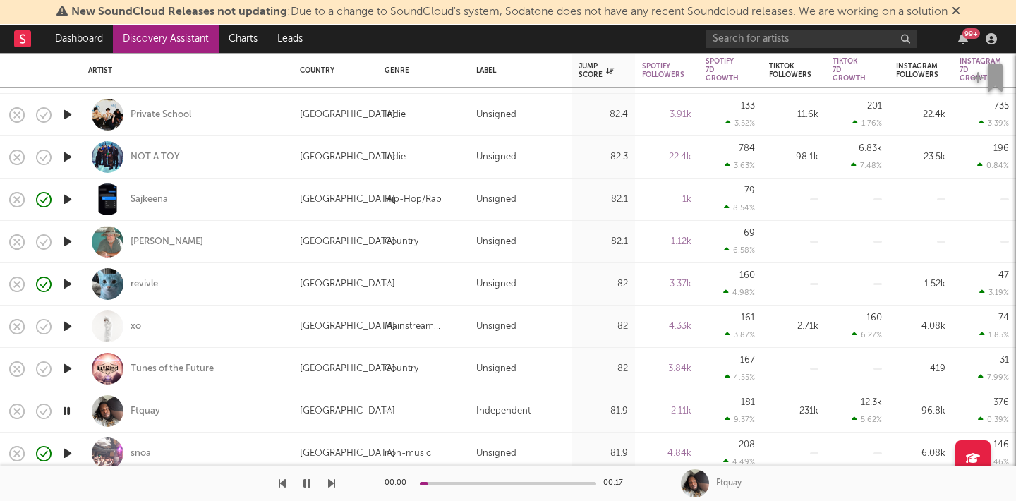
click at [329, 483] on icon "button" at bounding box center [331, 483] width 7 height 11
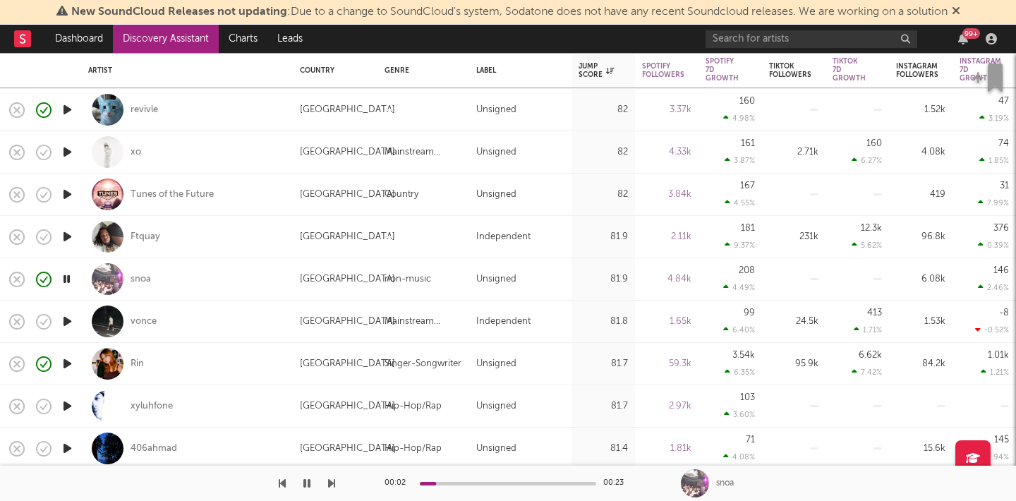
click at [186, 34] on link "Discovery Assistant" at bounding box center [166, 39] width 106 height 28
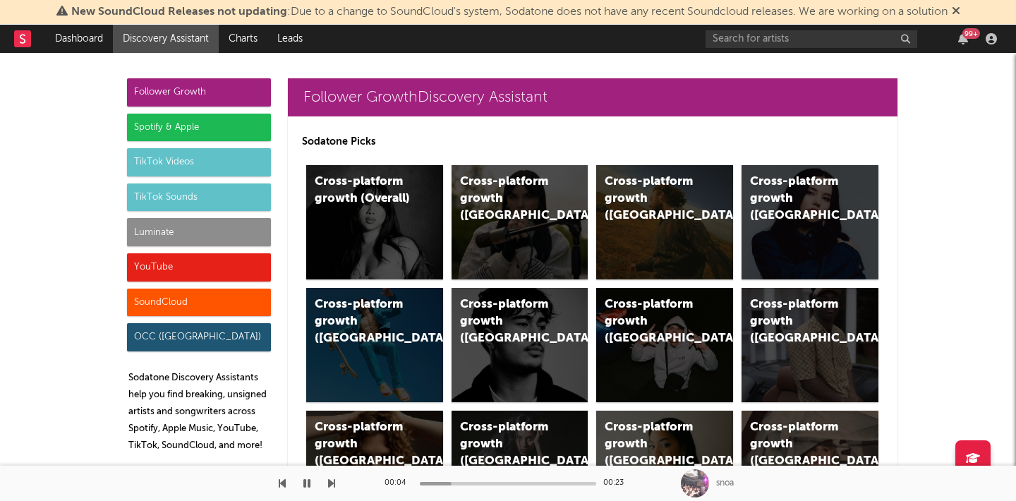
click at [303, 480] on icon "button" at bounding box center [306, 483] width 7 height 11
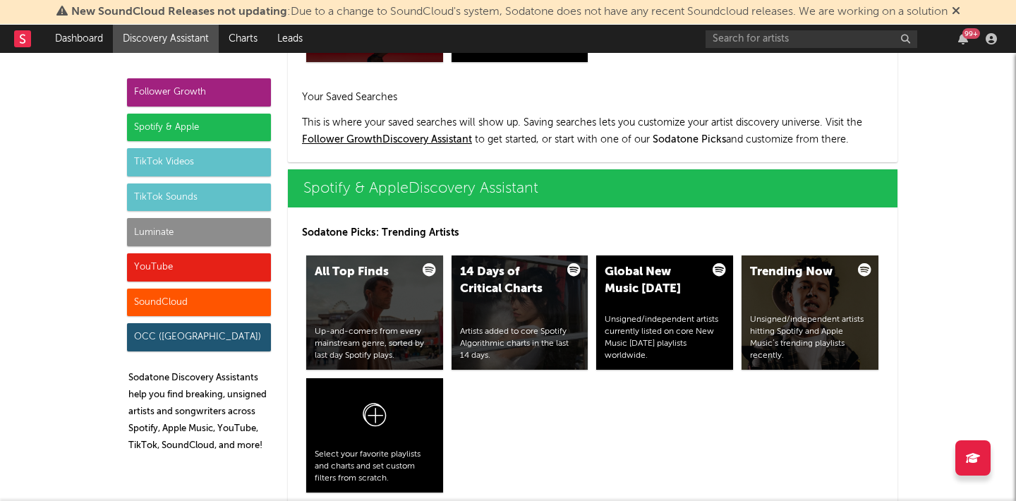
scroll to position [1339, 0]
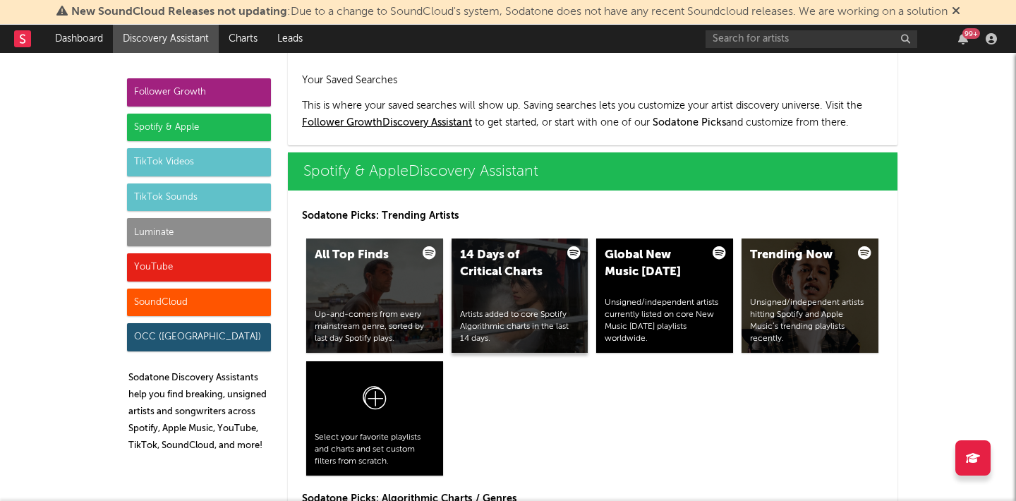
click at [531, 332] on div "Artists added to core Spotify Algorithmic charts in the last 14 days." at bounding box center [520, 326] width 120 height 35
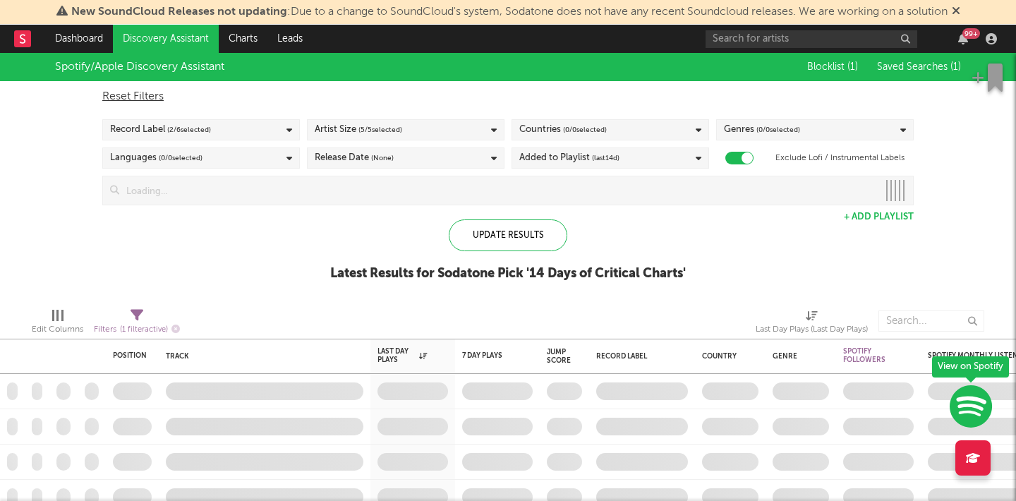
checkbox input "true"
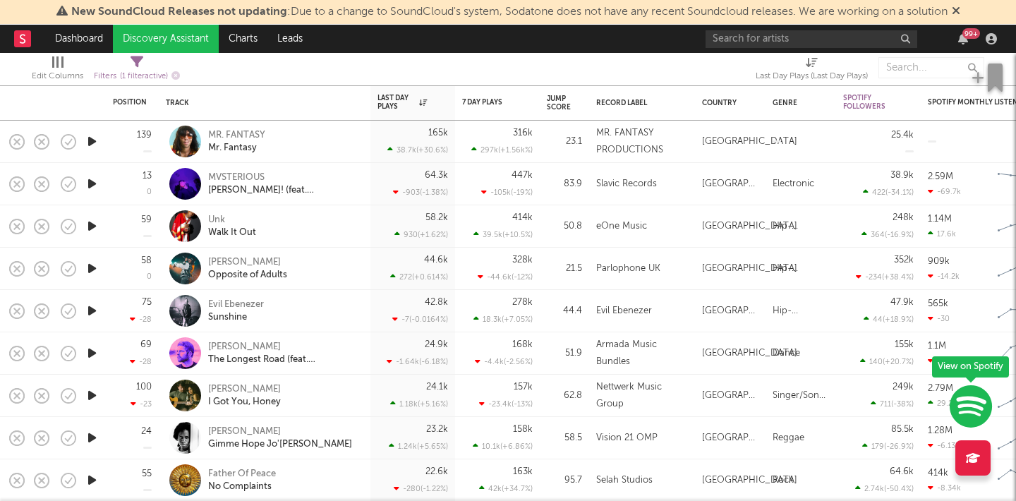
click at [91, 183] on icon "button" at bounding box center [92, 184] width 15 height 18
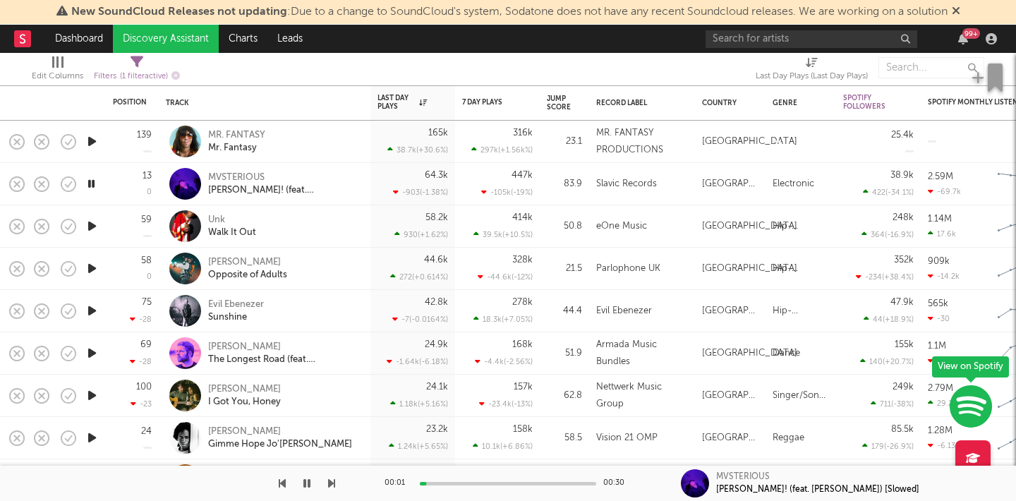
click at [89, 188] on icon "button" at bounding box center [91, 184] width 13 height 18
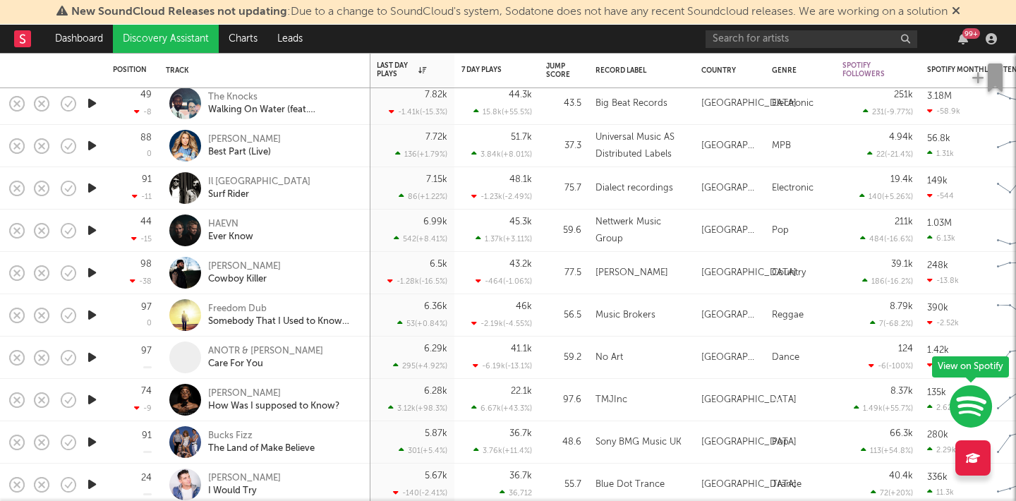
click at [92, 229] on icon "button" at bounding box center [92, 230] width 15 height 18
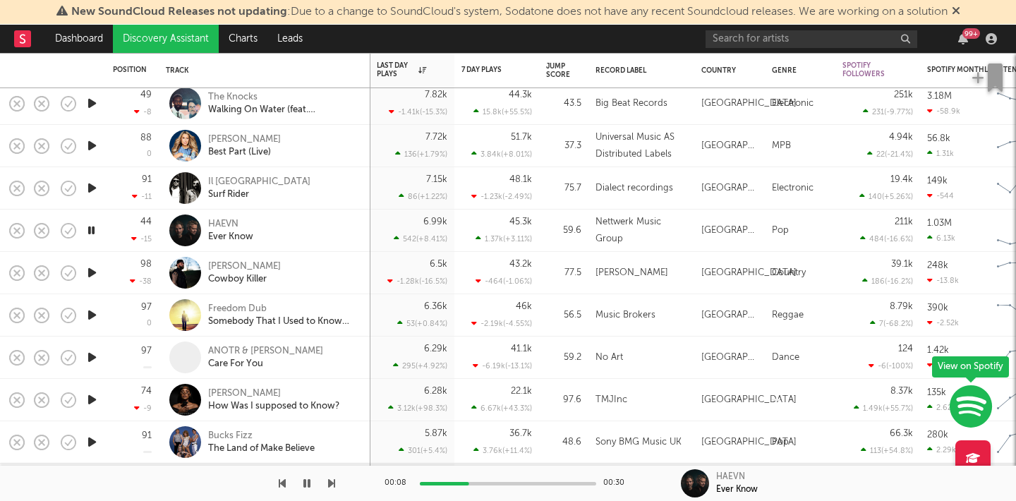
click at [91, 102] on icon "button" at bounding box center [92, 104] width 15 height 18
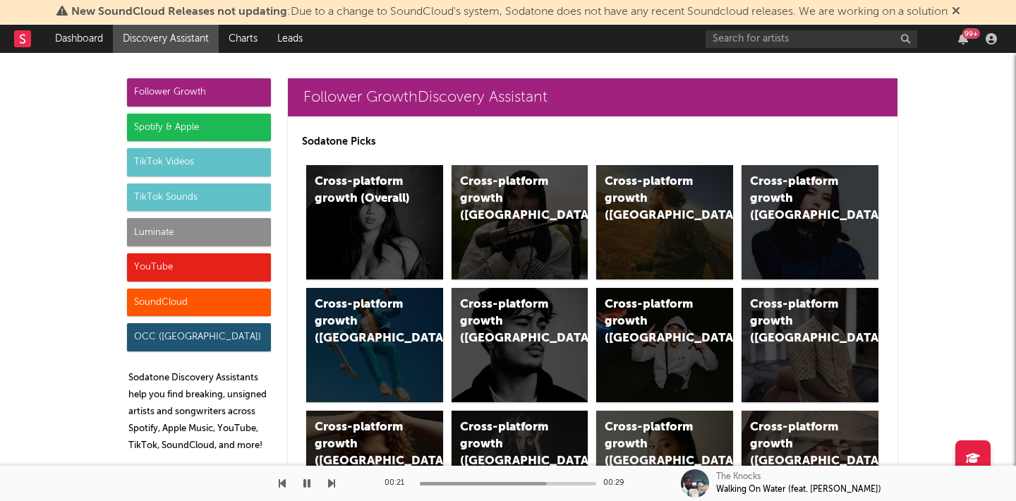
click at [248, 123] on div "Spotify & Apple" at bounding box center [199, 128] width 144 height 28
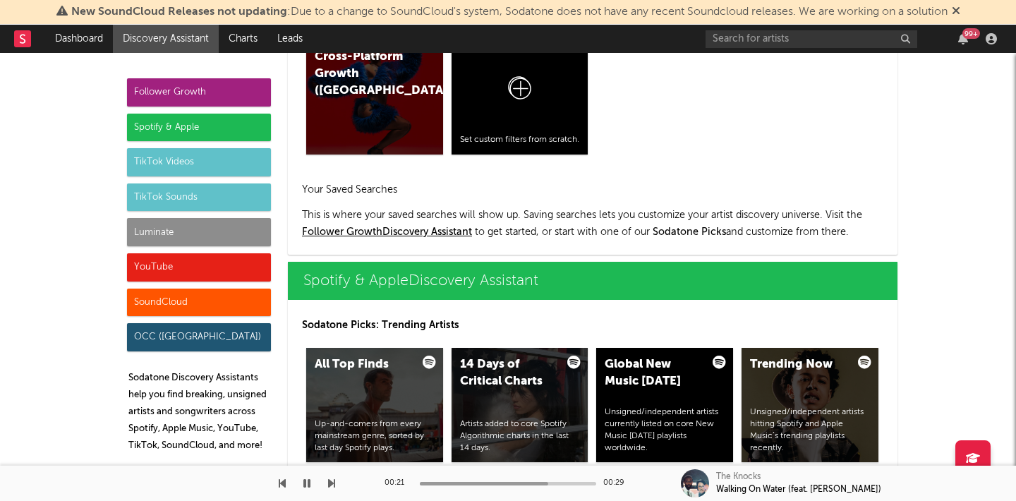
scroll to position [1410, 0]
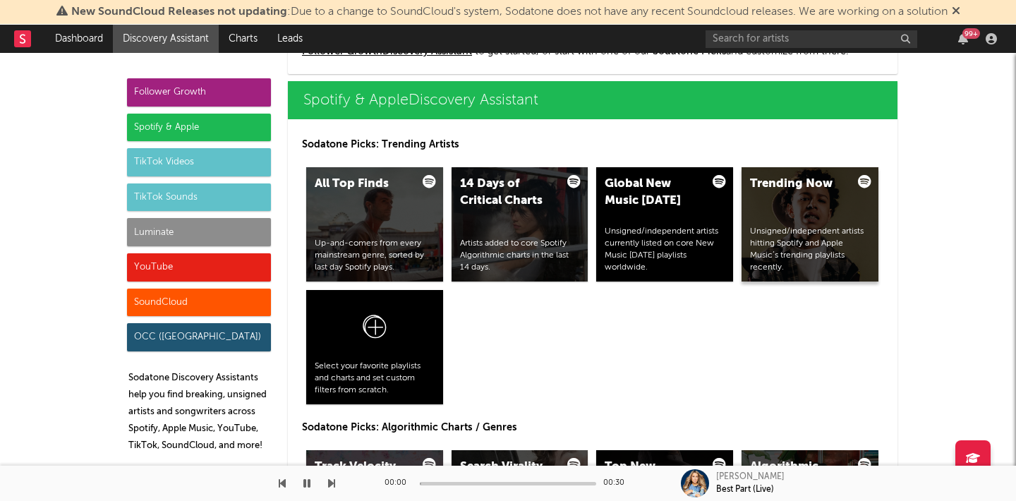
click at [829, 214] on div "Trending Now Unsigned/independent artists hitting Spotify and Apple Music’s tre…" at bounding box center [809, 224] width 137 height 114
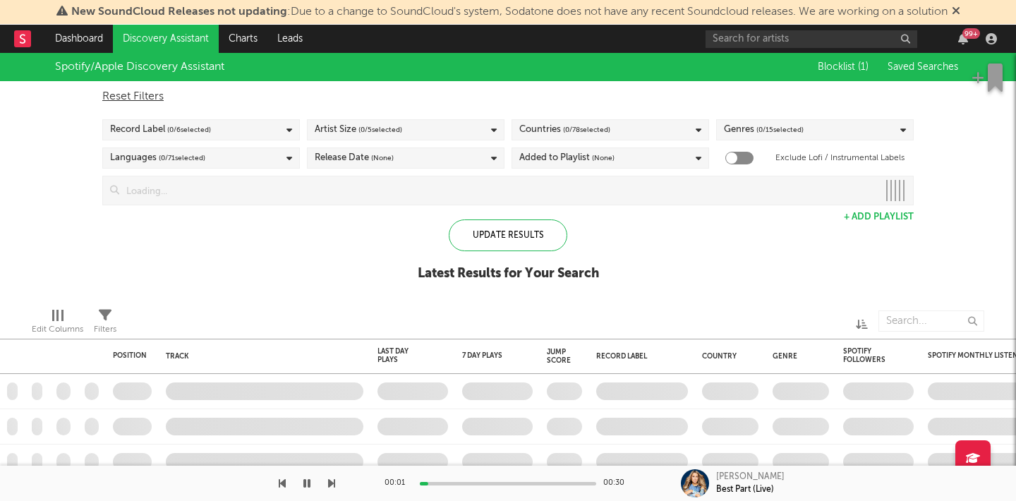
click at [305, 484] on icon "button" at bounding box center [306, 483] width 7 height 11
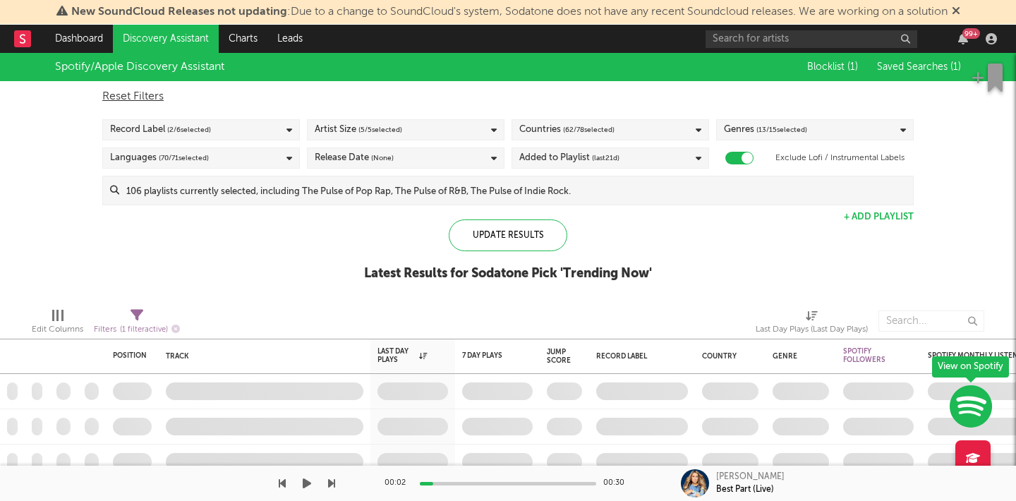
checkbox input "true"
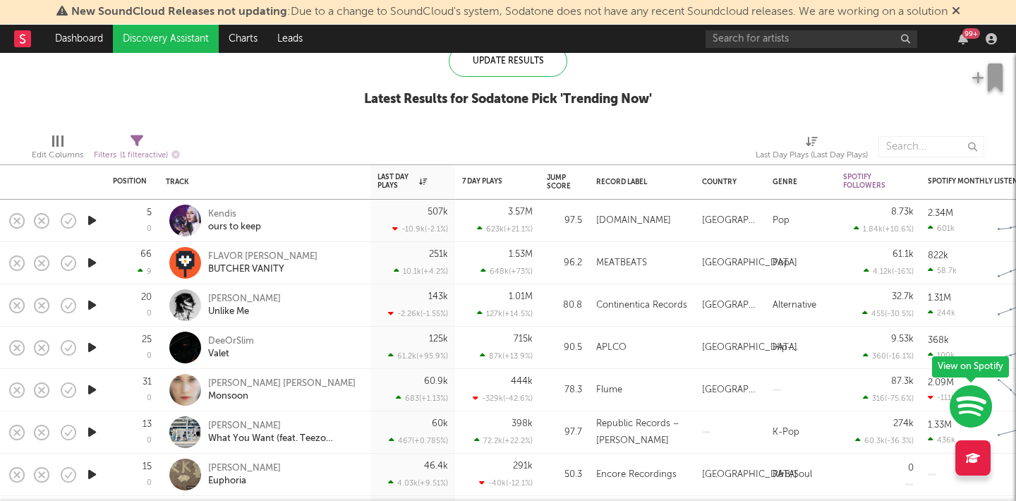
click at [97, 348] on icon "button" at bounding box center [92, 348] width 15 height 18
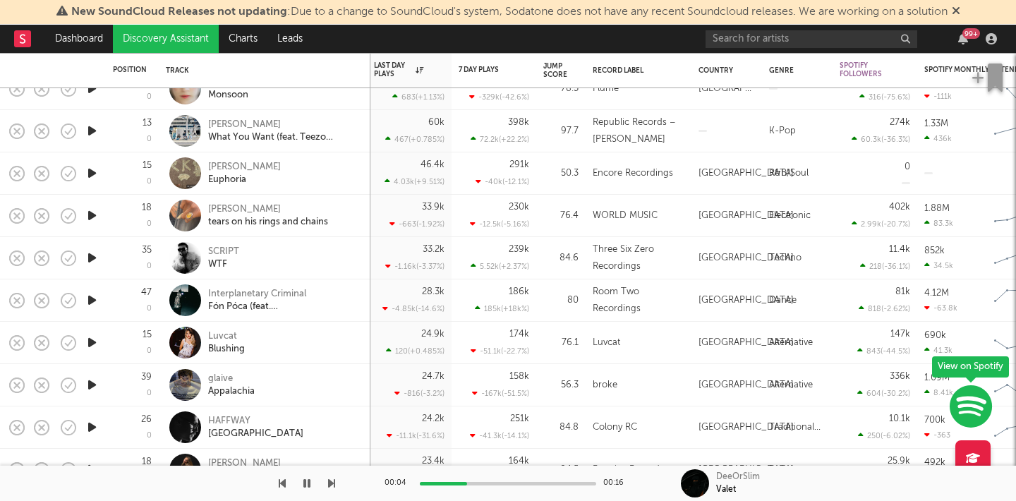
click at [92, 259] on icon "button" at bounding box center [92, 258] width 15 height 18
click at [324, 481] on div at bounding box center [167, 483] width 335 height 35
click at [335, 482] on div "00:03 00:29 SCRIPT WTF" at bounding box center [508, 483] width 1016 height 35
click at [330, 483] on icon "button" at bounding box center [331, 483] width 7 height 11
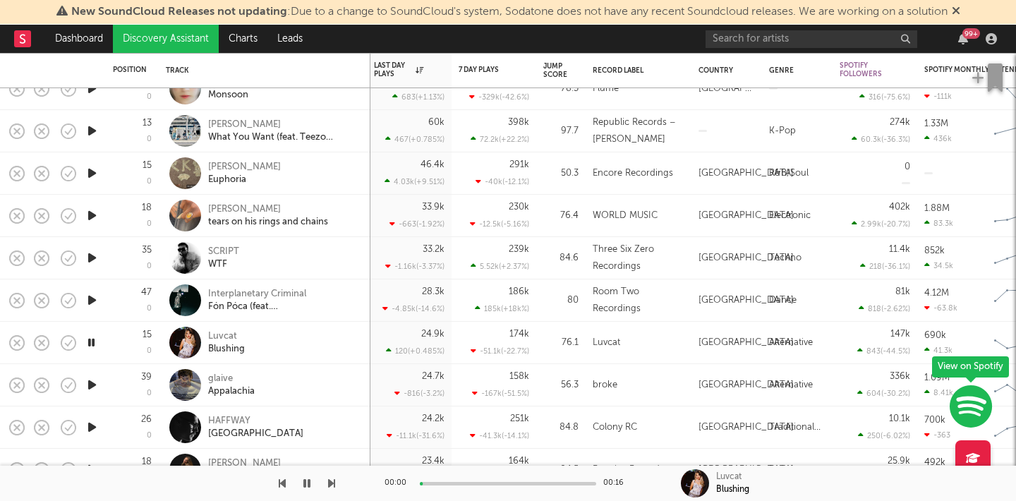
click at [330, 482] on icon "button" at bounding box center [331, 483] width 7 height 11
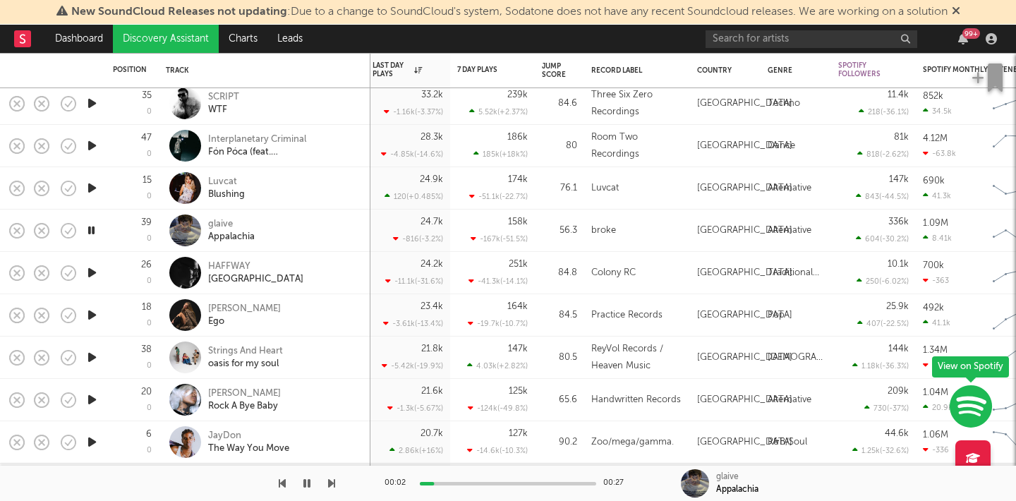
click at [326, 492] on div at bounding box center [167, 483] width 335 height 35
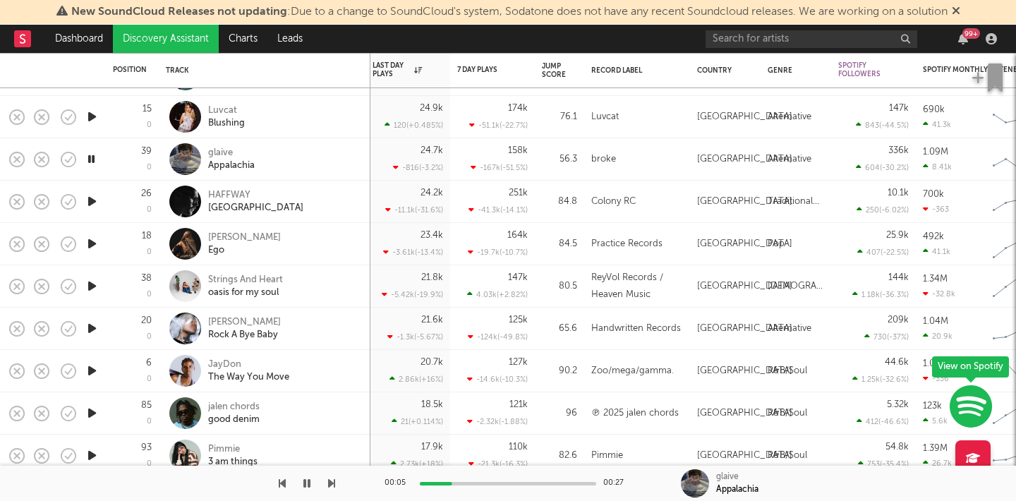
click at [92, 325] on icon "button" at bounding box center [92, 329] width 15 height 18
click at [334, 487] on icon "button" at bounding box center [331, 483] width 7 height 11
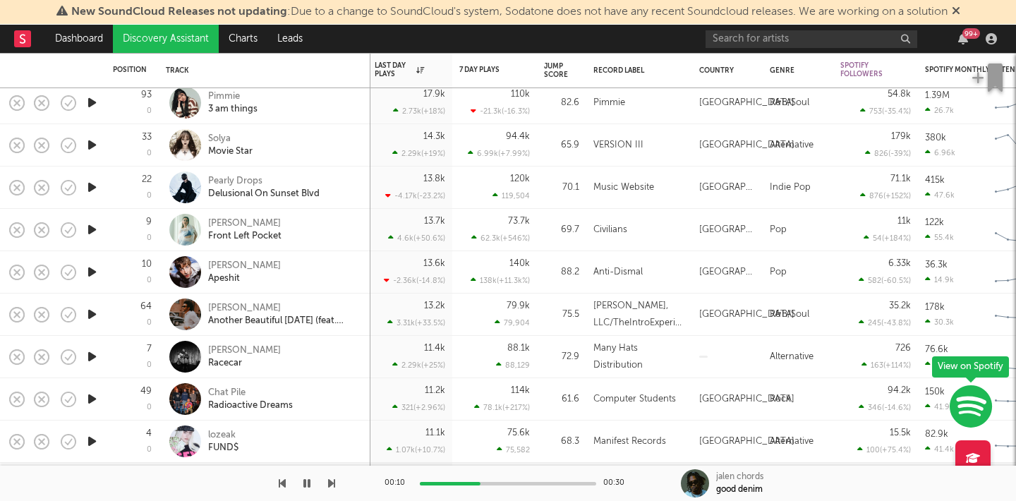
click at [305, 489] on button "button" at bounding box center [307, 483] width 14 height 35
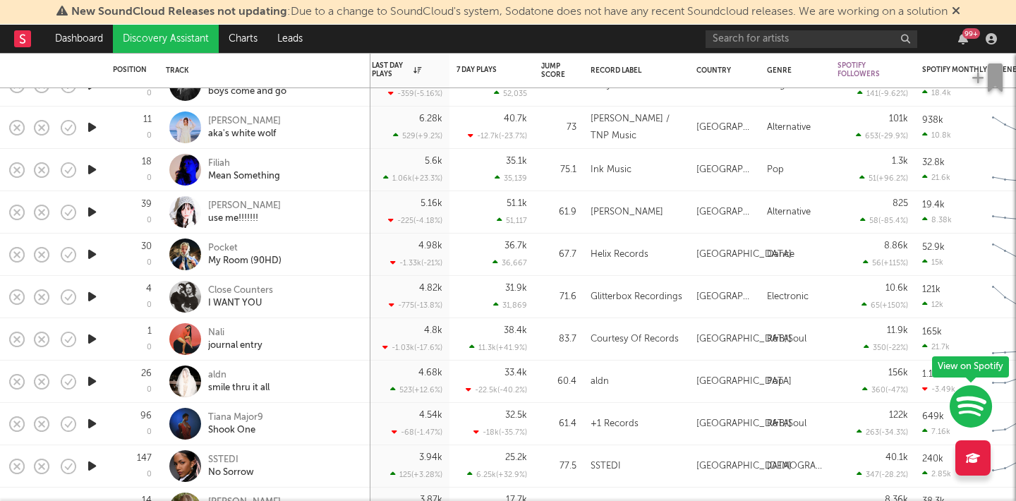
click at [95, 337] on icon "button" at bounding box center [92, 339] width 15 height 18
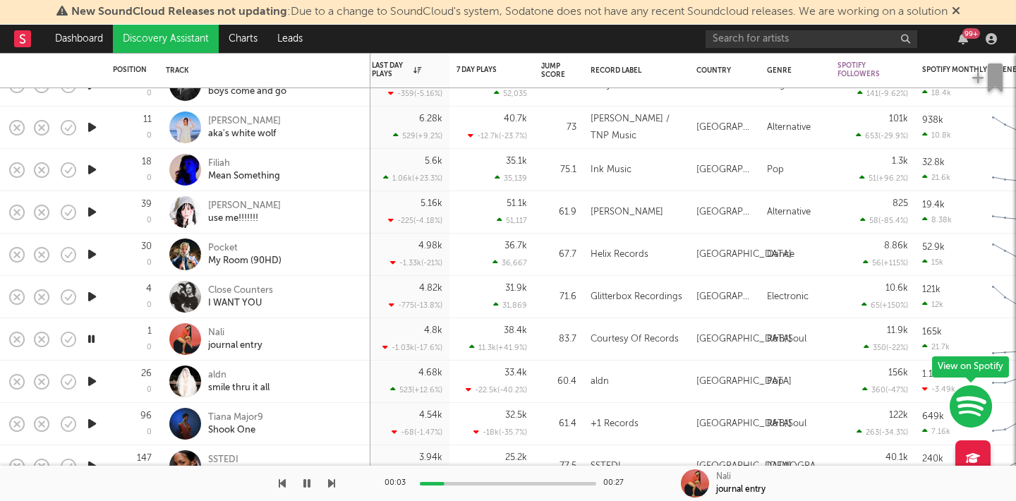
click at [93, 378] on icon "button" at bounding box center [92, 381] width 15 height 18
click at [93, 378] on icon "button" at bounding box center [91, 381] width 13 height 18
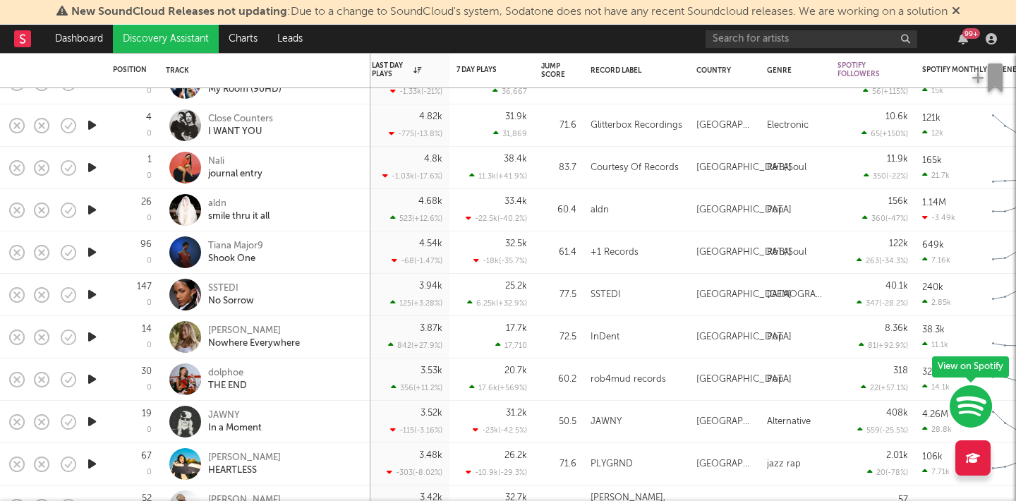
click at [92, 298] on icon "button" at bounding box center [92, 295] width 15 height 18
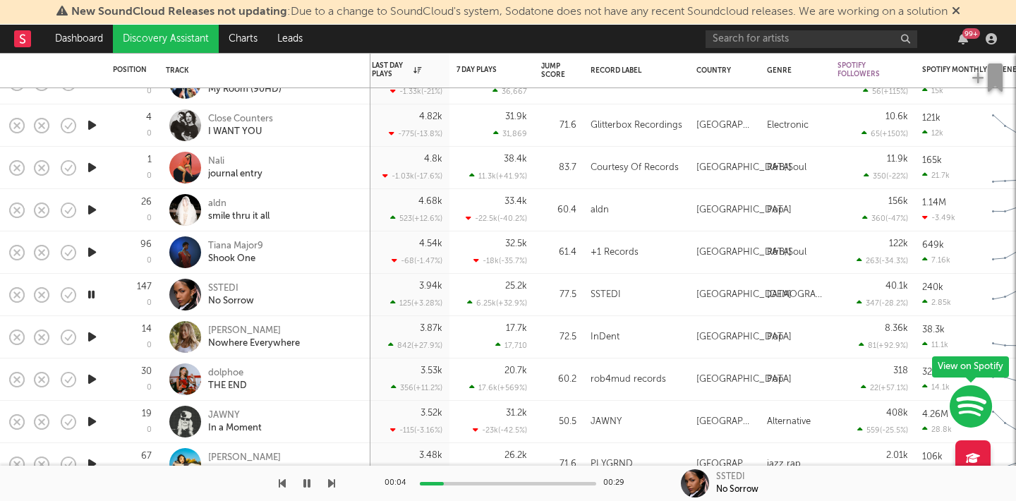
click at [89, 376] on icon "button" at bounding box center [92, 379] width 15 height 18
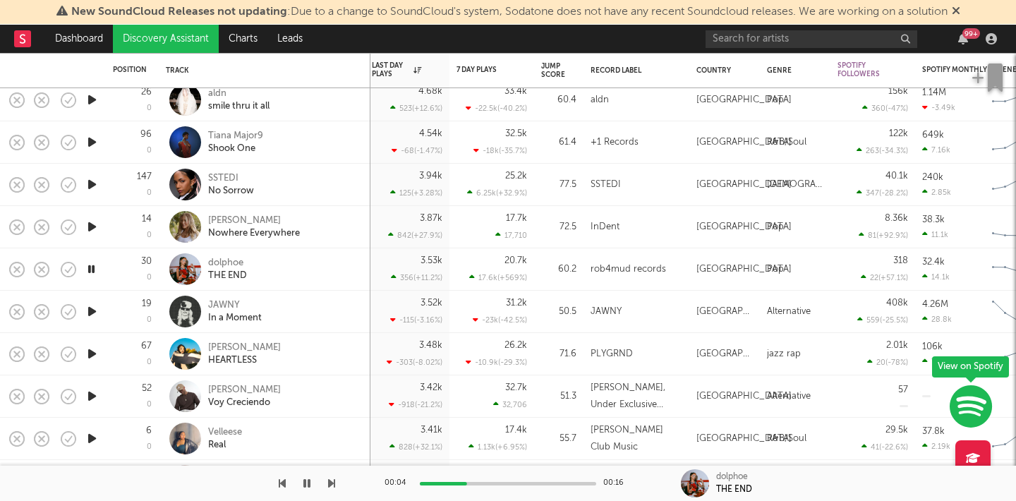
click at [92, 310] on icon "button" at bounding box center [92, 312] width 15 height 18
click at [92, 310] on icon "button" at bounding box center [91, 312] width 13 height 18
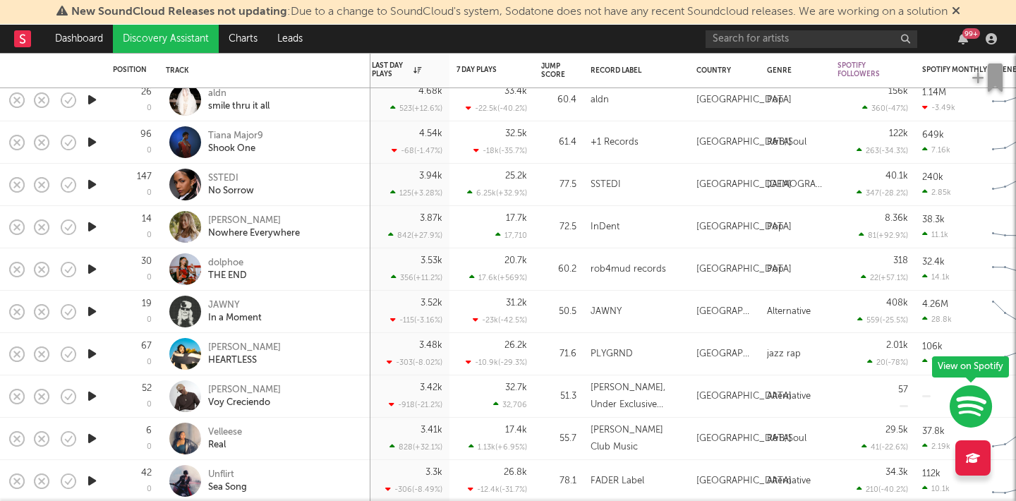
click at [91, 439] on icon "button" at bounding box center [92, 439] width 15 height 18
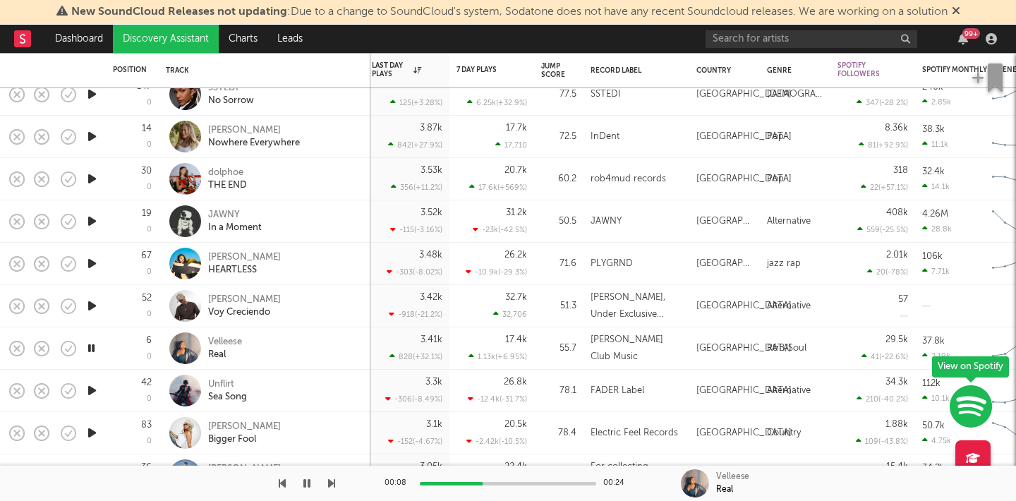
click at [307, 487] on icon "button" at bounding box center [306, 483] width 7 height 11
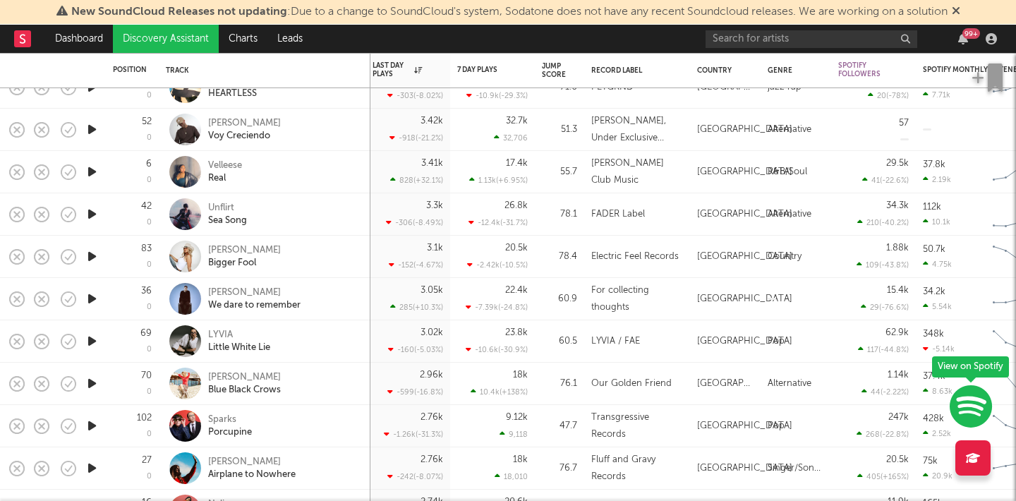
click at [92, 343] on icon "button" at bounding box center [92, 341] width 15 height 18
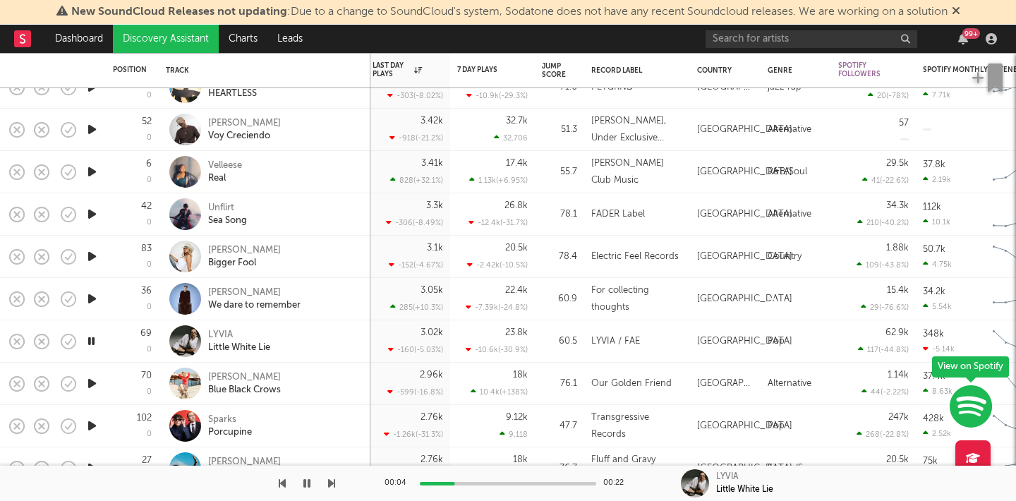
click at [92, 343] on icon "button" at bounding box center [91, 341] width 13 height 18
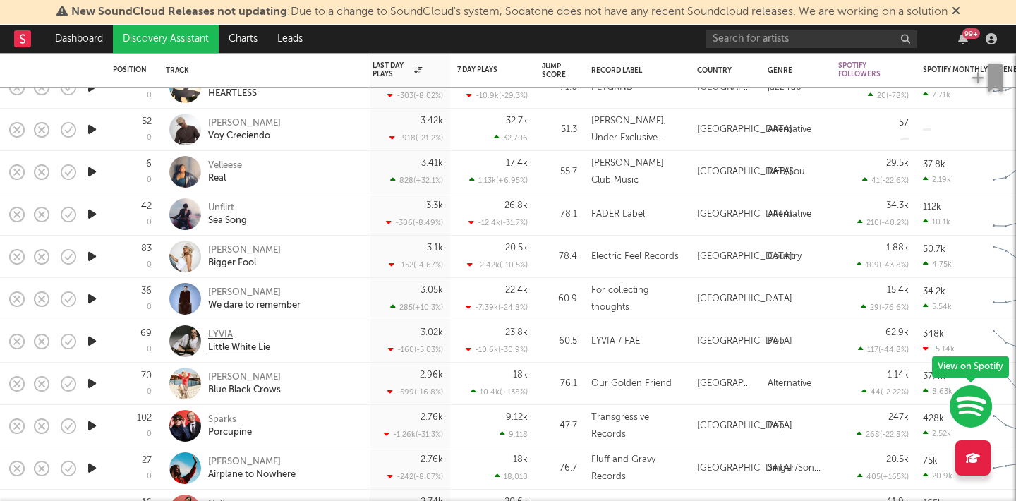
click at [221, 336] on div "LYVIA" at bounding box center [239, 335] width 62 height 13
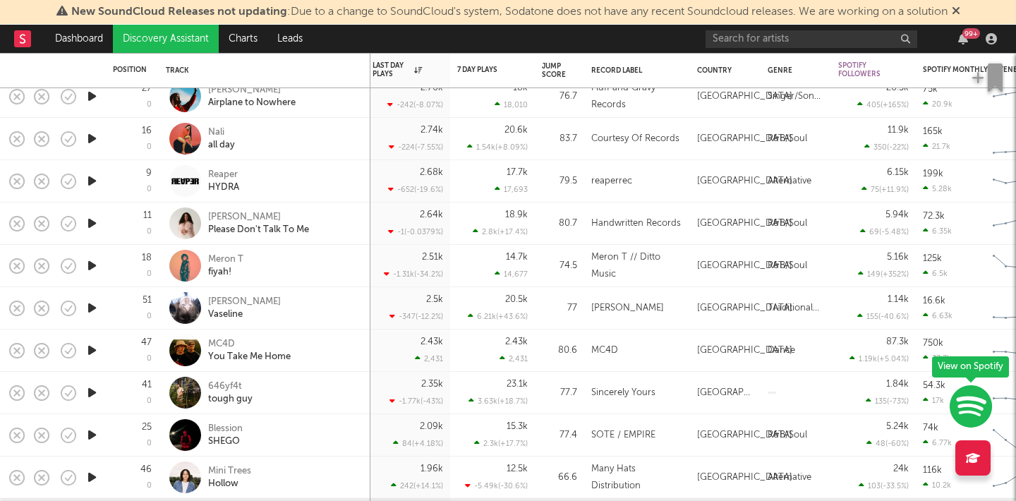
click at [92, 391] on icon "button" at bounding box center [92, 393] width 15 height 18
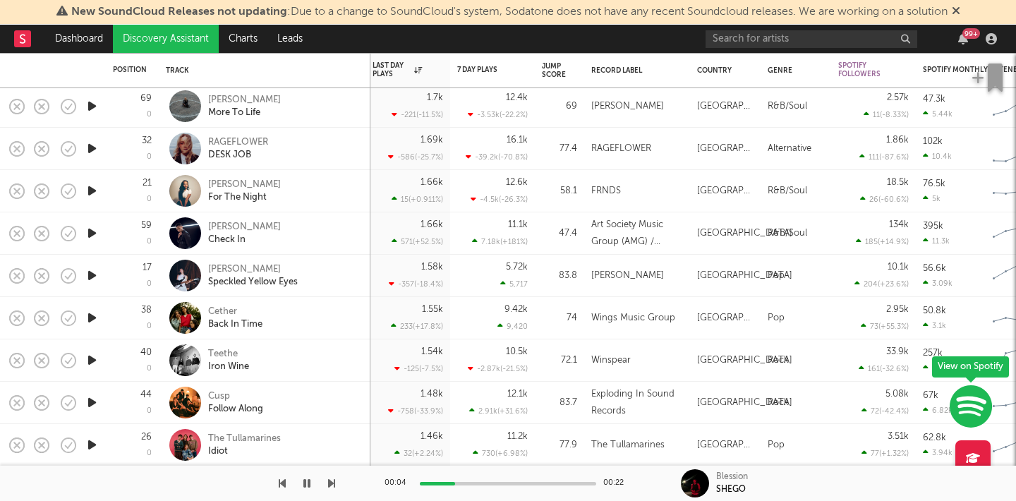
click at [312, 484] on button "button" at bounding box center [307, 483] width 14 height 35
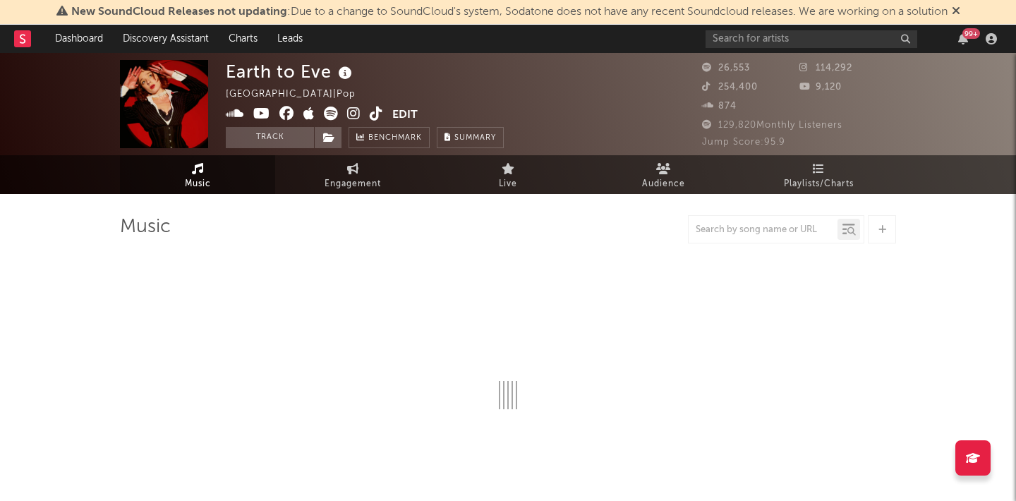
click at [334, 116] on icon at bounding box center [331, 114] width 14 height 14
select select "6m"
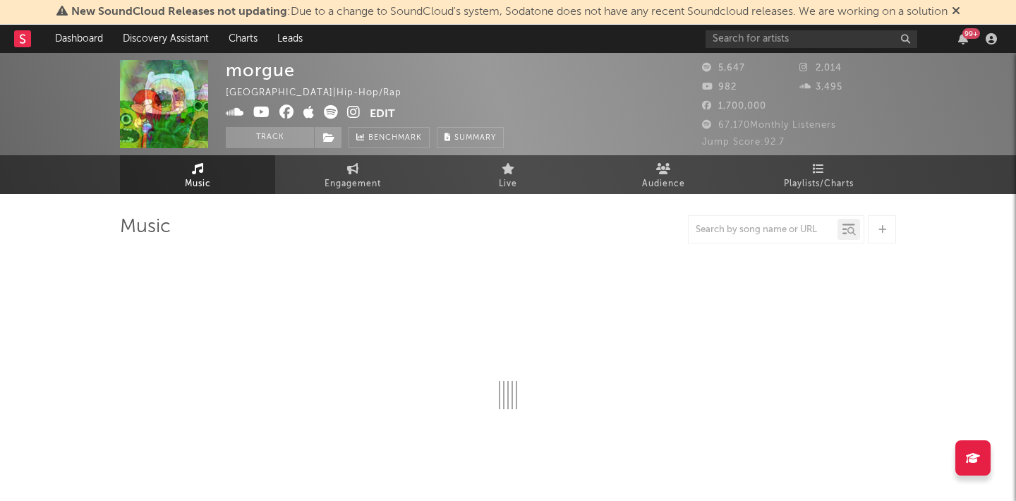
select select "1w"
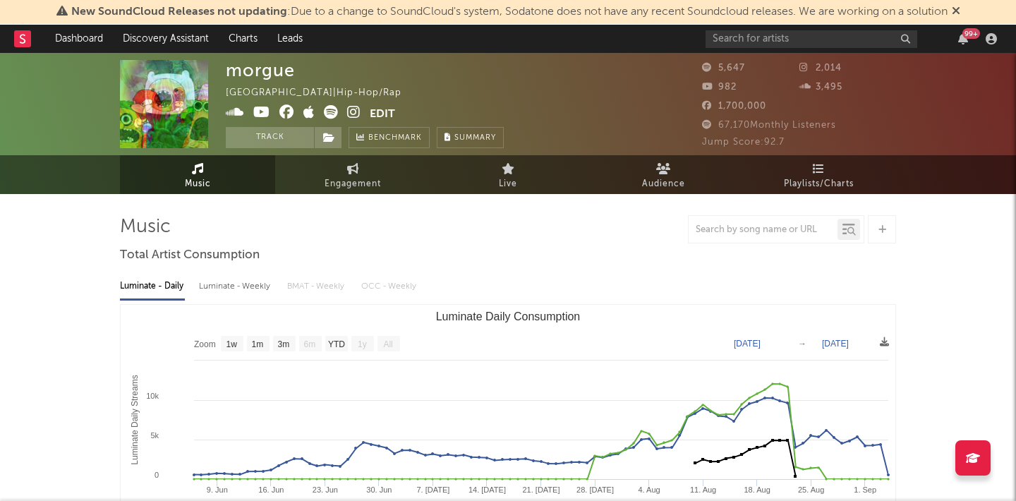
click at [331, 111] on icon at bounding box center [331, 112] width 14 height 14
click at [356, 105] on icon at bounding box center [353, 112] width 13 height 14
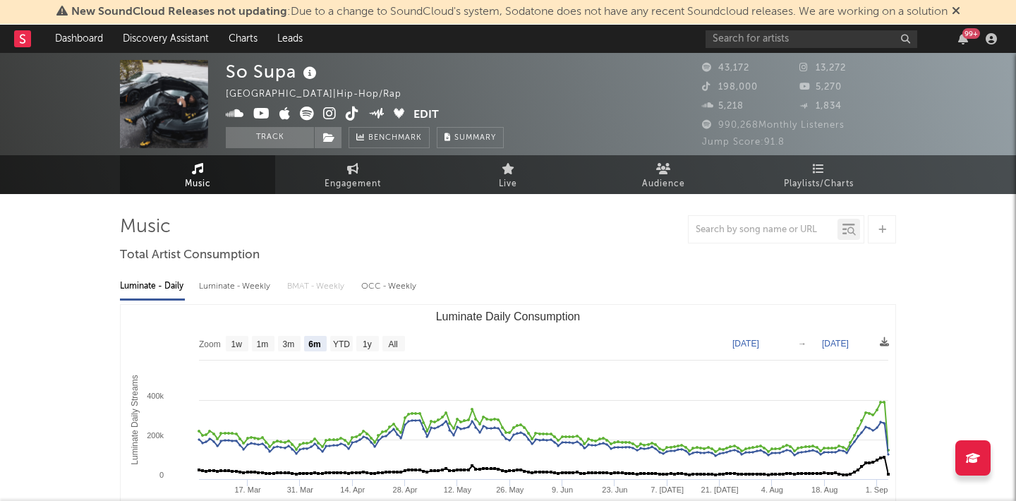
select select "6m"
click at [309, 114] on icon at bounding box center [307, 114] width 14 height 14
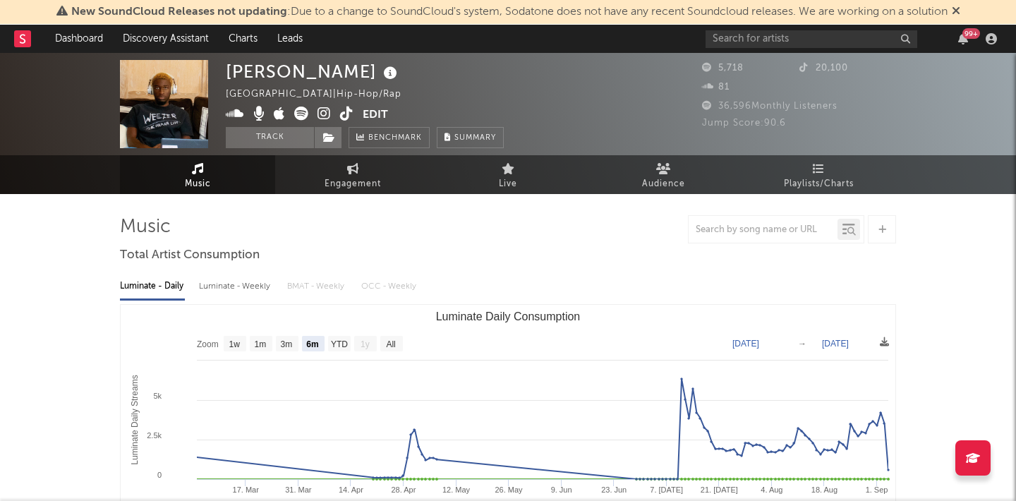
select select "6m"
click at [324, 115] on icon at bounding box center [323, 114] width 13 height 14
click at [298, 114] on icon at bounding box center [301, 114] width 14 height 14
click at [347, 114] on icon at bounding box center [346, 114] width 13 height 14
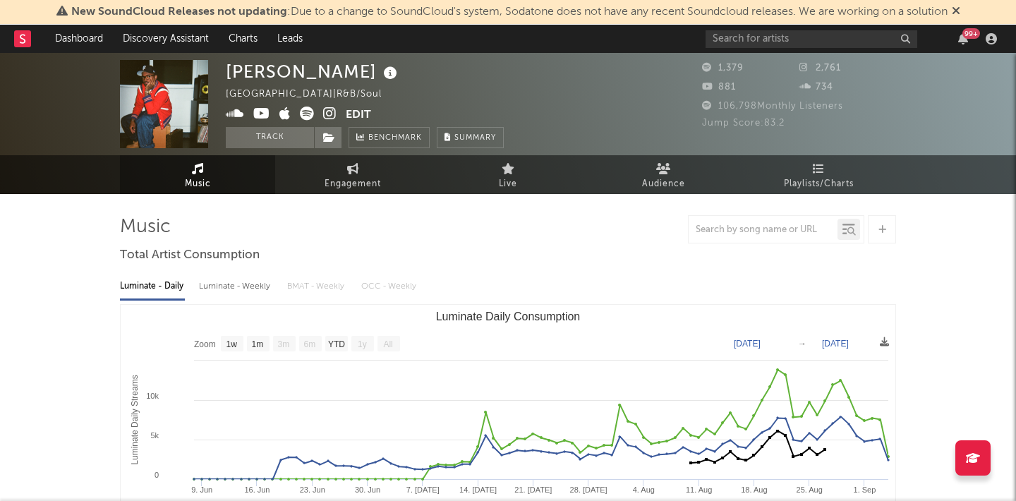
select select "1w"
click at [334, 115] on icon at bounding box center [329, 114] width 13 height 14
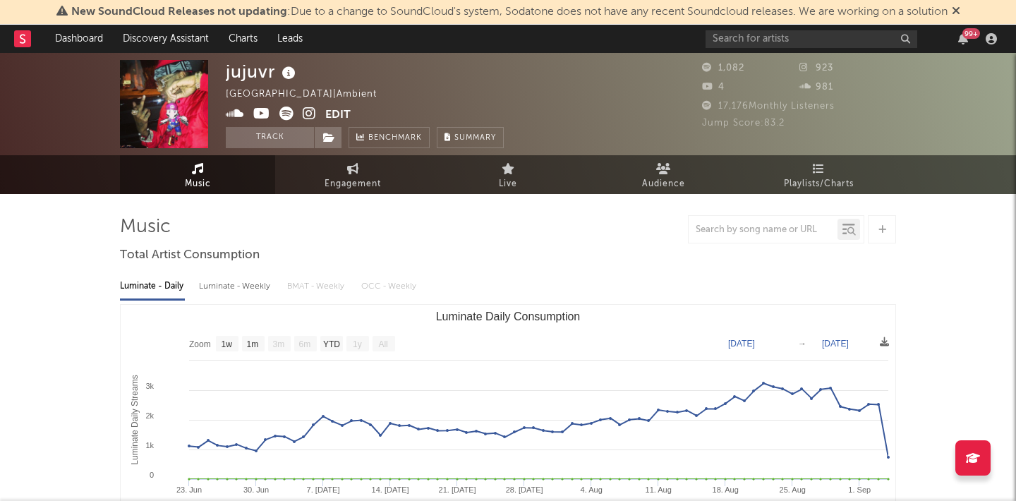
select select "1w"
click at [304, 111] on icon at bounding box center [309, 114] width 13 height 14
click at [308, 114] on icon at bounding box center [309, 114] width 13 height 14
click at [295, 138] on button "Track" at bounding box center [270, 137] width 88 height 21
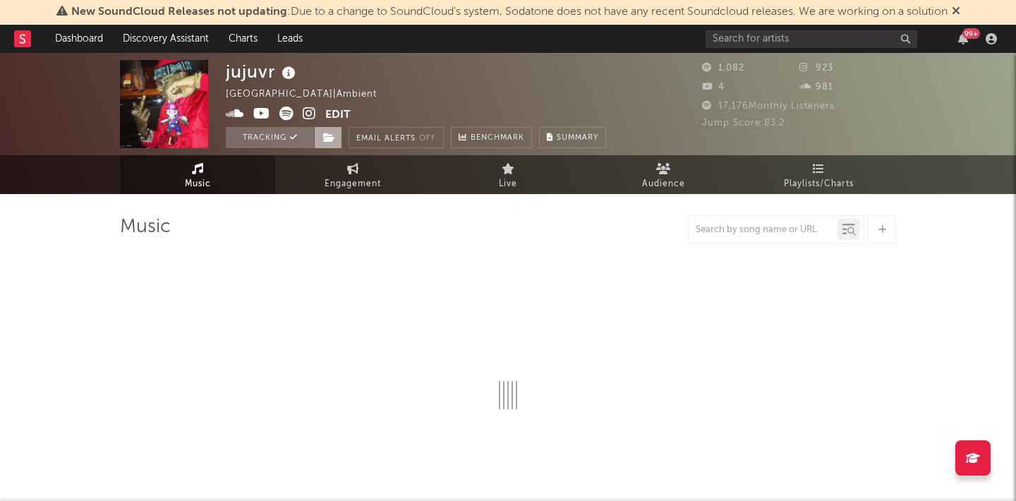
click at [330, 135] on icon at bounding box center [329, 138] width 12 height 10
select select "1w"
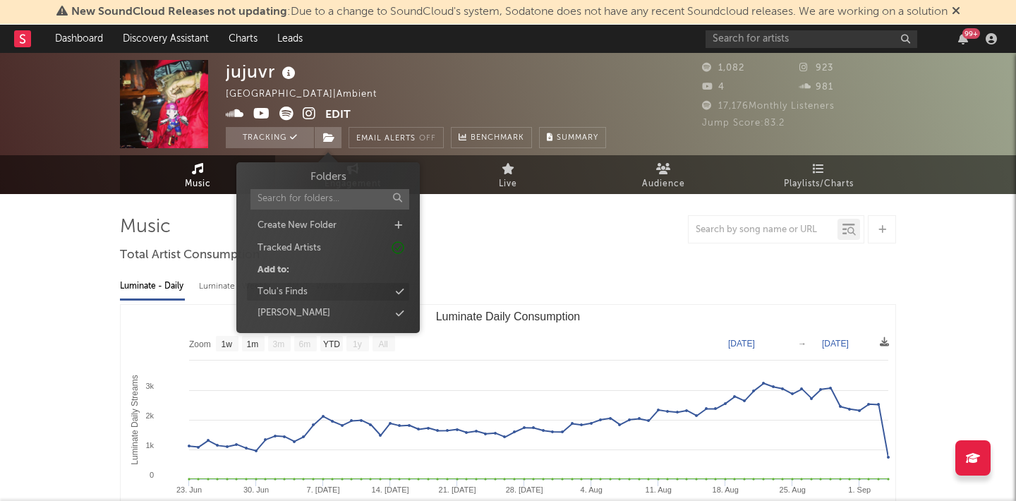
click at [327, 289] on div "Tolu's Finds" at bounding box center [328, 292] width 162 height 18
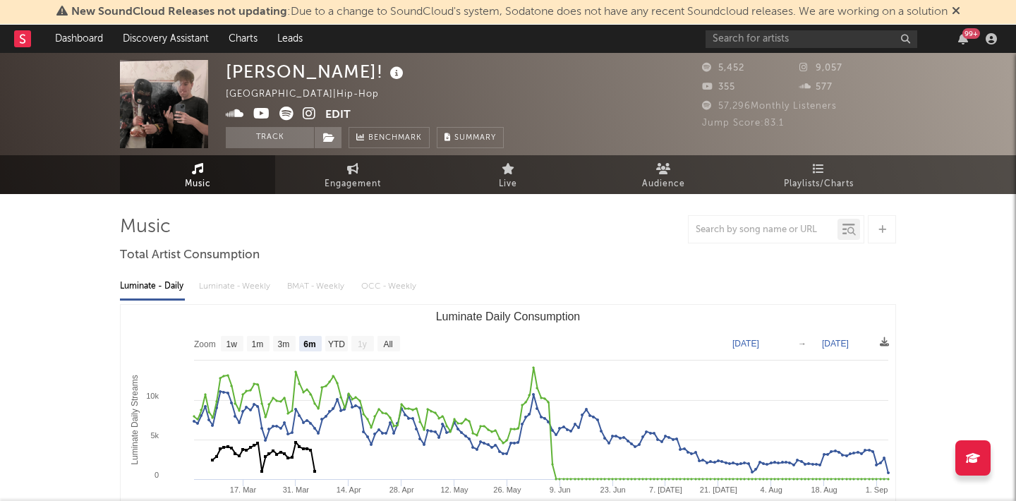
select select "6m"
